Goal: Task Accomplishment & Management: Use online tool/utility

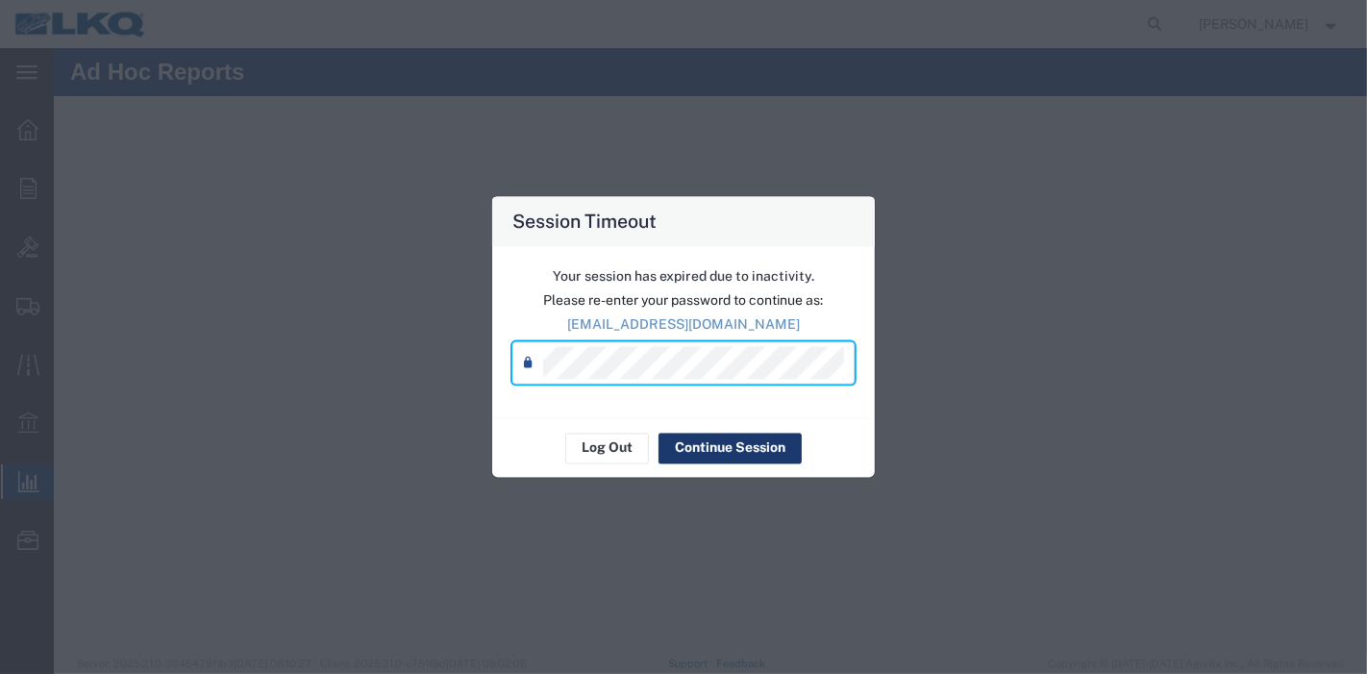
click at [689, 440] on button "Continue Session" at bounding box center [730, 448] width 143 height 31
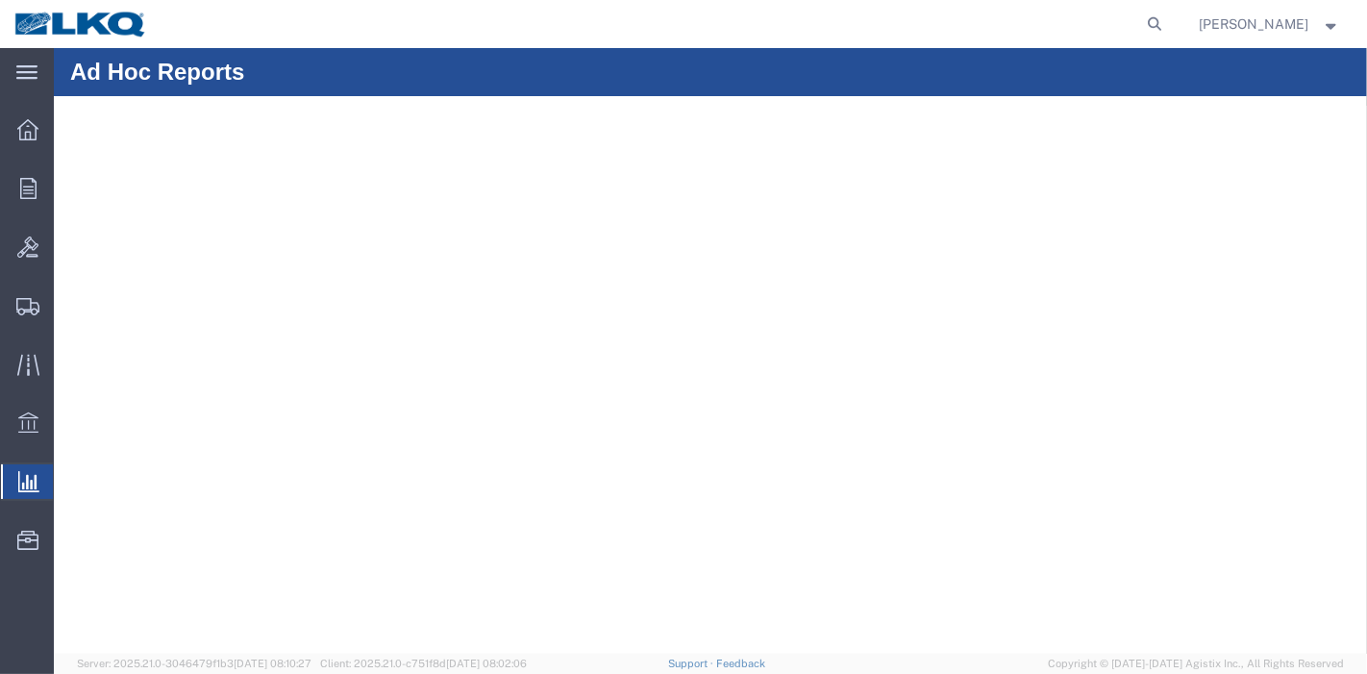
click at [1142, 17] on agx-global-search at bounding box center [864, 24] width 615 height 48
click at [1160, 25] on icon at bounding box center [1155, 24] width 27 height 27
click at [978, 12] on input "search" at bounding box center [850, 24] width 585 height 46
click at [962, 28] on input "search" at bounding box center [850, 24] width 585 height 46
paste input "56453622"
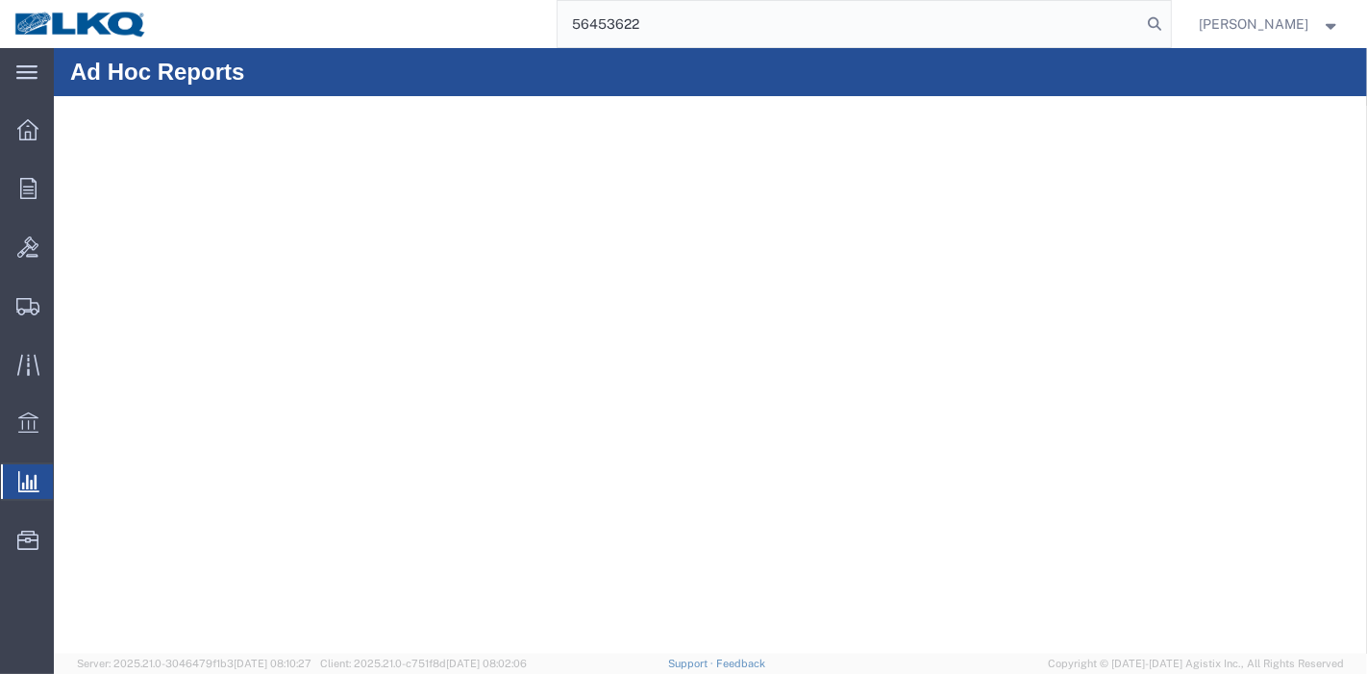
type input "56453622"
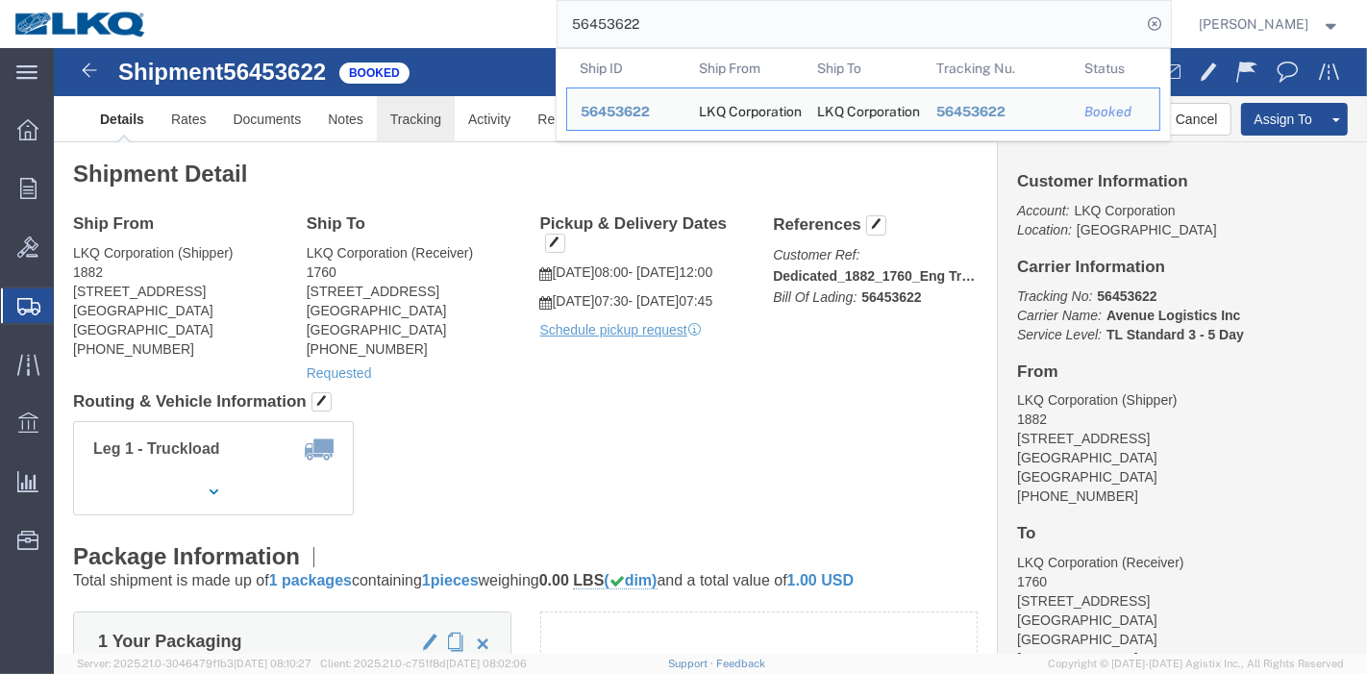
click link "Tracking"
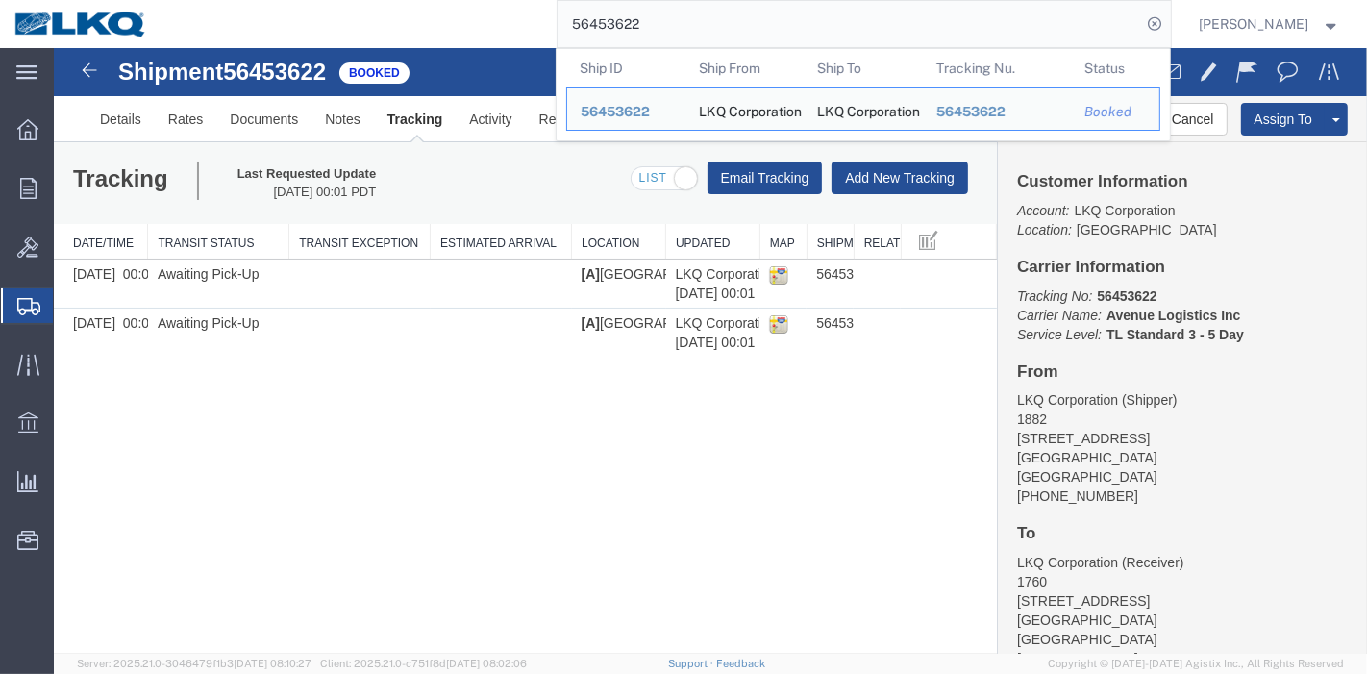
drag, startPoint x: 669, startPoint y: 26, endPoint x: 398, endPoint y: 34, distance: 271.3
click at [398, 34] on div "56453622 Ship ID Ship From Ship To Tracking Nu. Status Ship ID 56453622 Ship Fr…" at bounding box center [667, 24] width 1010 height 48
click at [921, 171] on button "Add New Tracking" at bounding box center [899, 178] width 137 height 33
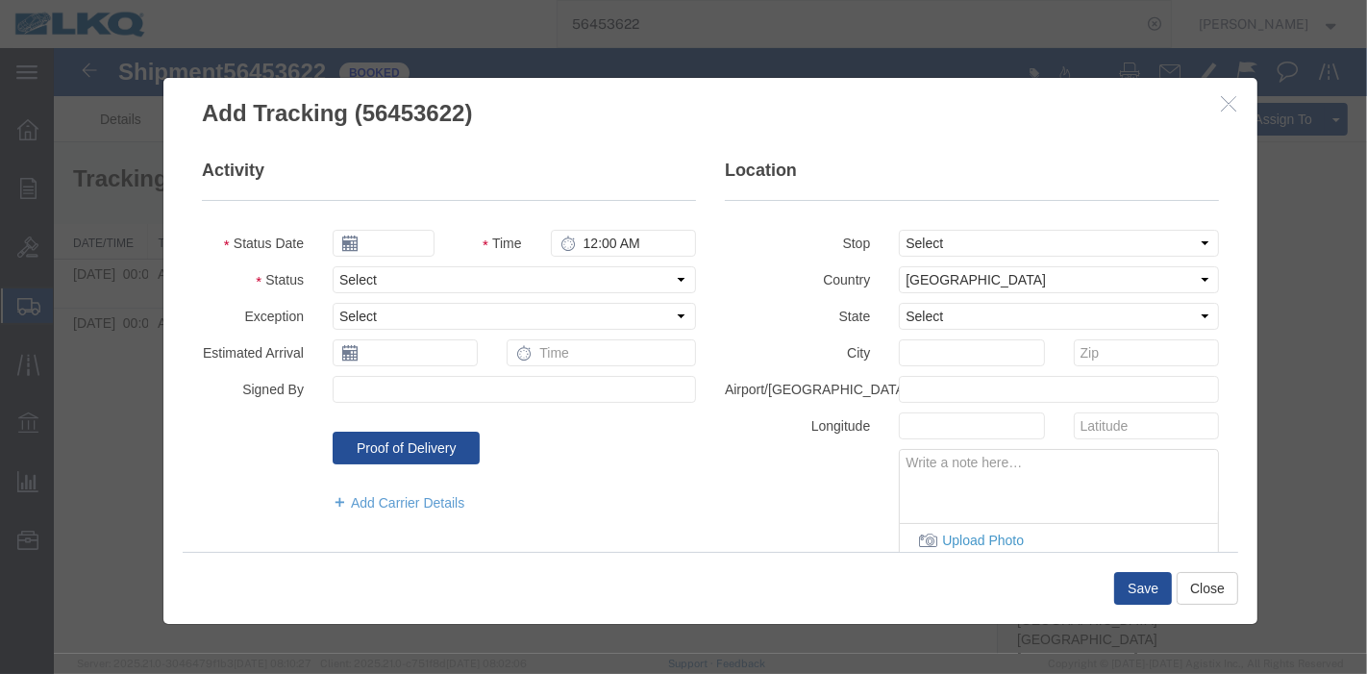
type input "[DATE]"
type input "8:00 PM"
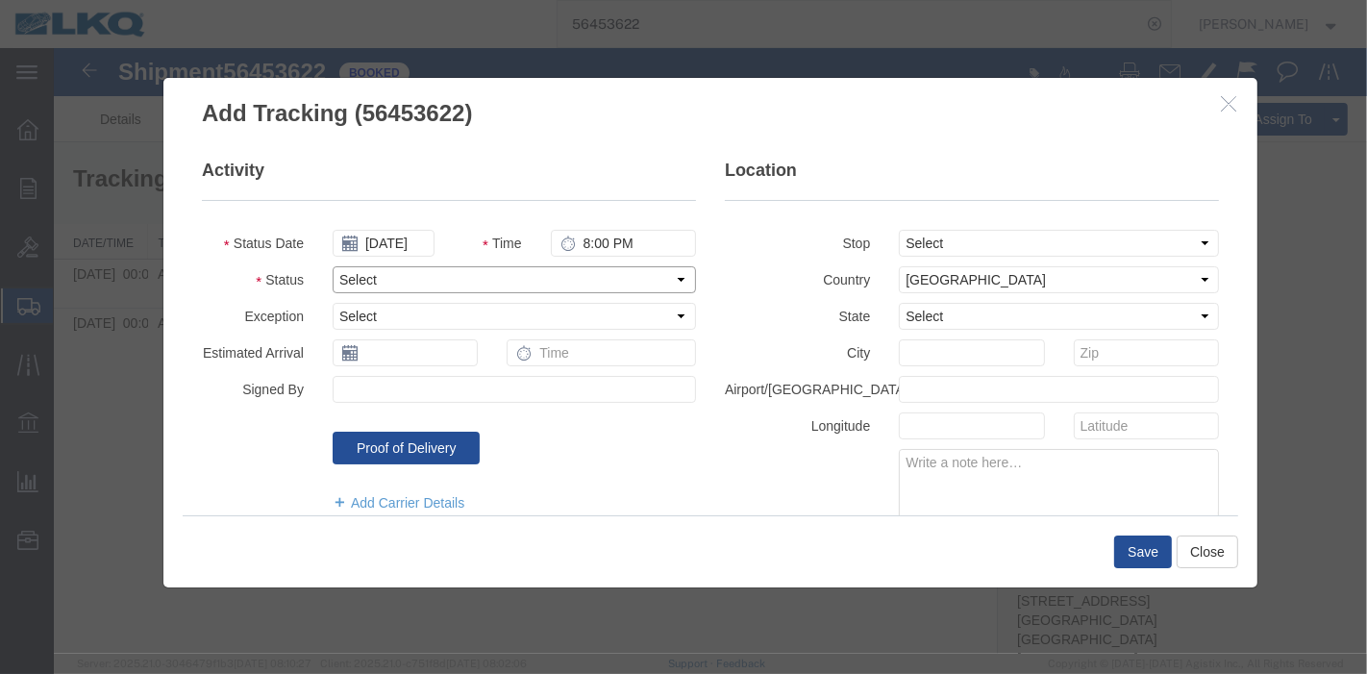
click at [399, 266] on select "Select Arrival Notice Available Arrival Notice Imported Arrive at Delivery Loca…" at bounding box center [513, 279] width 363 height 27
select select "DELIVRED"
click at [332, 266] on select "Select Arrival Notice Available Arrival Notice Imported Arrive at Delivery Loca…" at bounding box center [513, 279] width 363 height 27
click at [1153, 549] on button "Save" at bounding box center [1143, 552] width 58 height 33
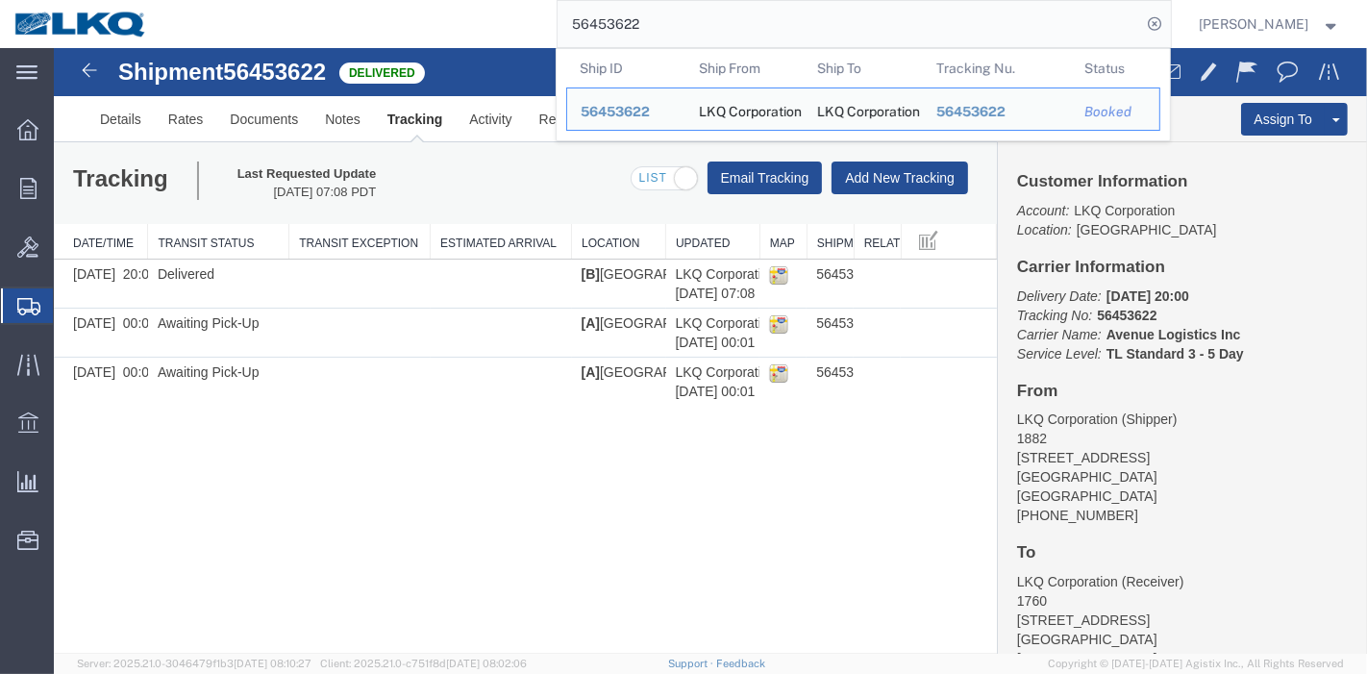
drag, startPoint x: 719, startPoint y: 29, endPoint x: 451, endPoint y: 27, distance: 268.3
click at [451, 27] on div "56453622 Ship ID Ship From Ship To Tracking Nu. Status Ship ID 56453622 Ship Fr…" at bounding box center [667, 24] width 1010 height 48
paste input "819046"
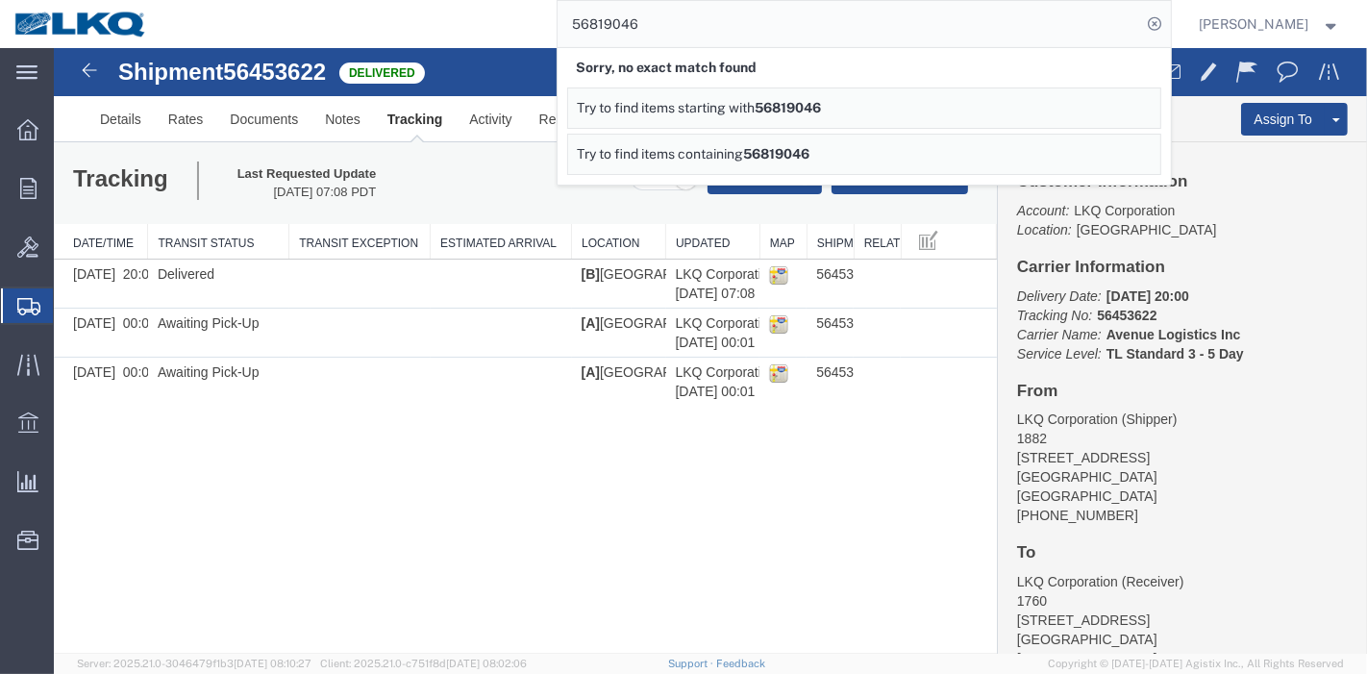
click at [663, 23] on input "56819046" at bounding box center [850, 24] width 585 height 46
drag, startPoint x: 703, startPoint y: 83, endPoint x: 493, endPoint y: 50, distance: 212.2
paste input "528446283"
drag, startPoint x: 694, startPoint y: 23, endPoint x: 456, endPoint y: 17, distance: 238.5
click at [456, 17] on div "56528446283 Sorry, no exact match found Try to find items starting with 5681904…" at bounding box center [667, 24] width 1010 height 48
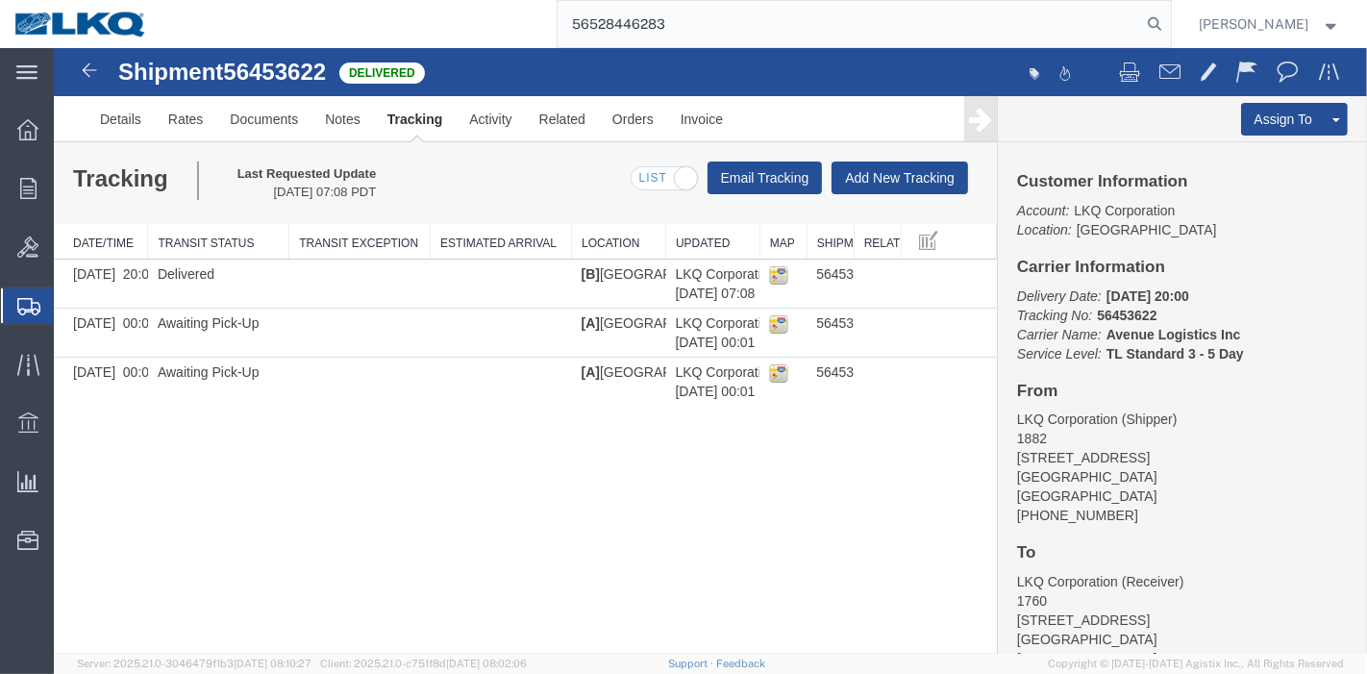
paste input "search"
drag, startPoint x: 1174, startPoint y: 14, endPoint x: 1152, endPoint y: 26, distance: 24.9
click at [1162, 21] on form "528446283" at bounding box center [864, 24] width 615 height 48
click at [1152, 26] on icon at bounding box center [1155, 24] width 27 height 27
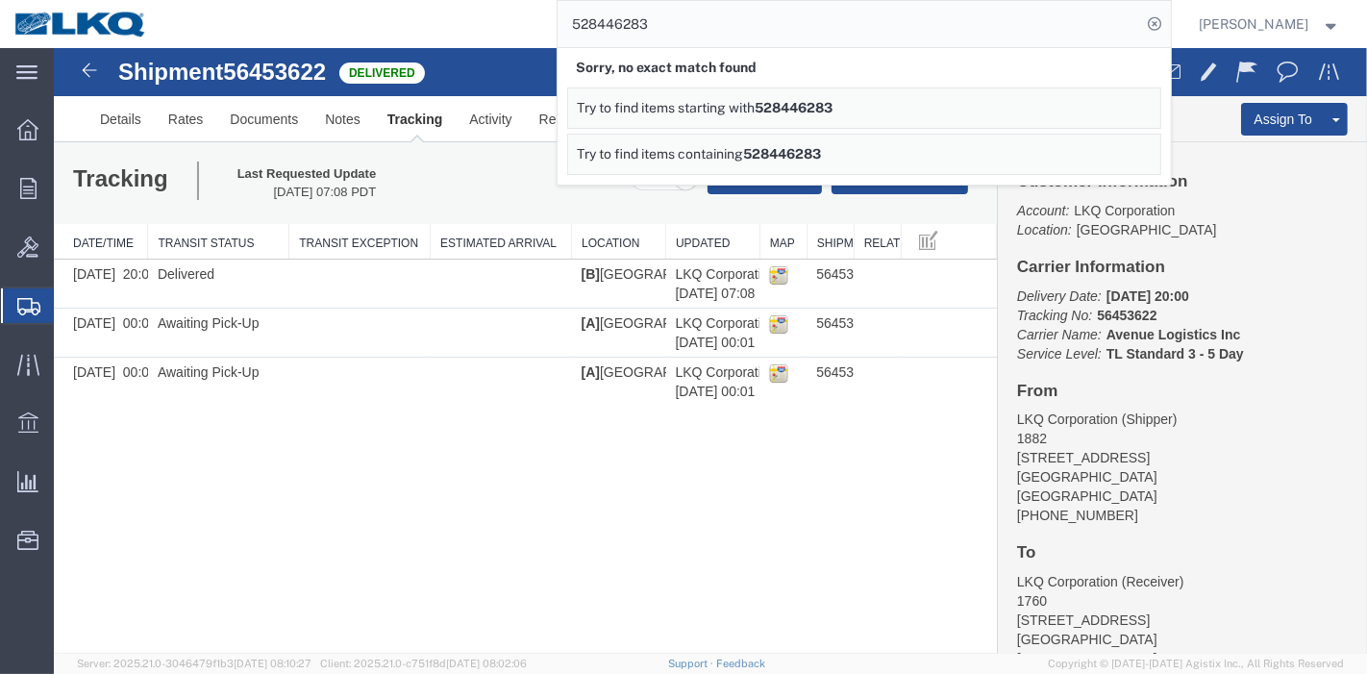
drag, startPoint x: 703, startPoint y: 21, endPoint x: 442, endPoint y: 45, distance: 261.7
click at [442, 37] on div "528446283 Sorry, no exact match found Try to find items starting with 528446283…" at bounding box center [667, 24] width 1010 height 48
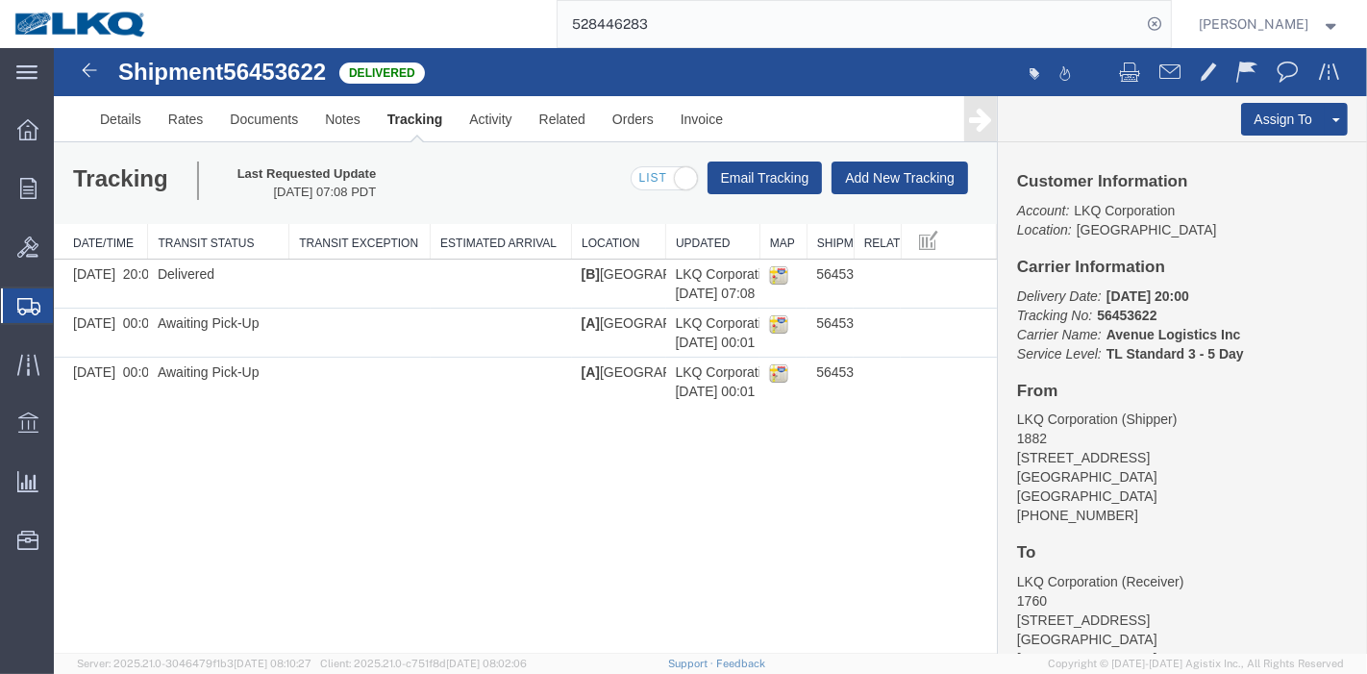
paste input "6230084894"
click at [1156, 22] on icon at bounding box center [1155, 24] width 27 height 27
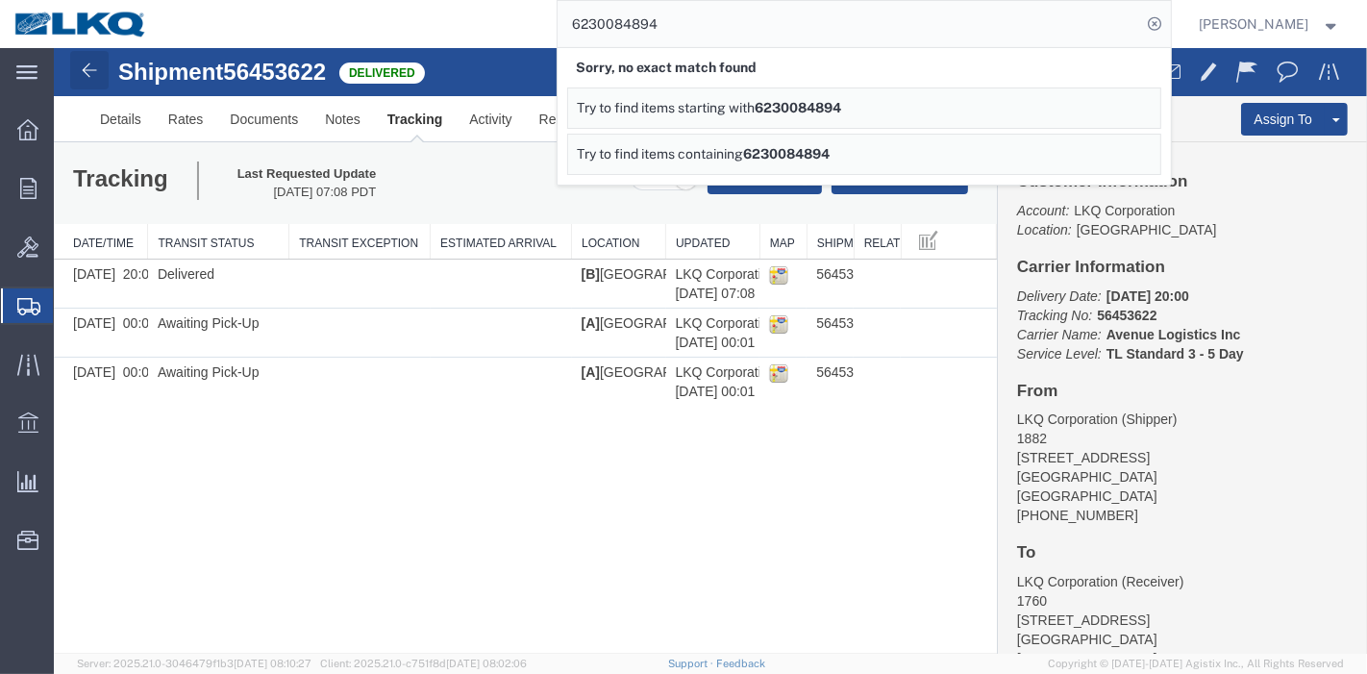
click at [89, 65] on img at bounding box center [88, 70] width 23 height 23
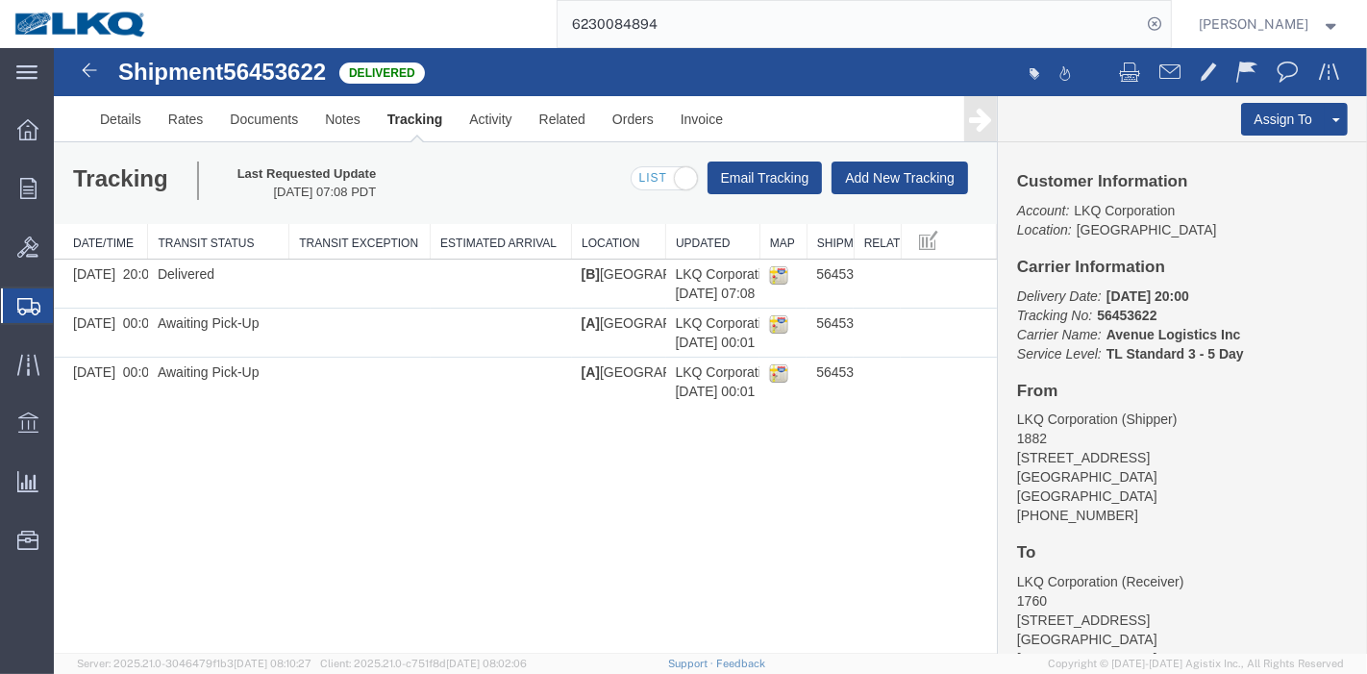
click at [448, 468] on div "Shipment 56453622 3 of 3 Delivered Details Rates Documents Notes Tracking Activ…" at bounding box center [710, 351] width 1314 height 606
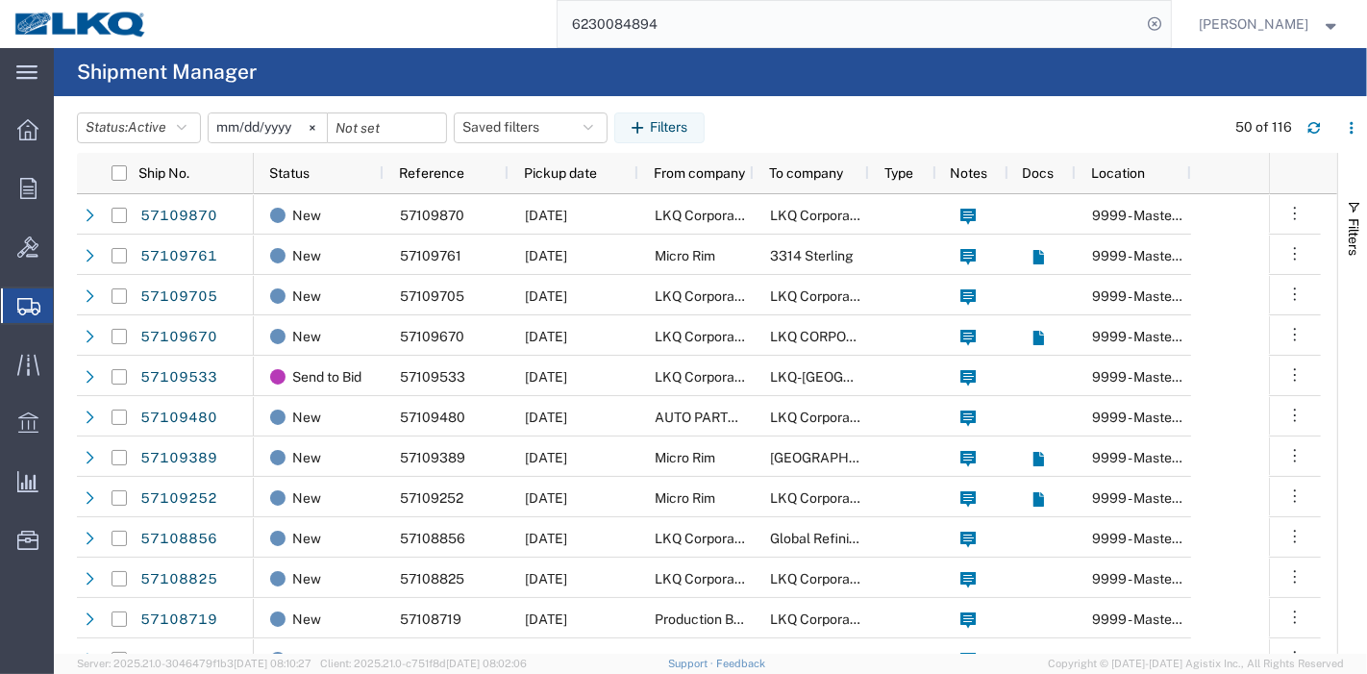
drag, startPoint x: 597, startPoint y: 23, endPoint x: 541, endPoint y: 23, distance: 55.8
click at [541, 23] on div "6230084894" at bounding box center [667, 24] width 1010 height 48
paste input "56848442"
type input "56848442"
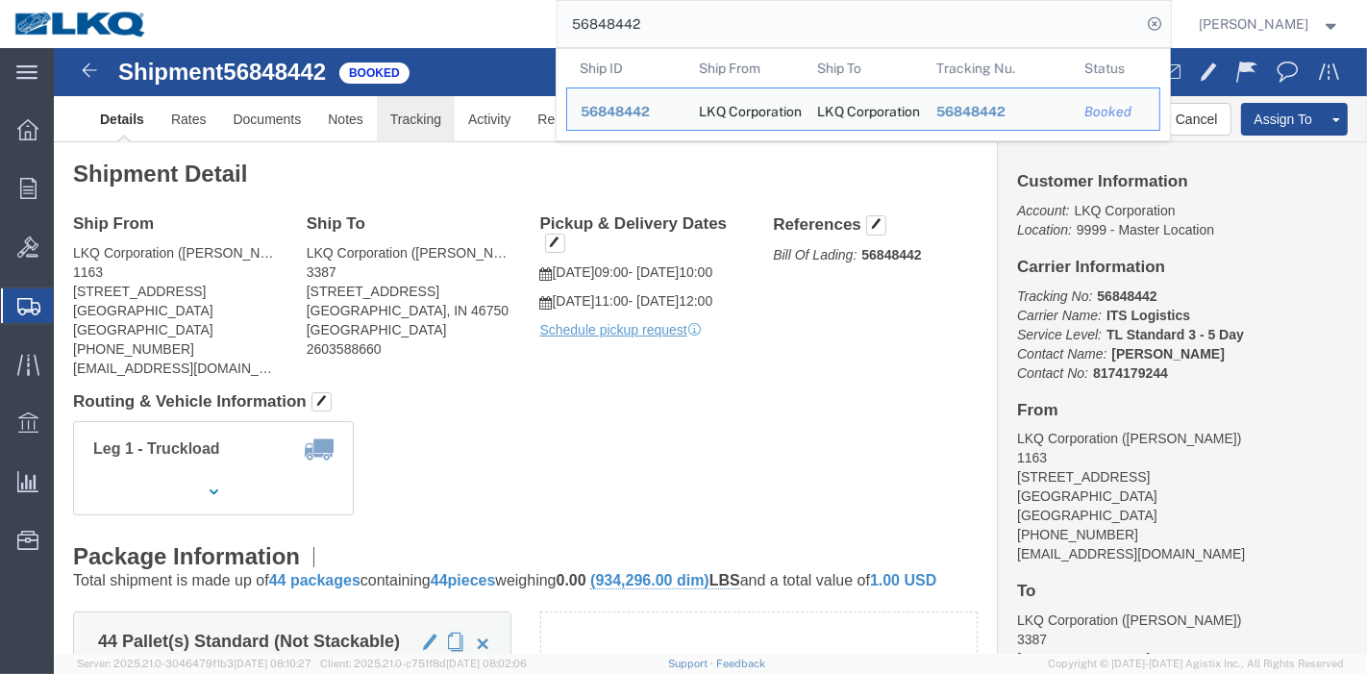
drag, startPoint x: 413, startPoint y: 119, endPoint x: 360, endPoint y: 71, distance: 72.2
click link "Tracking"
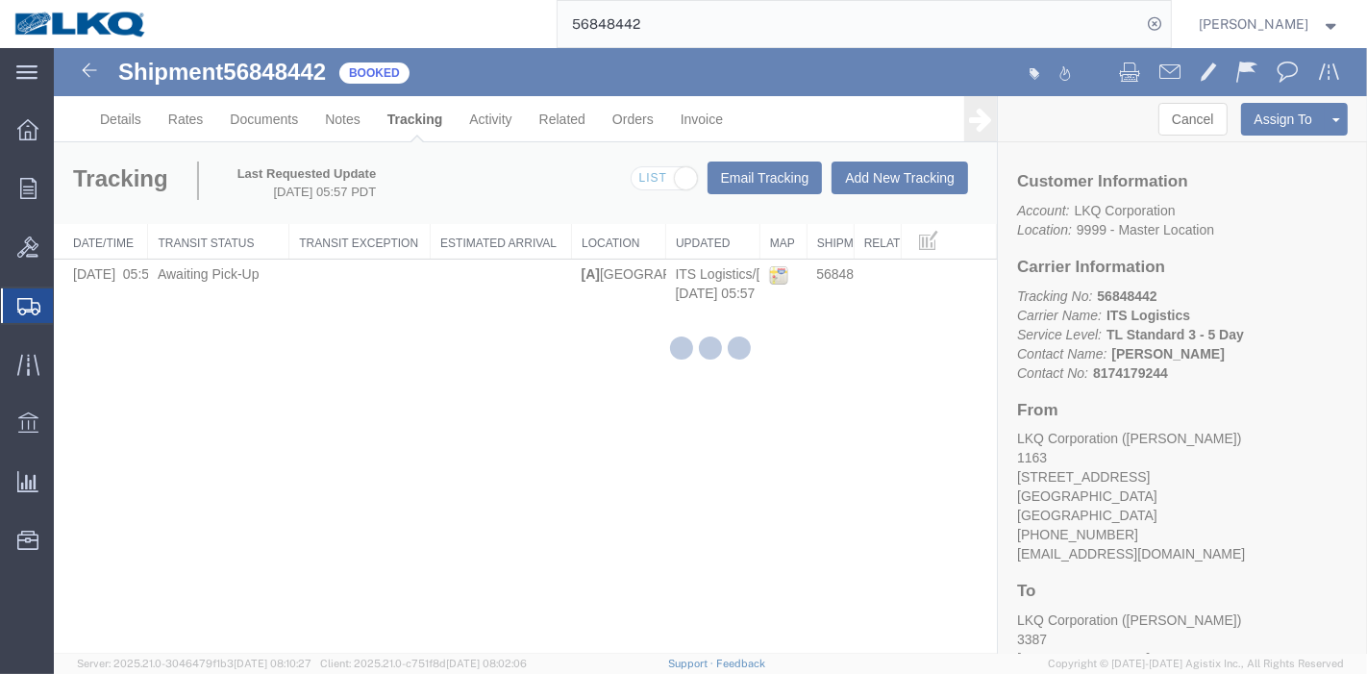
click at [873, 173] on div at bounding box center [711, 351] width 1314 height 606
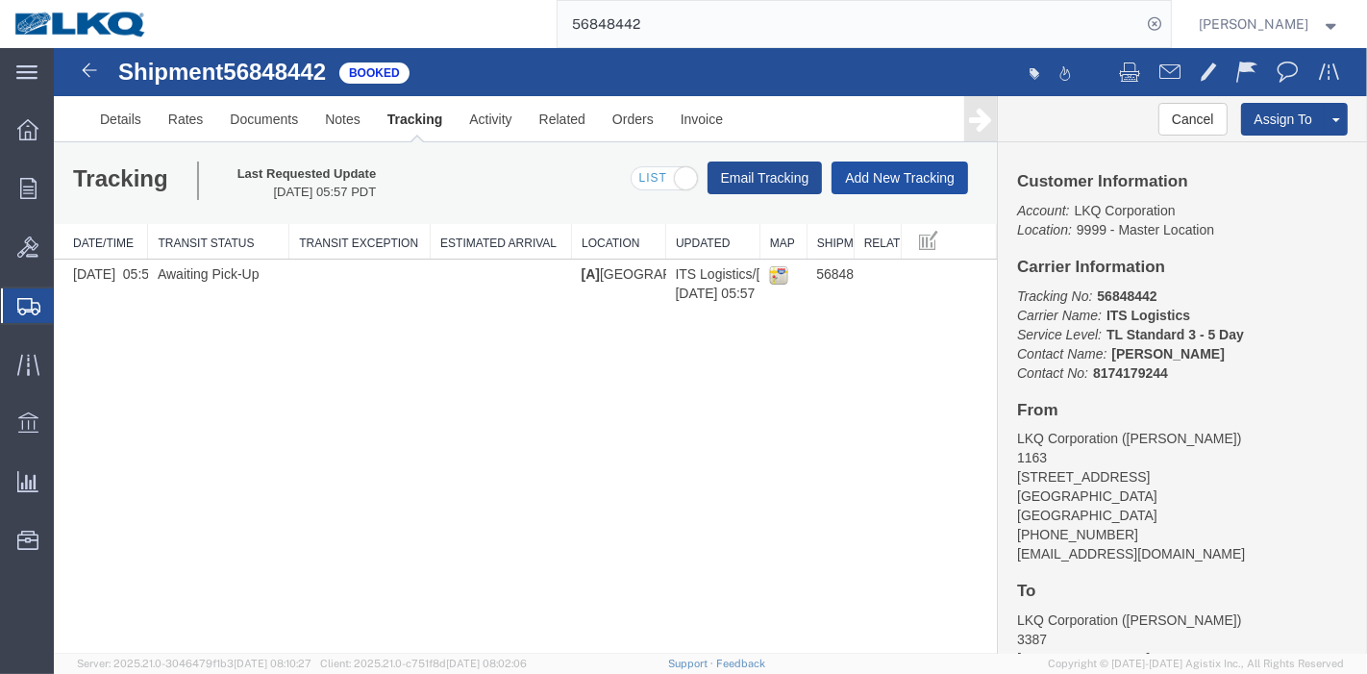
click at [872, 173] on button "Add New Tracking" at bounding box center [899, 178] width 137 height 33
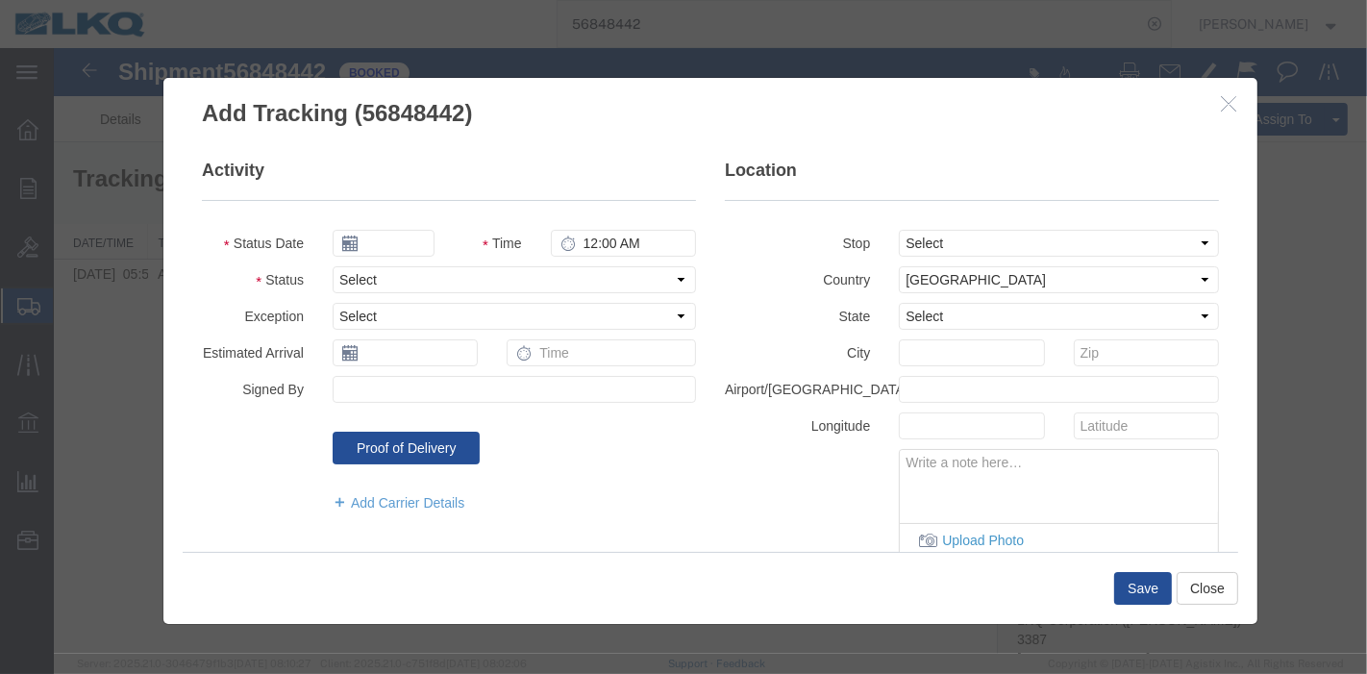
type input "[DATE]"
type input "8:00 PM"
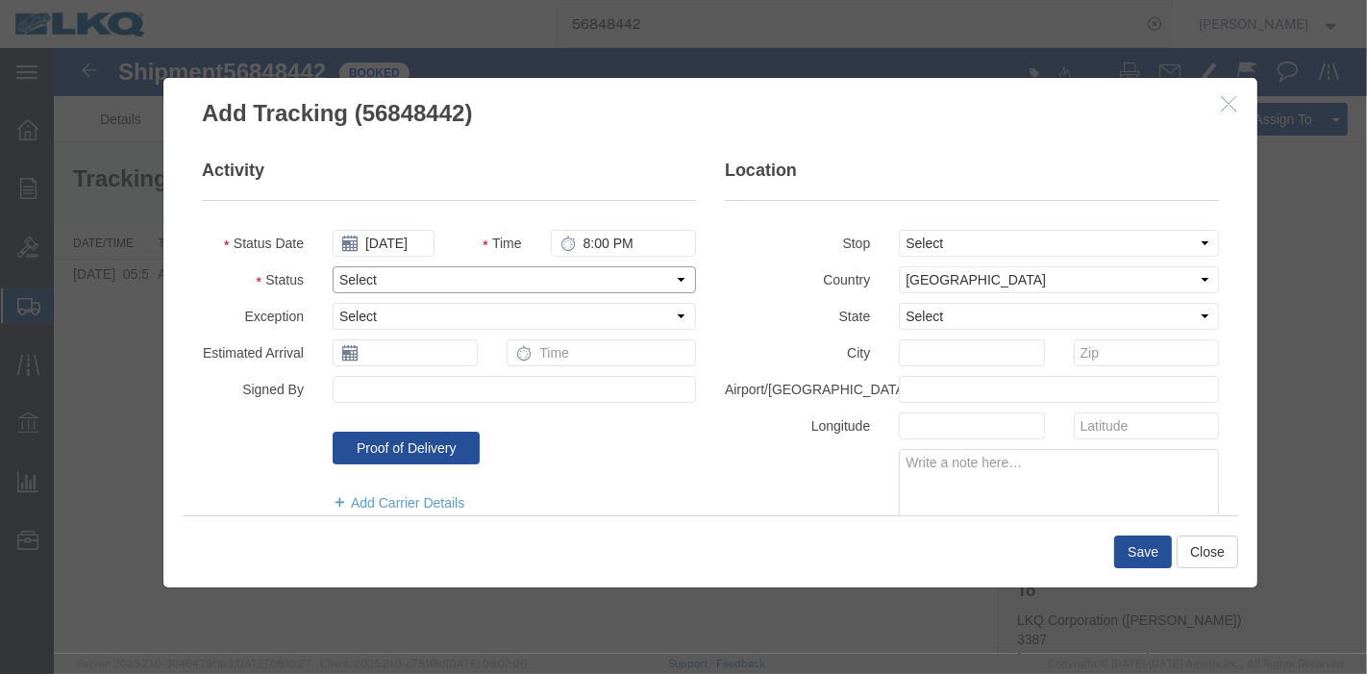
click at [383, 281] on select "Select Arrival Notice Available Arrival Notice Imported Arrive at Delivery Loca…" at bounding box center [513, 279] width 363 height 27
select select "DELIVRED"
click at [332, 266] on select "Select Arrival Notice Available Arrival Notice Imported Arrive at Delivery Loca…" at bounding box center [513, 279] width 363 height 27
click at [1134, 550] on button "Save" at bounding box center [1143, 552] width 58 height 33
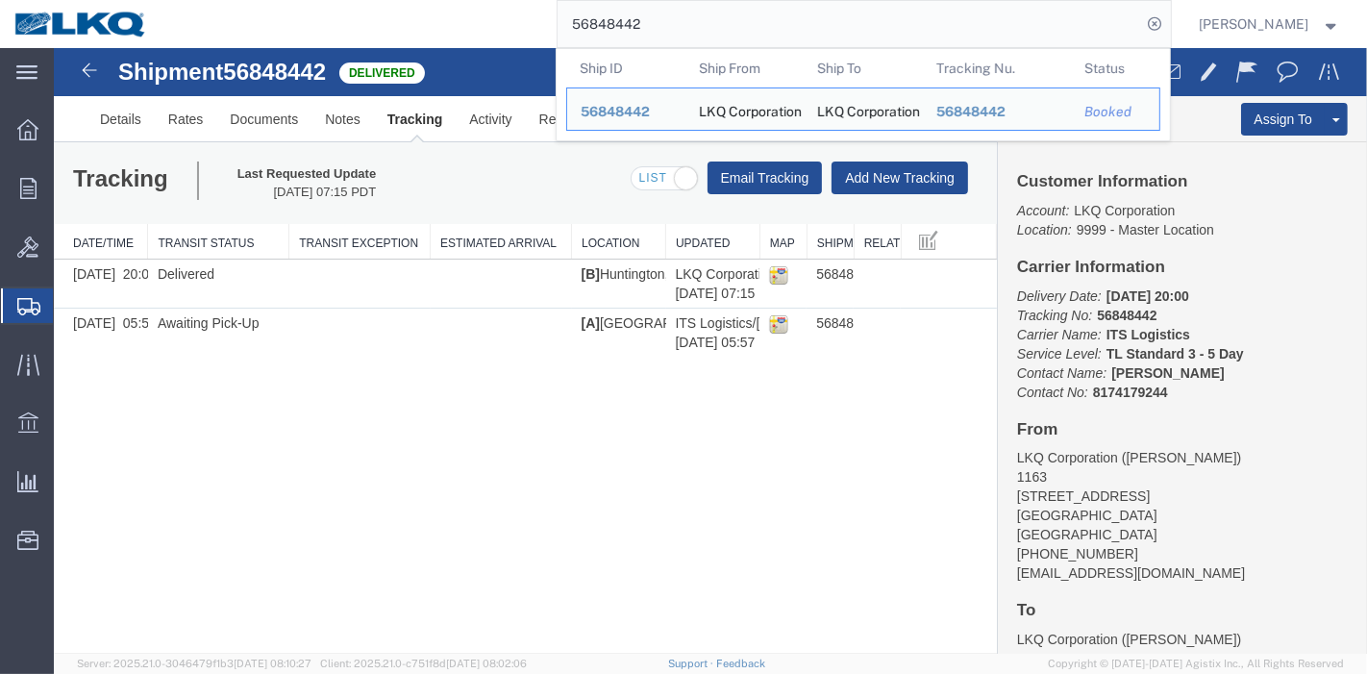
drag, startPoint x: 709, startPoint y: 25, endPoint x: 389, endPoint y: 25, distance: 319.3
click at [392, 26] on div "56848442 Ship ID Ship From Ship To Tracking Nu. Status Ship ID 56848442 Ship Fr…" at bounding box center [667, 24] width 1010 height 48
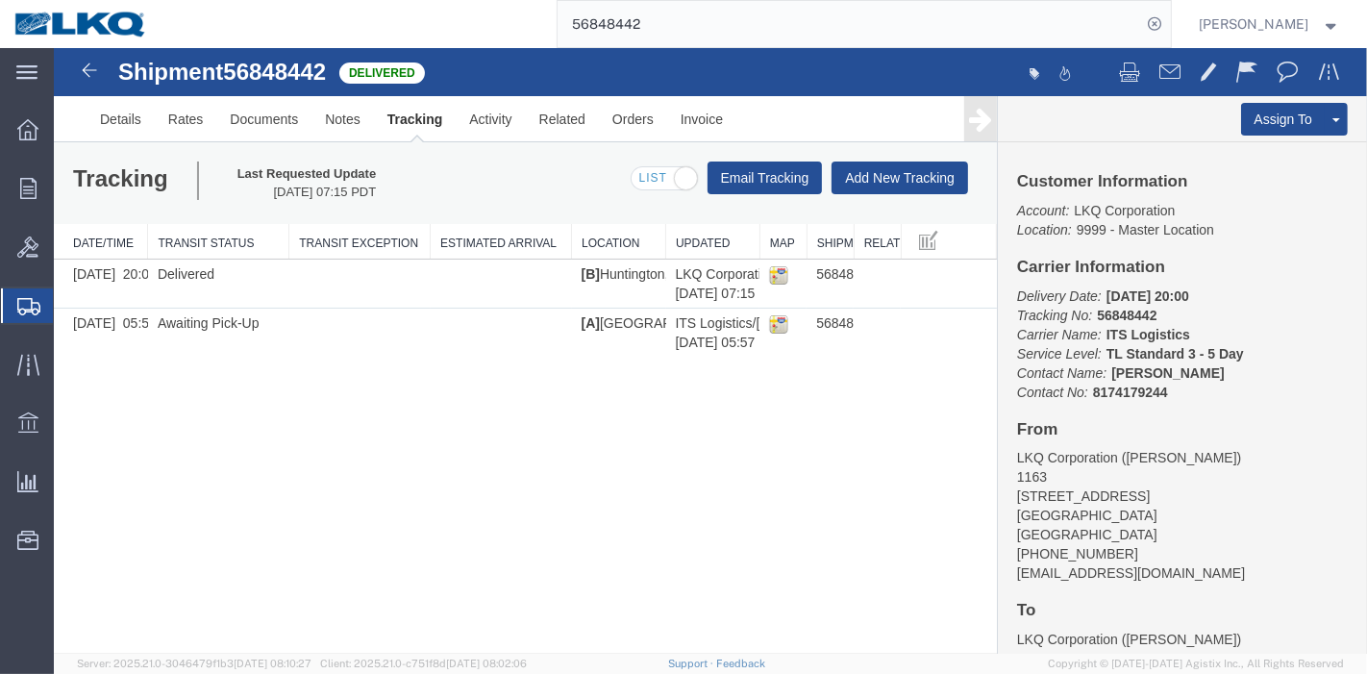
paste input "66506"
type input "56866506"
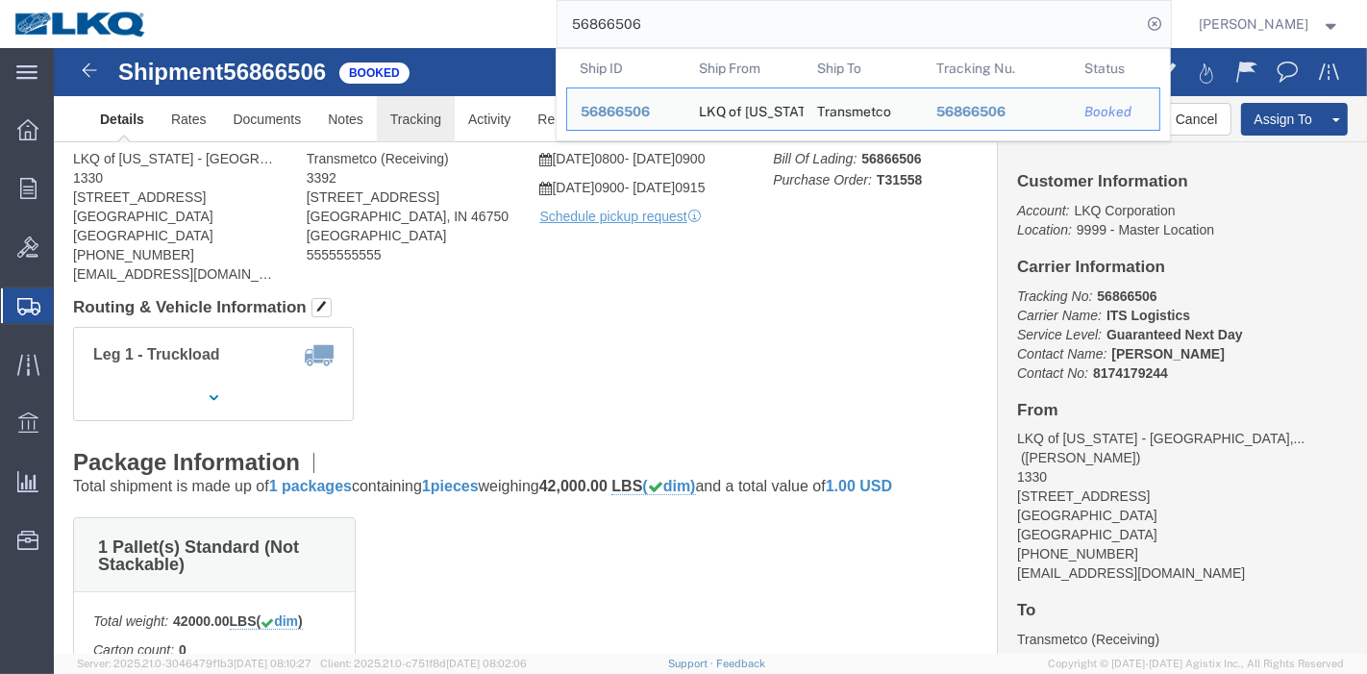
click link "Tracking"
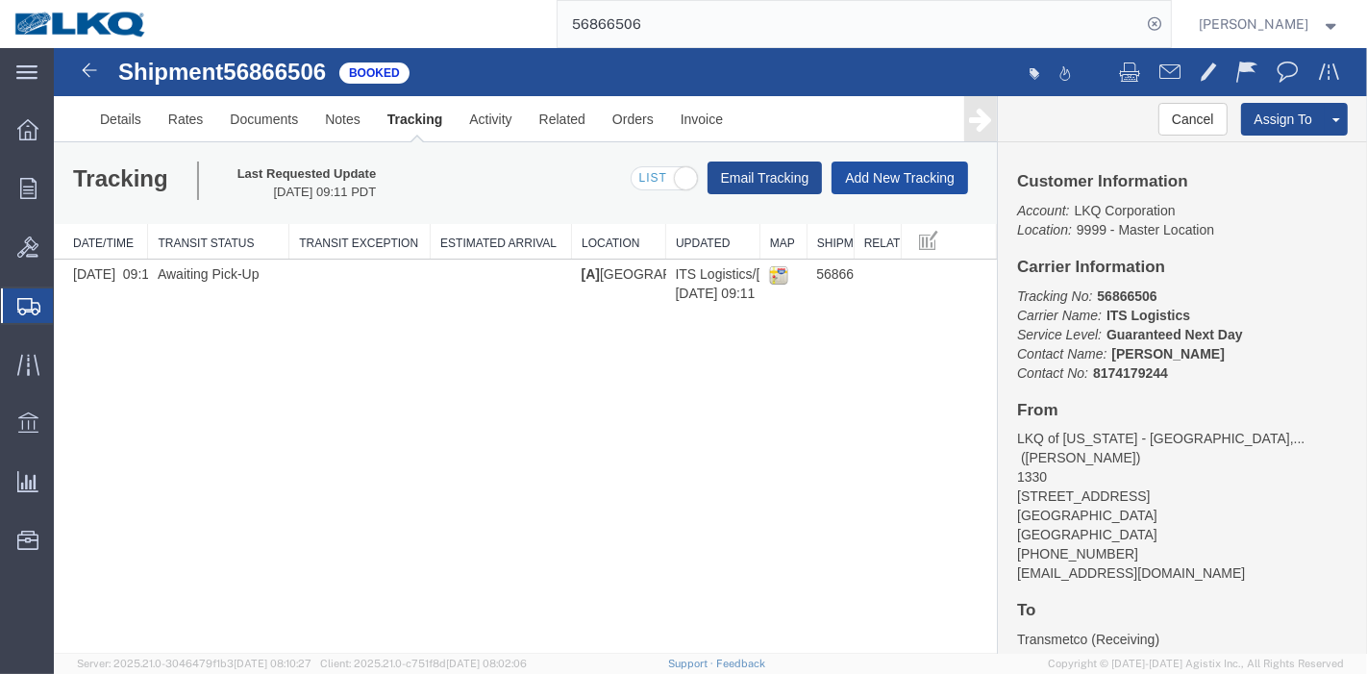
click at [870, 167] on button "Add New Tracking" at bounding box center [899, 178] width 137 height 33
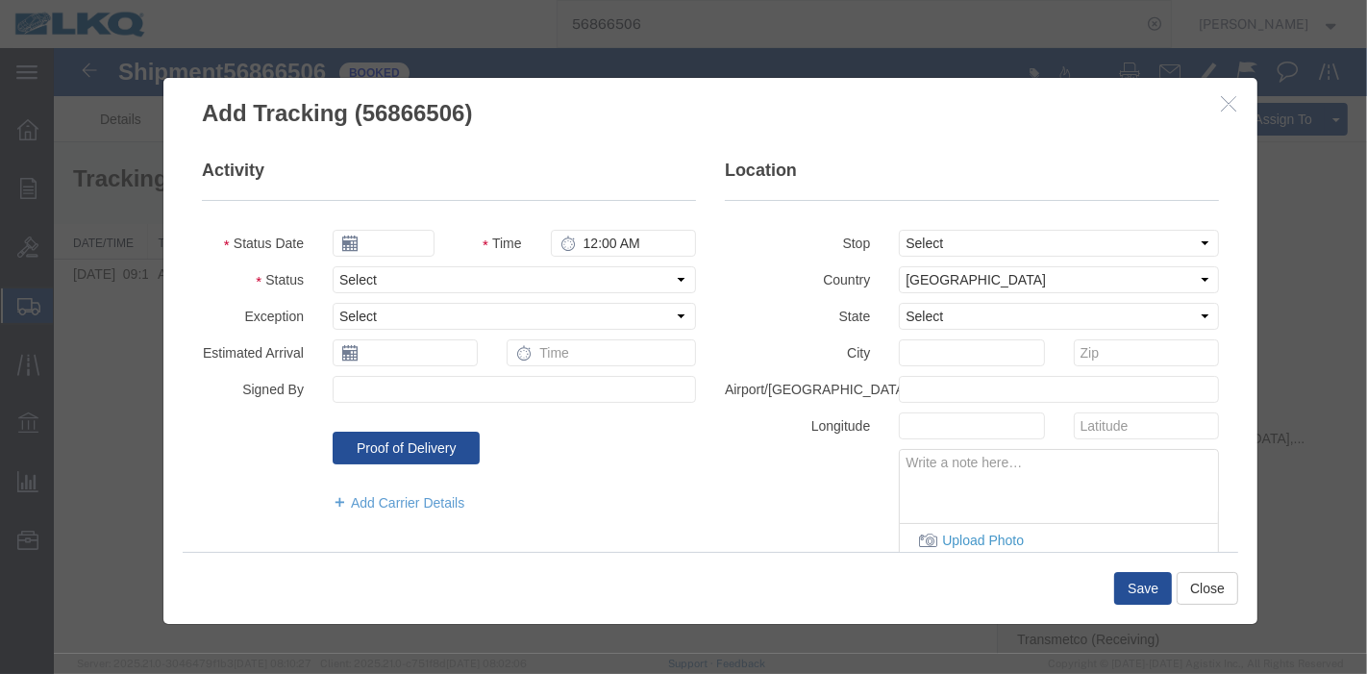
type input "[DATE]"
type input "8:00 PM"
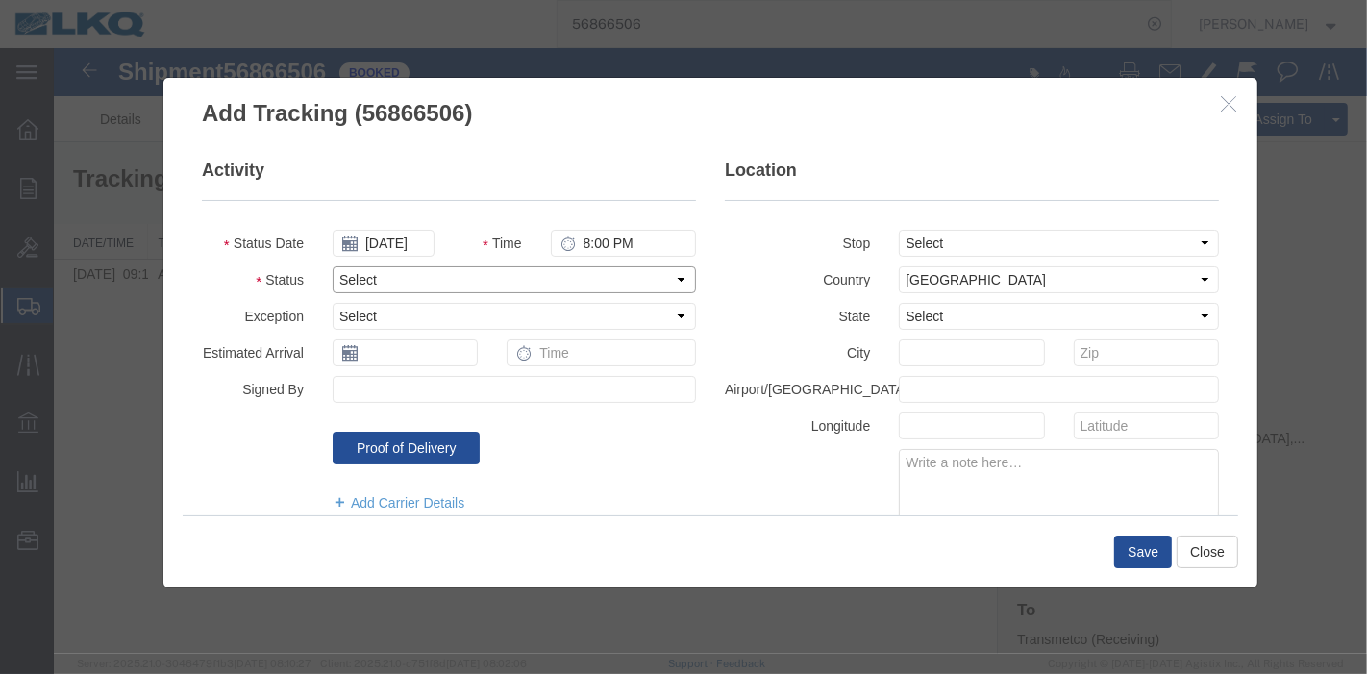
click at [371, 276] on select "Select Arrival Notice Available Arrival Notice Imported Arrive at Delivery Loca…" at bounding box center [513, 279] width 363 height 27
select select "DELIVRED"
click at [332, 266] on select "Select Arrival Notice Available Arrival Notice Imported Arrive at Delivery Loca…" at bounding box center [513, 279] width 363 height 27
click at [1137, 551] on button "Save" at bounding box center [1143, 552] width 58 height 33
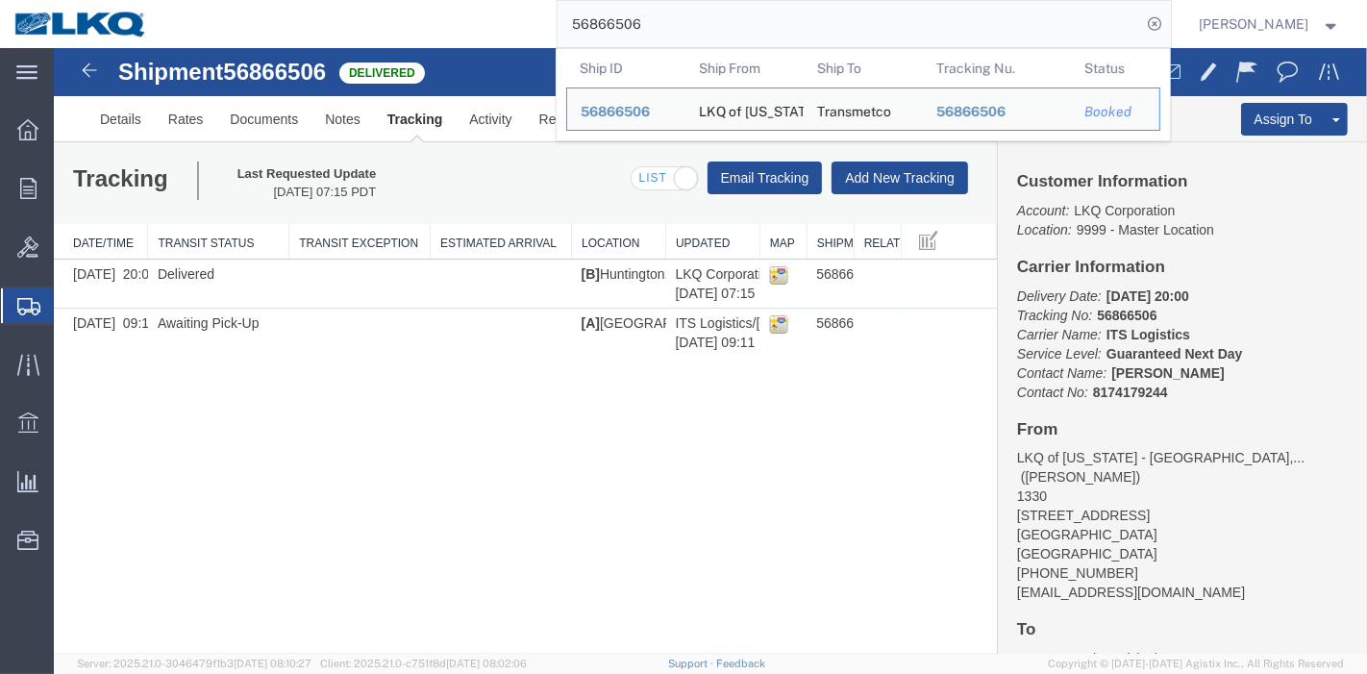
drag, startPoint x: 697, startPoint y: 23, endPoint x: 459, endPoint y: 20, distance: 238.5
click at [459, 20] on div "56866506 Ship ID Ship From Ship To Tracking Nu. Status Ship ID 56866506 Ship Fr…" at bounding box center [667, 24] width 1010 height 48
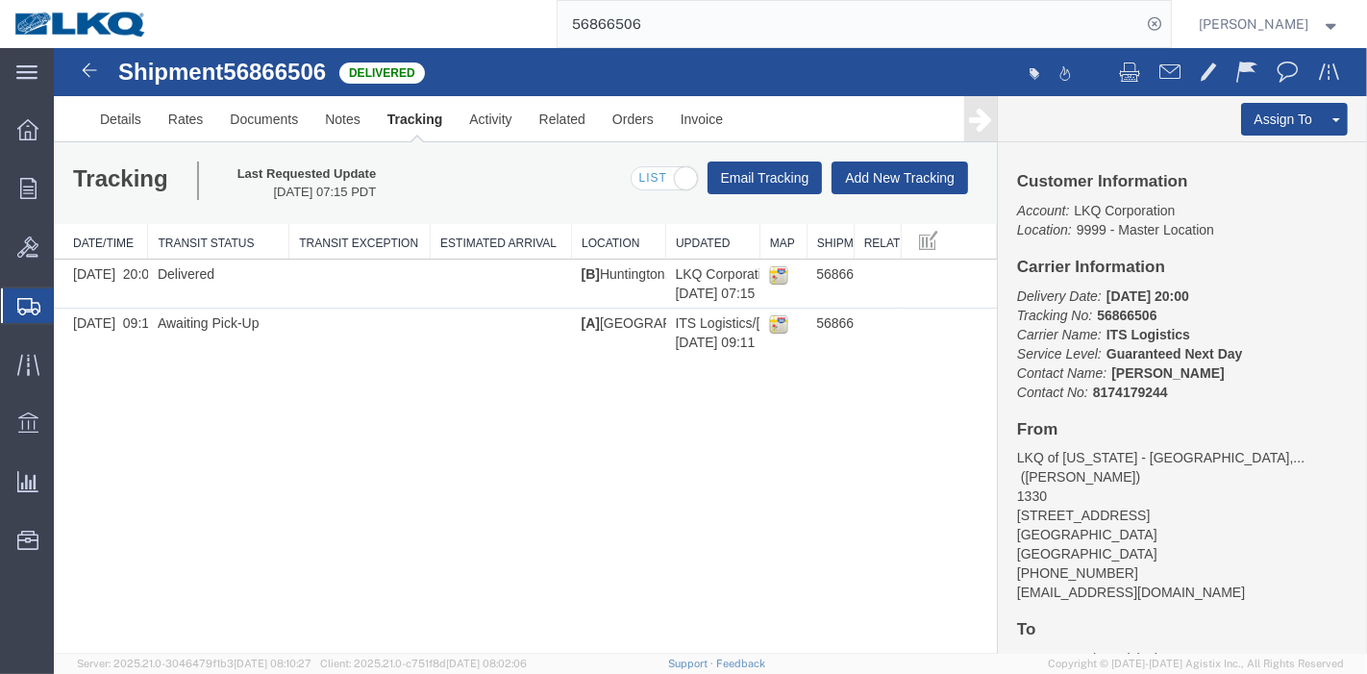
paste input "580218"
type input "56580218"
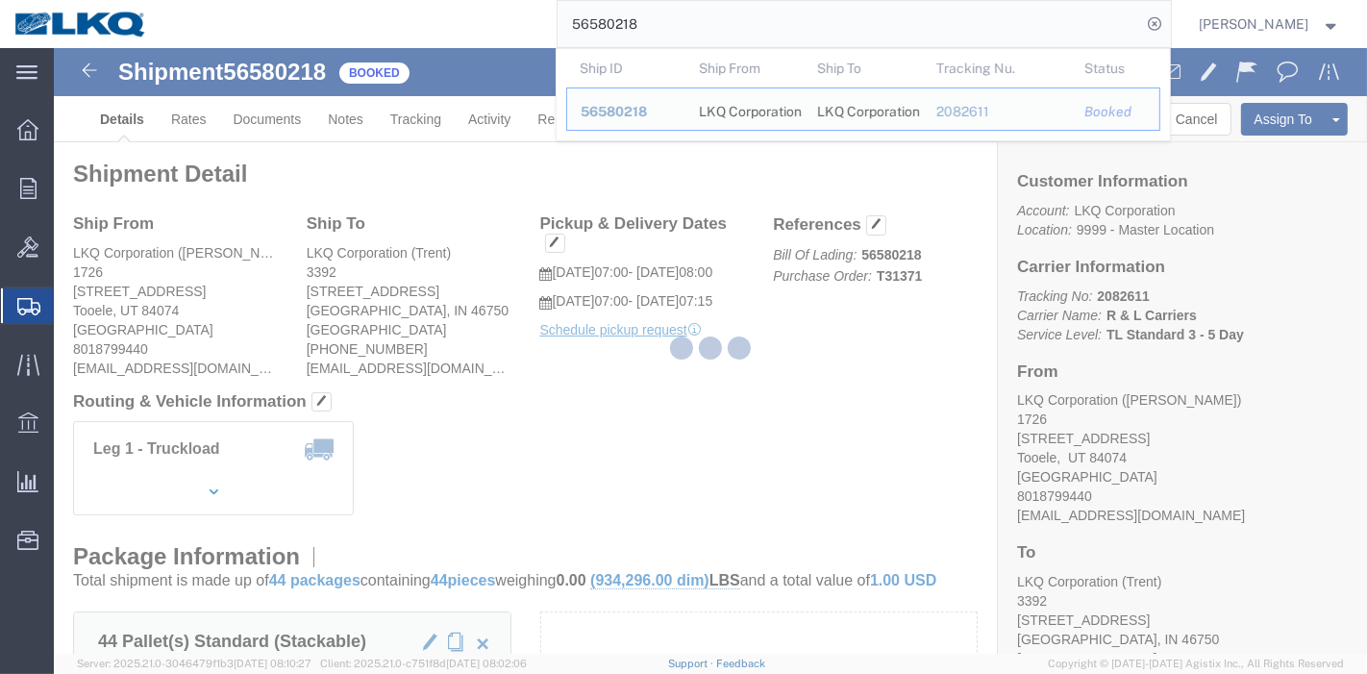
drag, startPoint x: 347, startPoint y: 67, endPoint x: 401, endPoint y: 115, distance: 72.2
click at [401, 115] on div at bounding box center [711, 351] width 1314 height 606
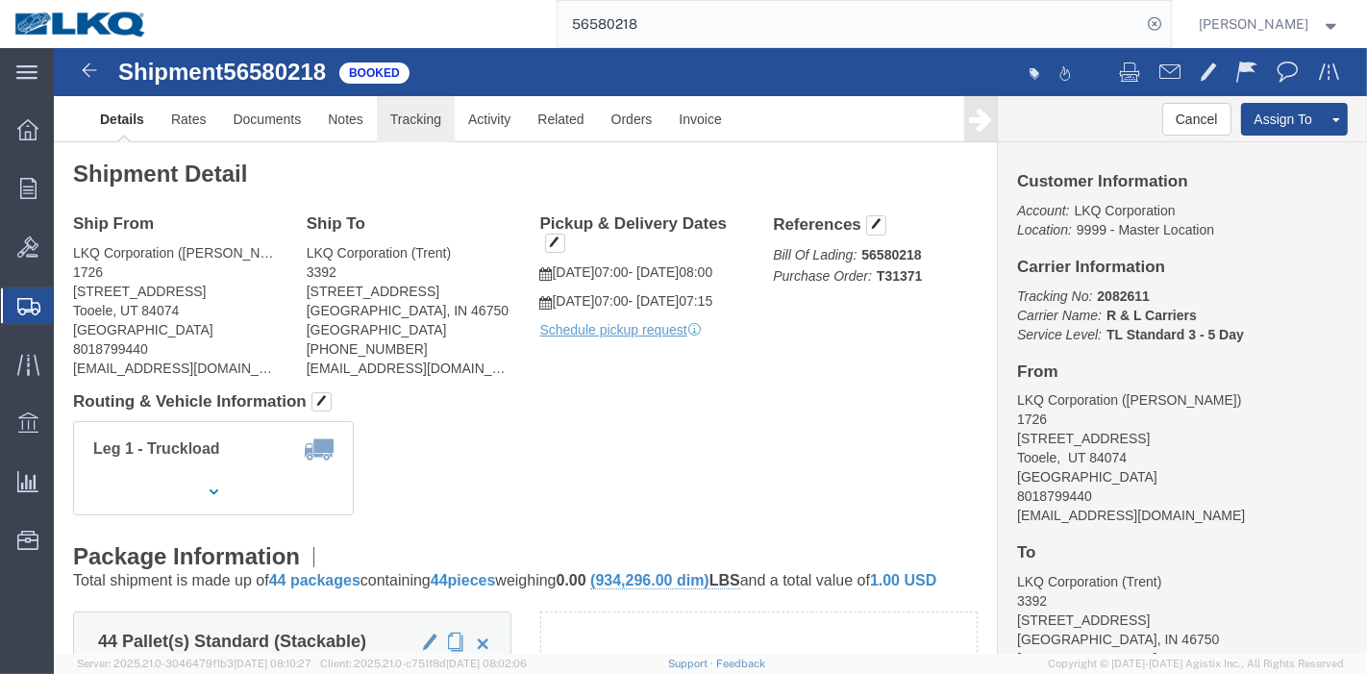
click link "Tracking"
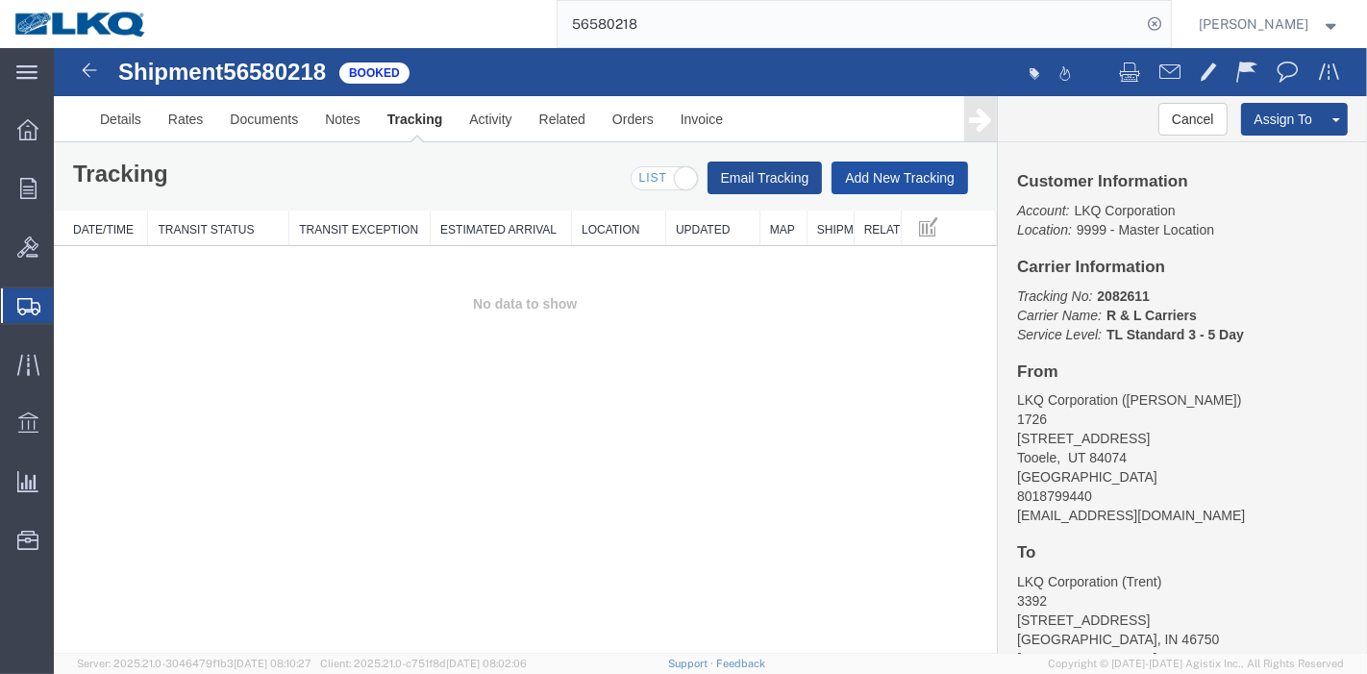
click at [891, 166] on button "Add New Tracking" at bounding box center [899, 178] width 137 height 33
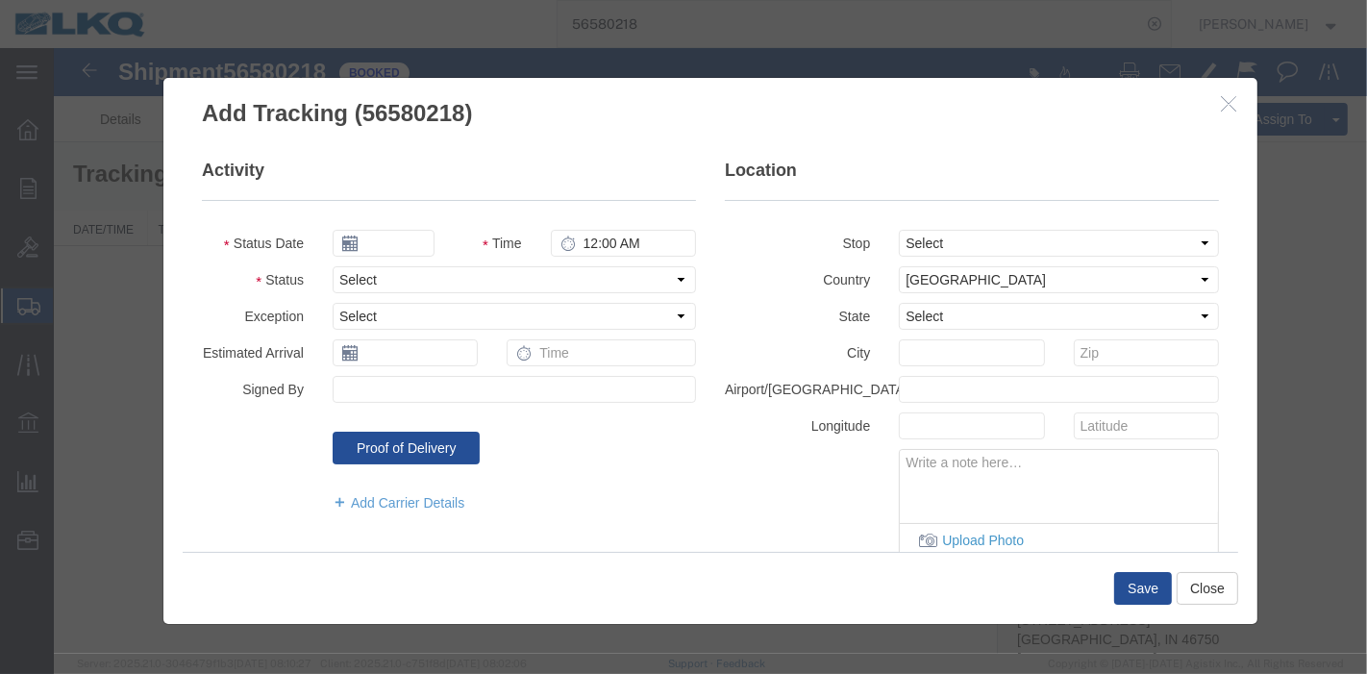
type input "[DATE]"
type input "8:00 PM"
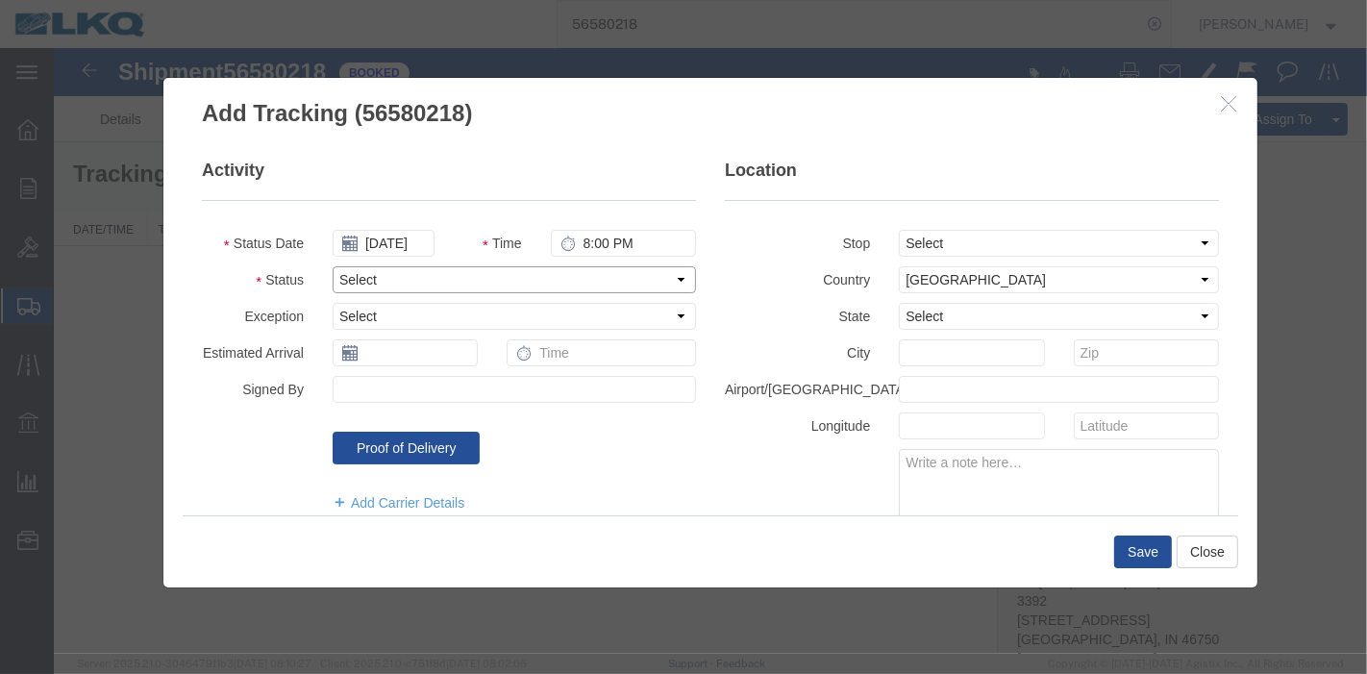
click at [400, 277] on select "Select Arrival Notice Available Arrival Notice Imported Arrive at Delivery Loca…" at bounding box center [513, 279] width 363 height 27
select select "DELIVRED"
click at [332, 266] on select "Select Arrival Notice Available Arrival Notice Imported Arrive at Delivery Loca…" at bounding box center [513, 279] width 363 height 27
click at [1161, 547] on button "Save" at bounding box center [1143, 552] width 58 height 33
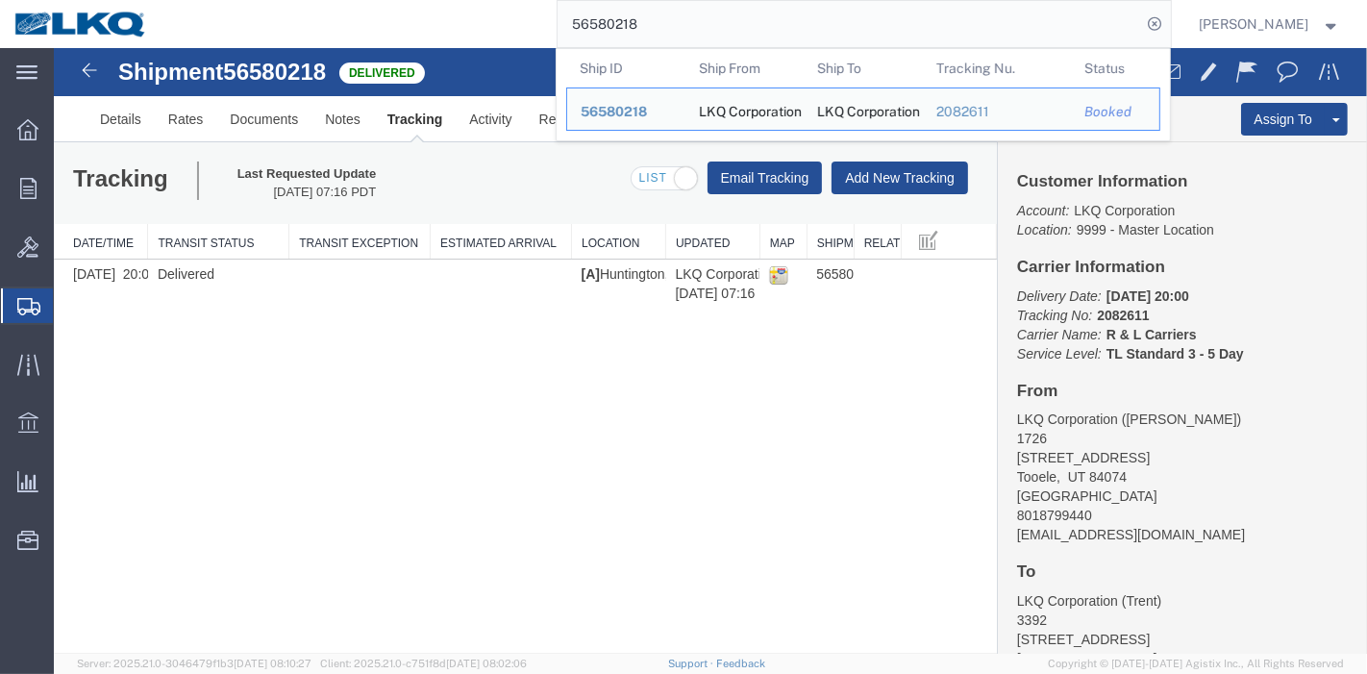
drag, startPoint x: 516, startPoint y: 22, endPoint x: 351, endPoint y: 34, distance: 165.8
click at [353, 33] on div "56580218 Ship ID Ship From Ship To Tracking Nu. Status Ship ID 56580218 Ship Fr…" at bounding box center [667, 24] width 1010 height 48
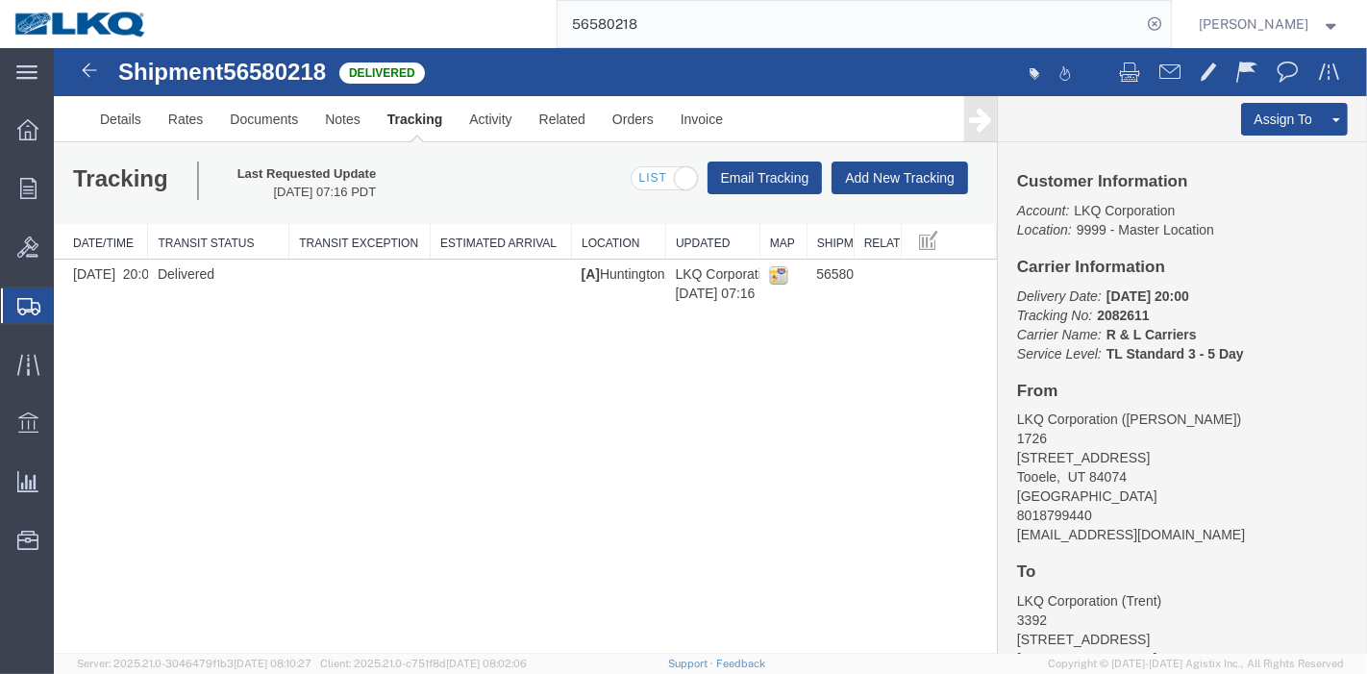
paste input "994781"
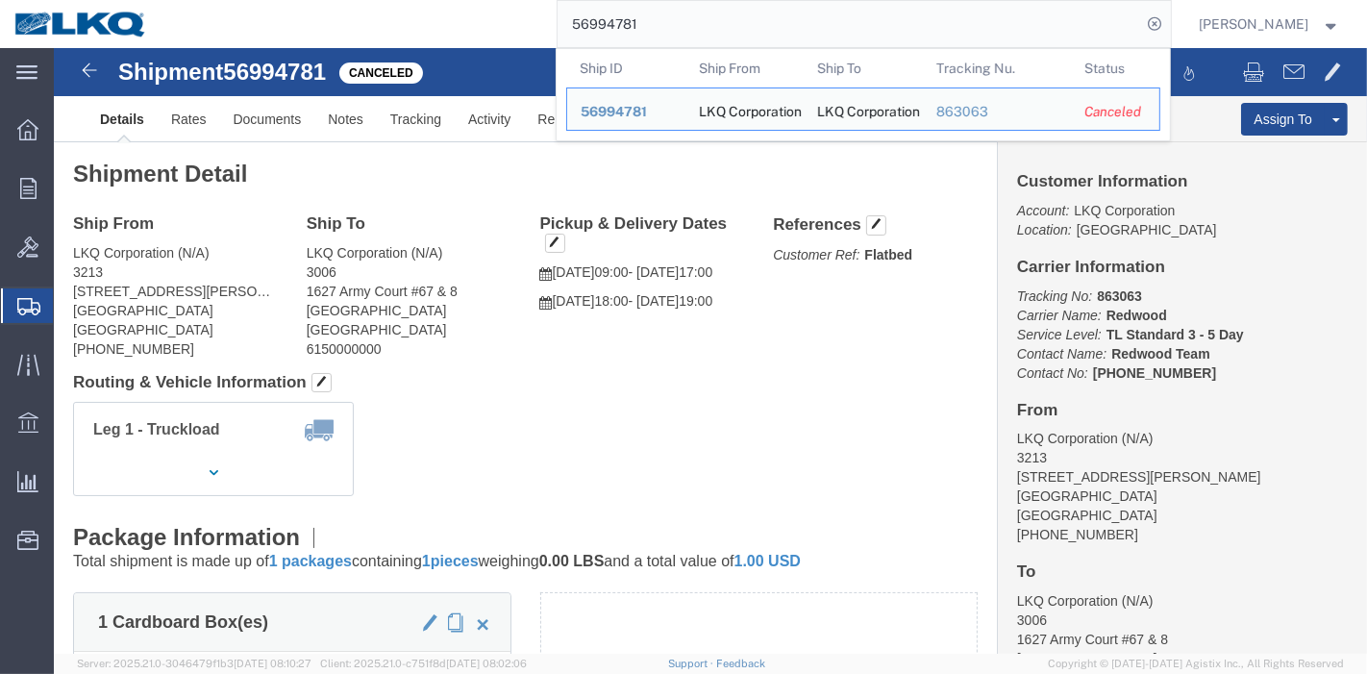
drag, startPoint x: 687, startPoint y: 24, endPoint x: 478, endPoint y: 17, distance: 208.8
click at [478, 17] on div "56994781 Ship ID Ship From Ship To Tracking Nu. Status Ship ID 56994781 Ship Fr…" at bounding box center [667, 24] width 1010 height 48
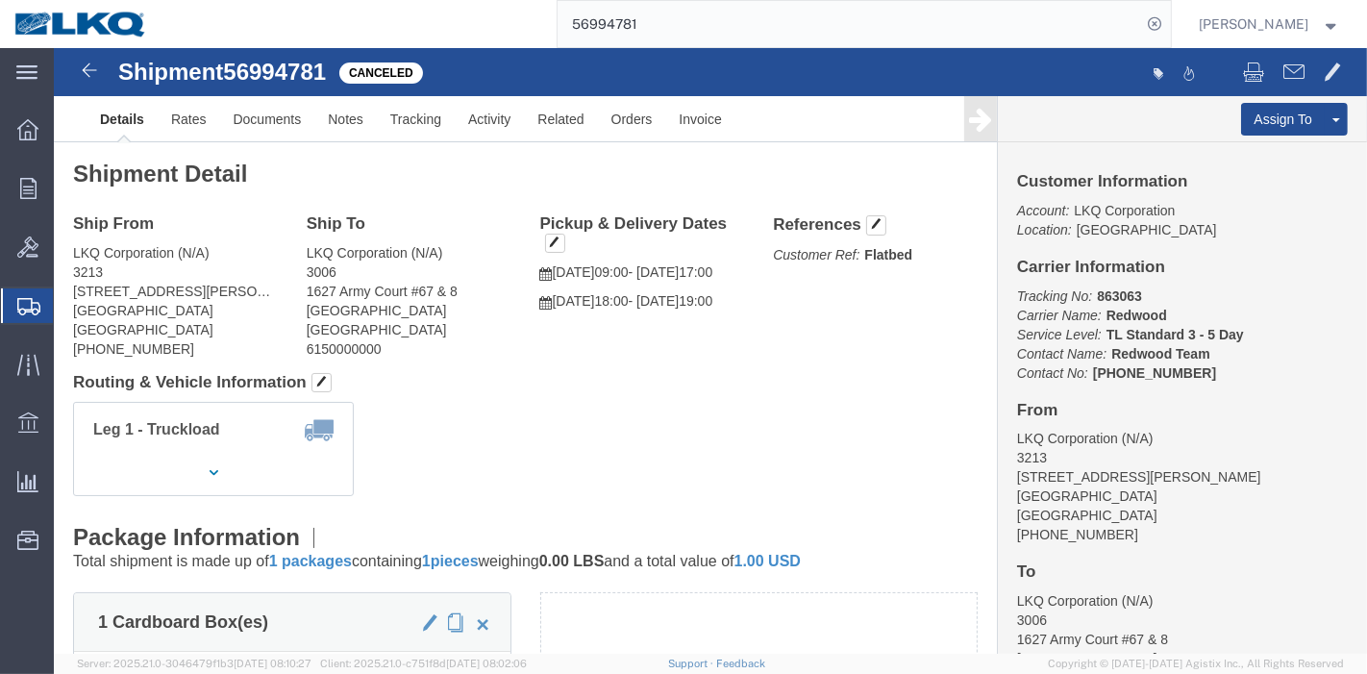
paste input "848"
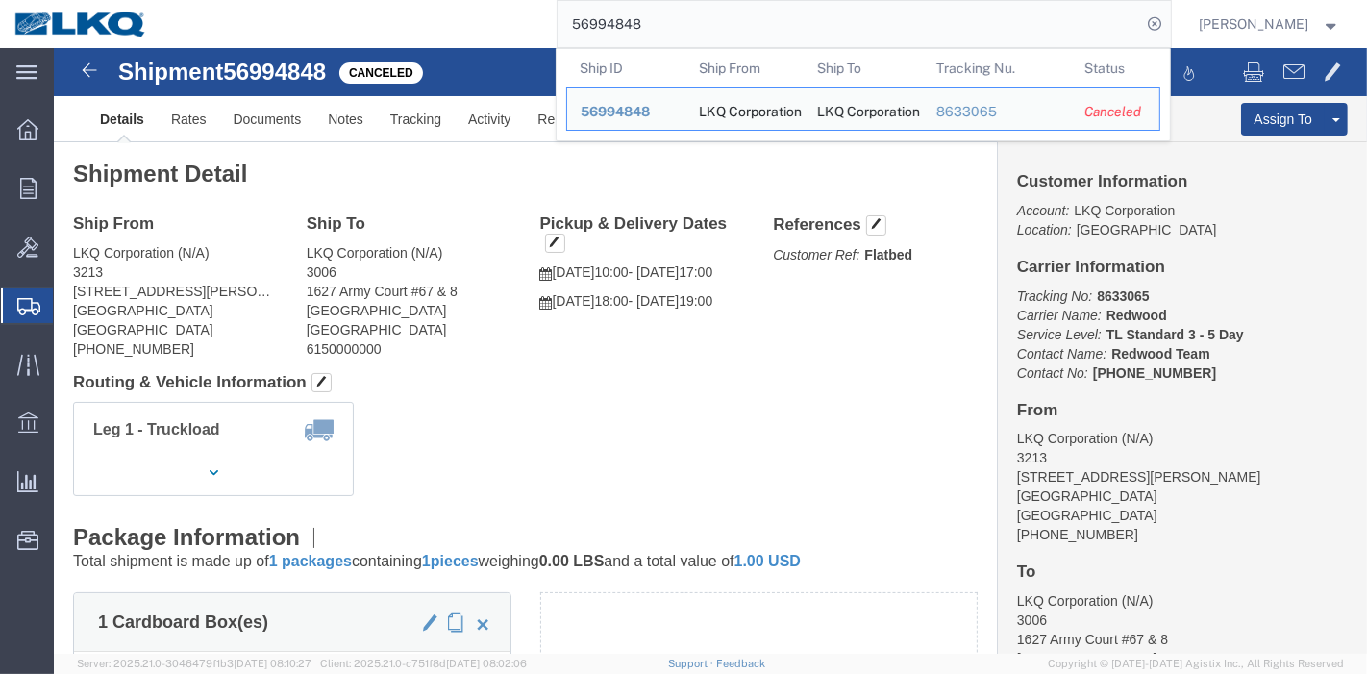
drag, startPoint x: 703, startPoint y: 23, endPoint x: 436, endPoint y: 16, distance: 267.4
click at [436, 16] on div "56994848 Ship ID Ship From Ship To Tracking Nu. Status Ship ID 56994848 Ship Fr…" at bounding box center [667, 24] width 1010 height 48
paste input "81547"
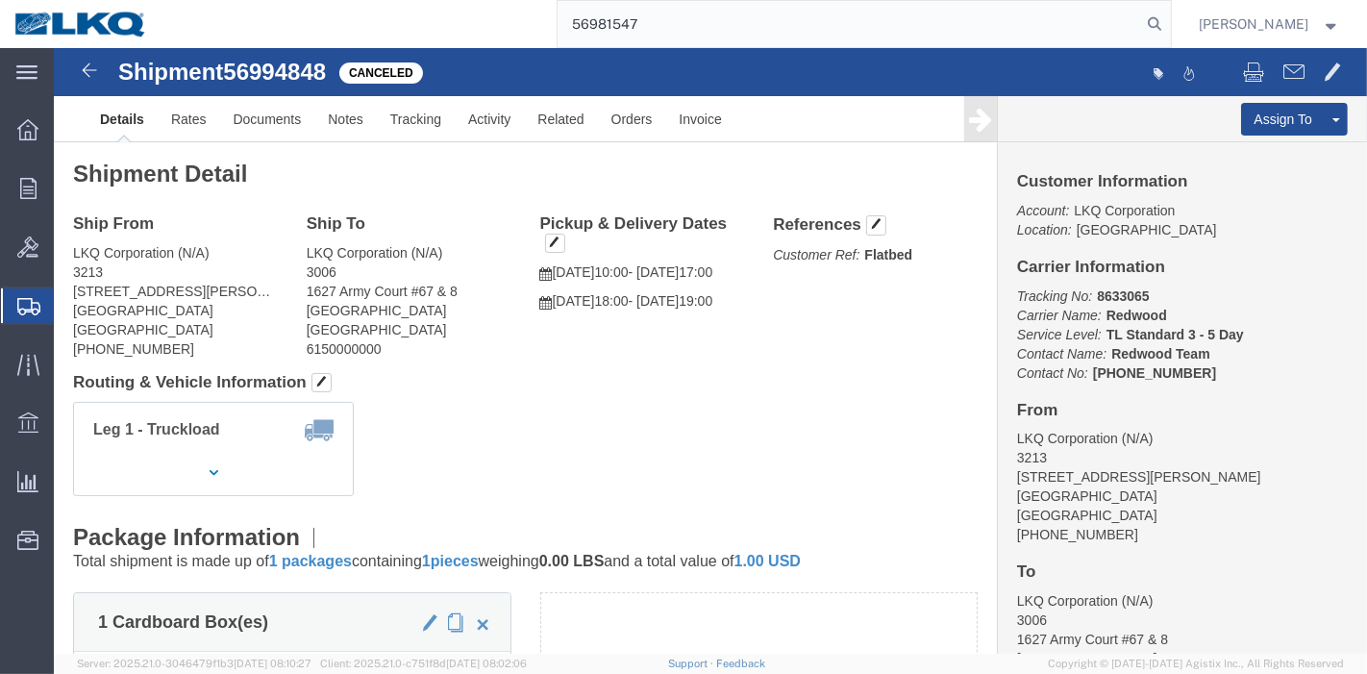
type input "56981547"
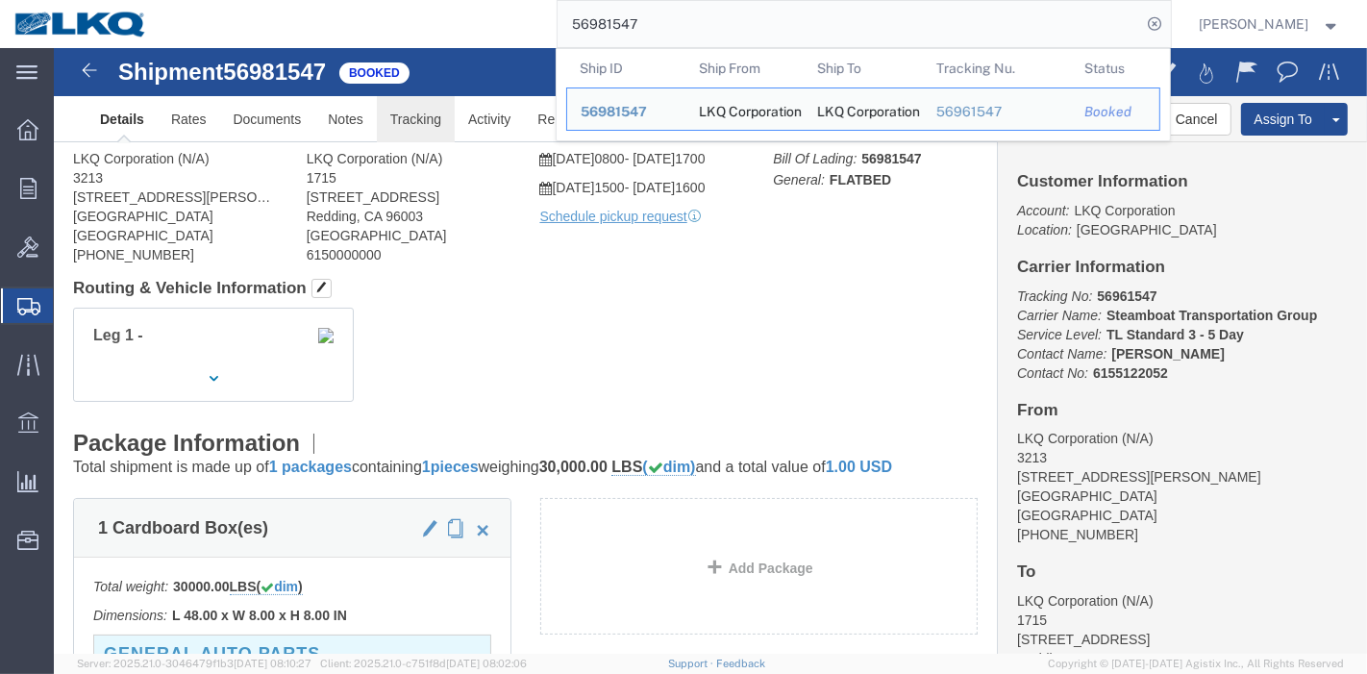
click link "Tracking"
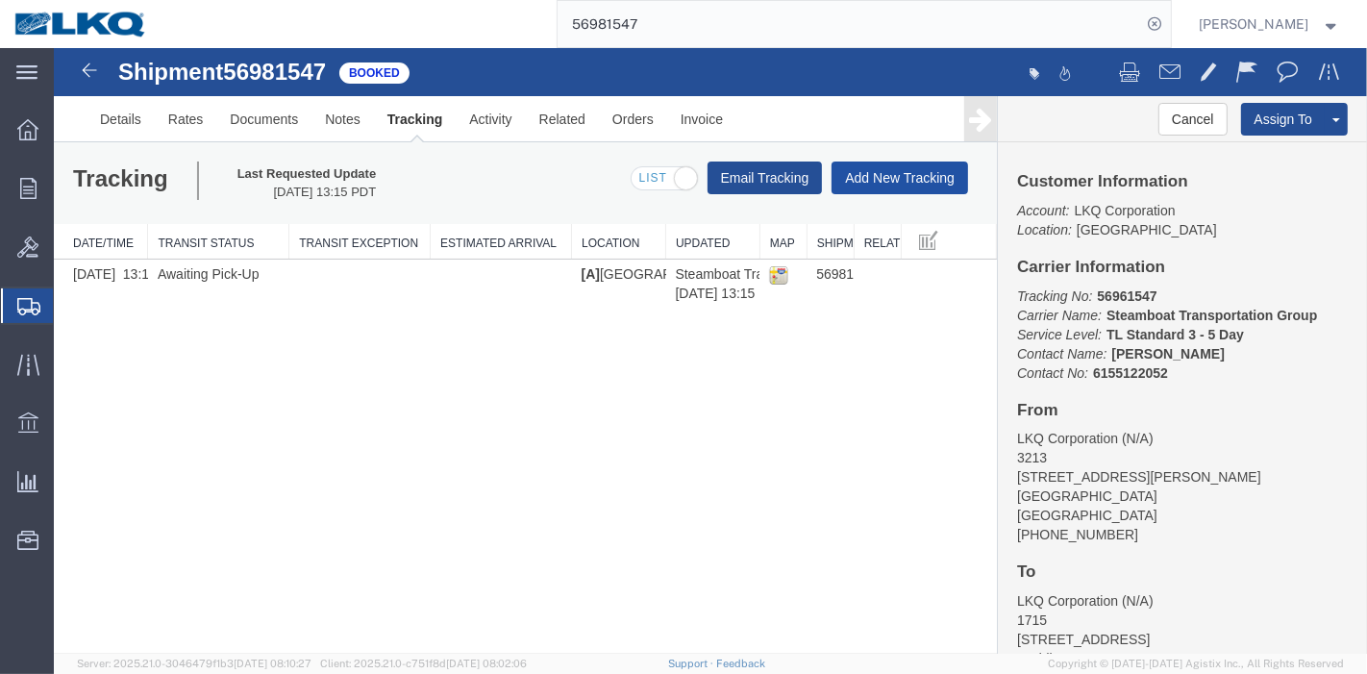
click at [886, 162] on button "Add New Tracking" at bounding box center [899, 178] width 137 height 33
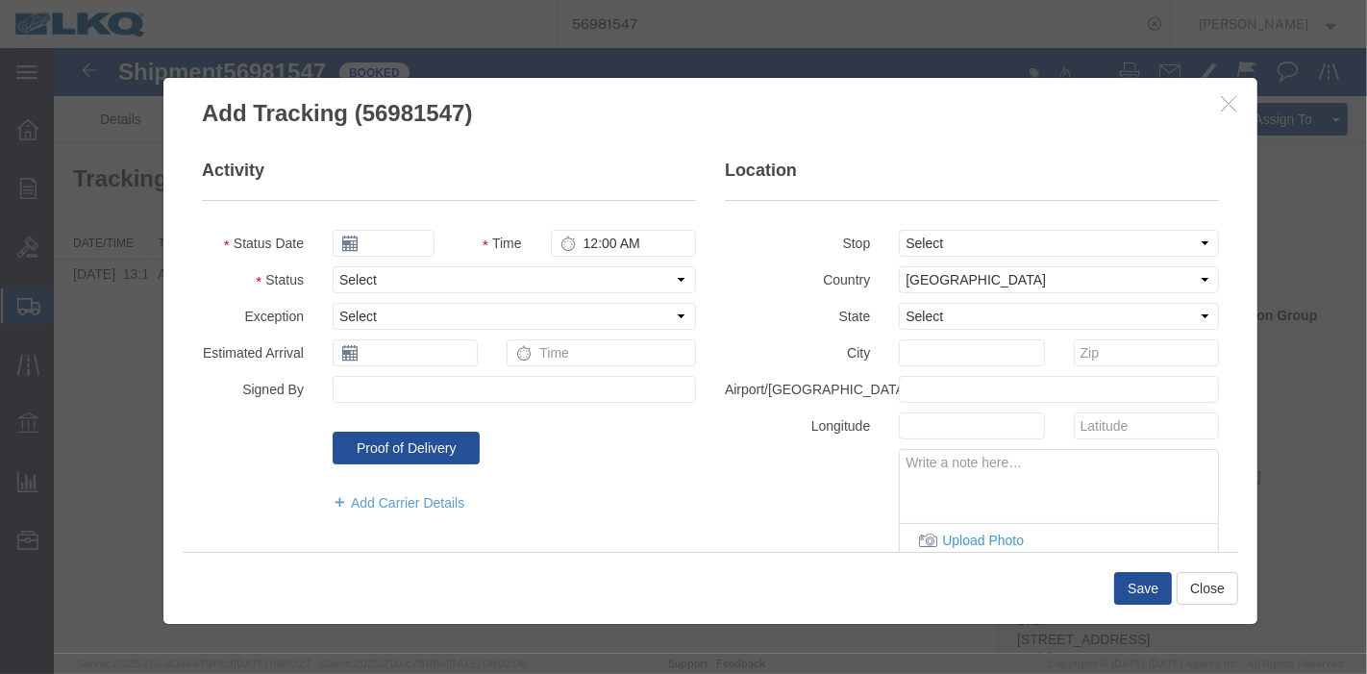
type input "[DATE]"
type input "8:00 PM"
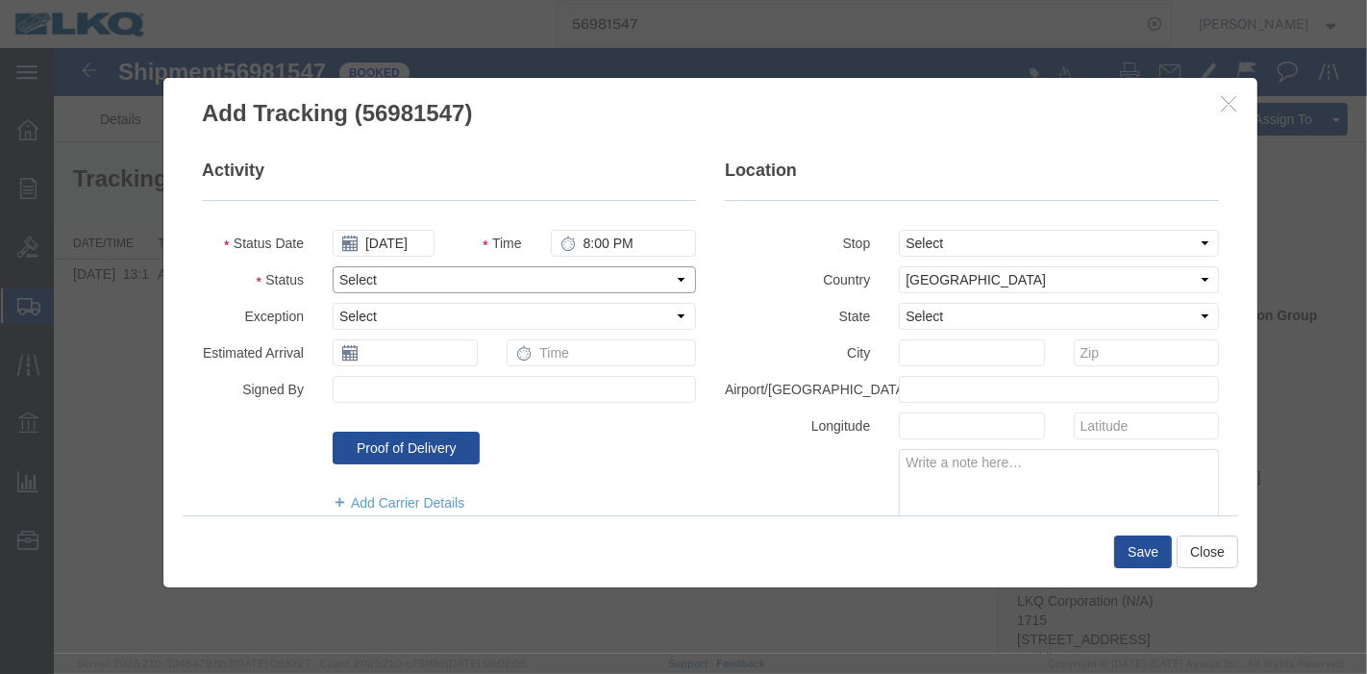
click at [407, 277] on select "Select Arrival Notice Available Arrival Notice Imported Arrive at Delivery Loca…" at bounding box center [513, 279] width 363 height 27
select select "DELIVRED"
click at [332, 266] on select "Select Arrival Notice Available Arrival Notice Imported Arrive at Delivery Loca…" at bounding box center [513, 279] width 363 height 27
click at [1150, 546] on button "Save" at bounding box center [1143, 552] width 58 height 33
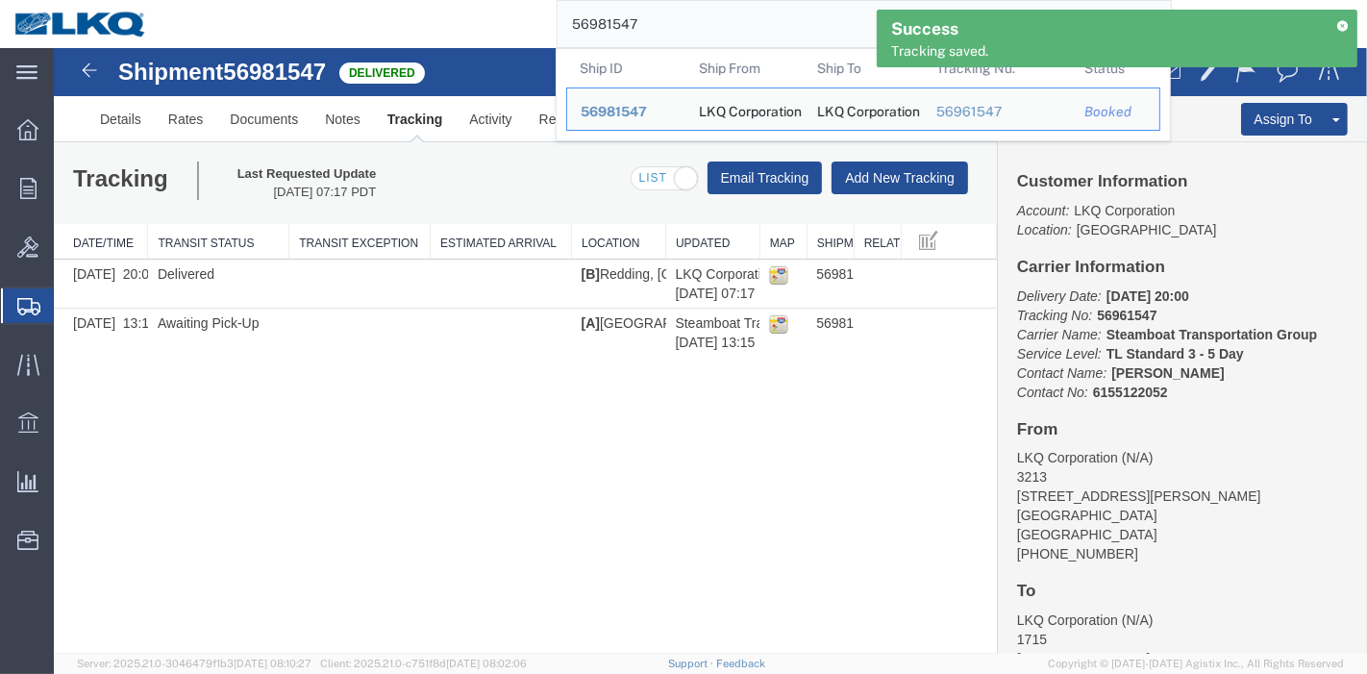
drag, startPoint x: 684, startPoint y: 19, endPoint x: 478, endPoint y: 7, distance: 206.2
click at [482, 7] on div "56981547 Ship ID Ship From Ship To Tracking Nu. Status Ship ID 56981547 Ship Fr…" at bounding box center [667, 24] width 1010 height 48
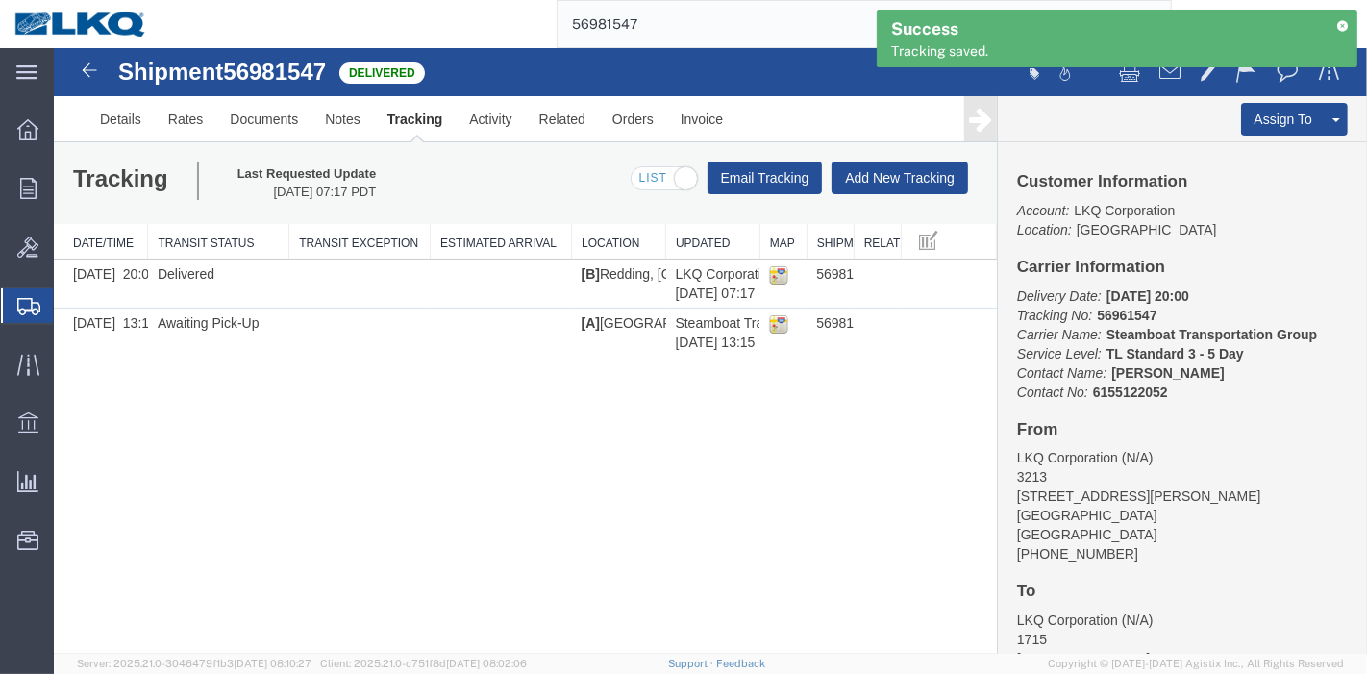
paste input "95048"
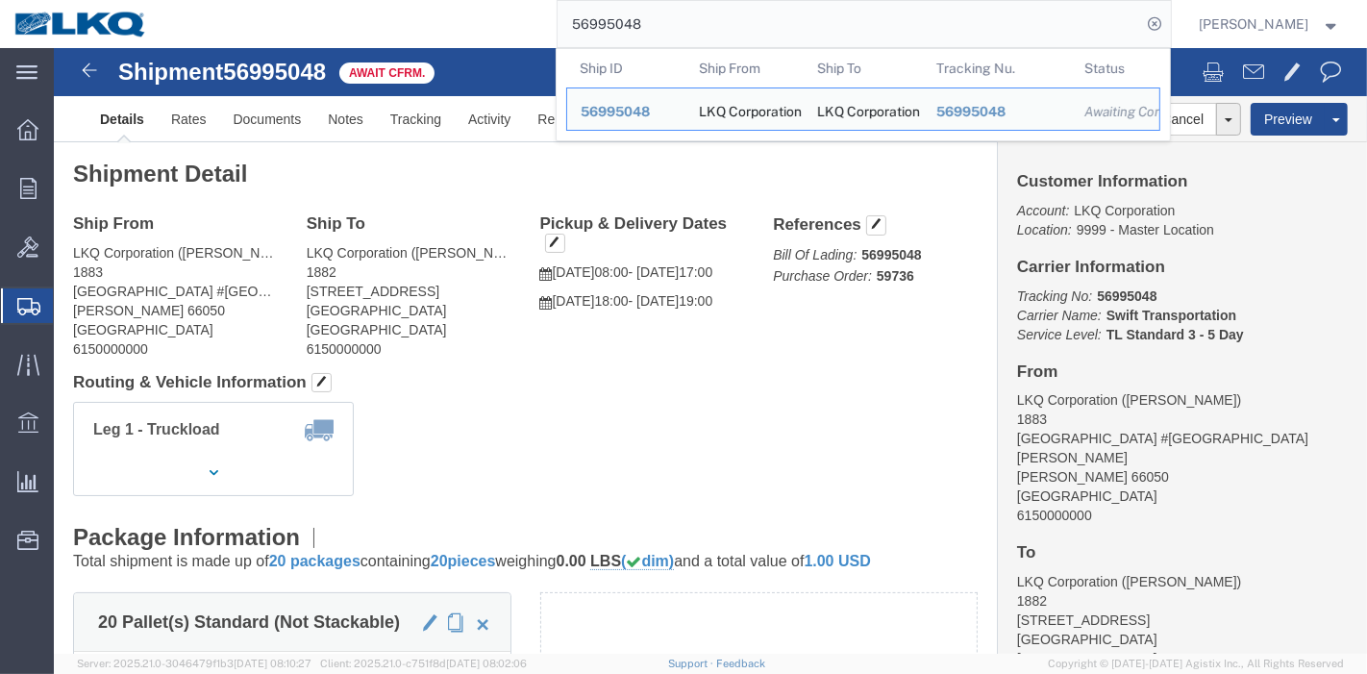
drag, startPoint x: 337, startPoint y: 40, endPoint x: 318, endPoint y: 40, distance: 18.3
click at [318, 40] on div "56995048 Ship ID Ship From Ship To Tracking Nu. Status Ship ID 56995048 Ship Fr…" at bounding box center [667, 24] width 1010 height 48
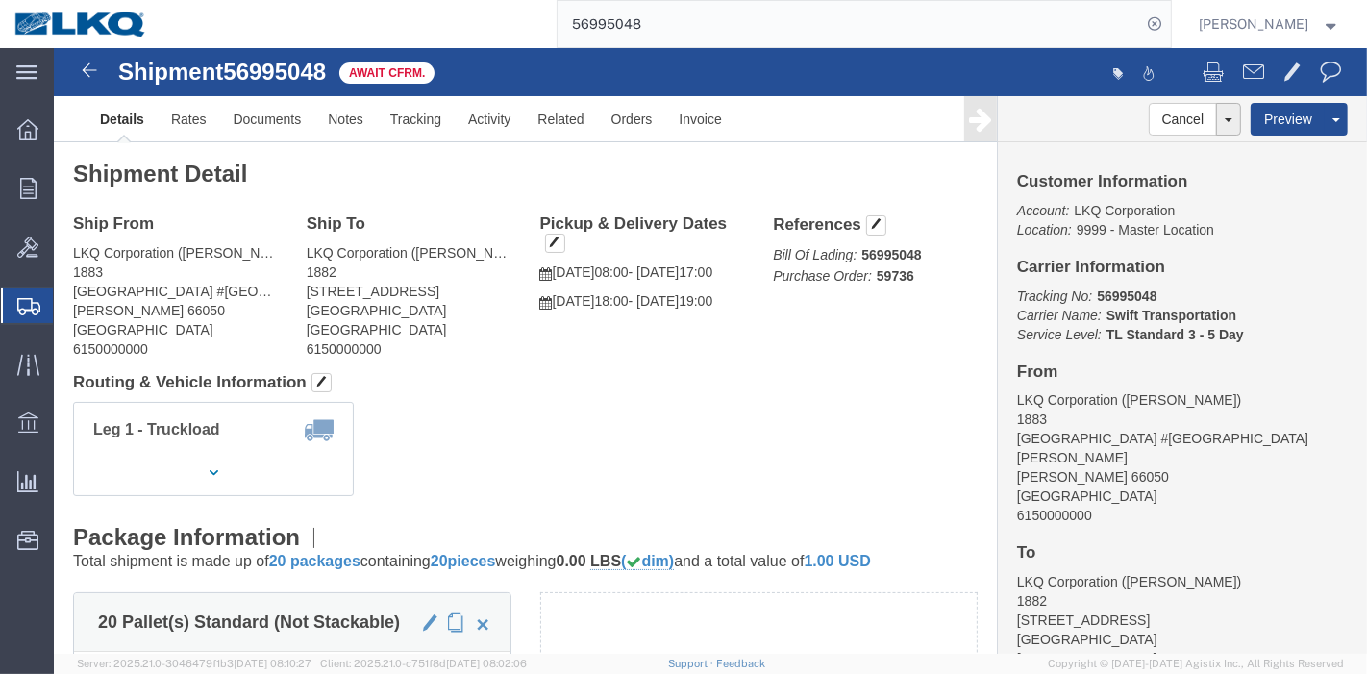
paste input "66160"
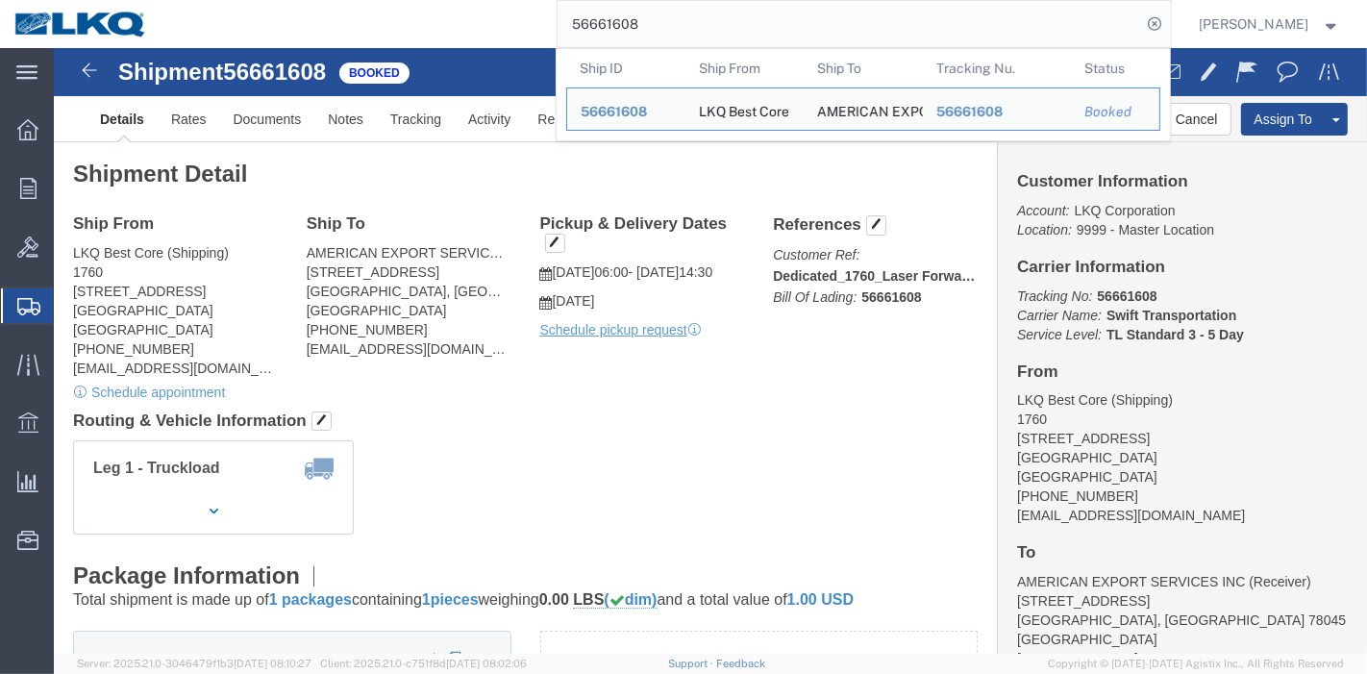
drag, startPoint x: 719, startPoint y: 26, endPoint x: 366, endPoint y: 20, distance: 353.0
click at [366, 20] on div "56661608 Ship ID Ship From Ship To Tracking Nu. Status Ship ID 56661608 Ship Fr…" at bounding box center [667, 24] width 1010 height 48
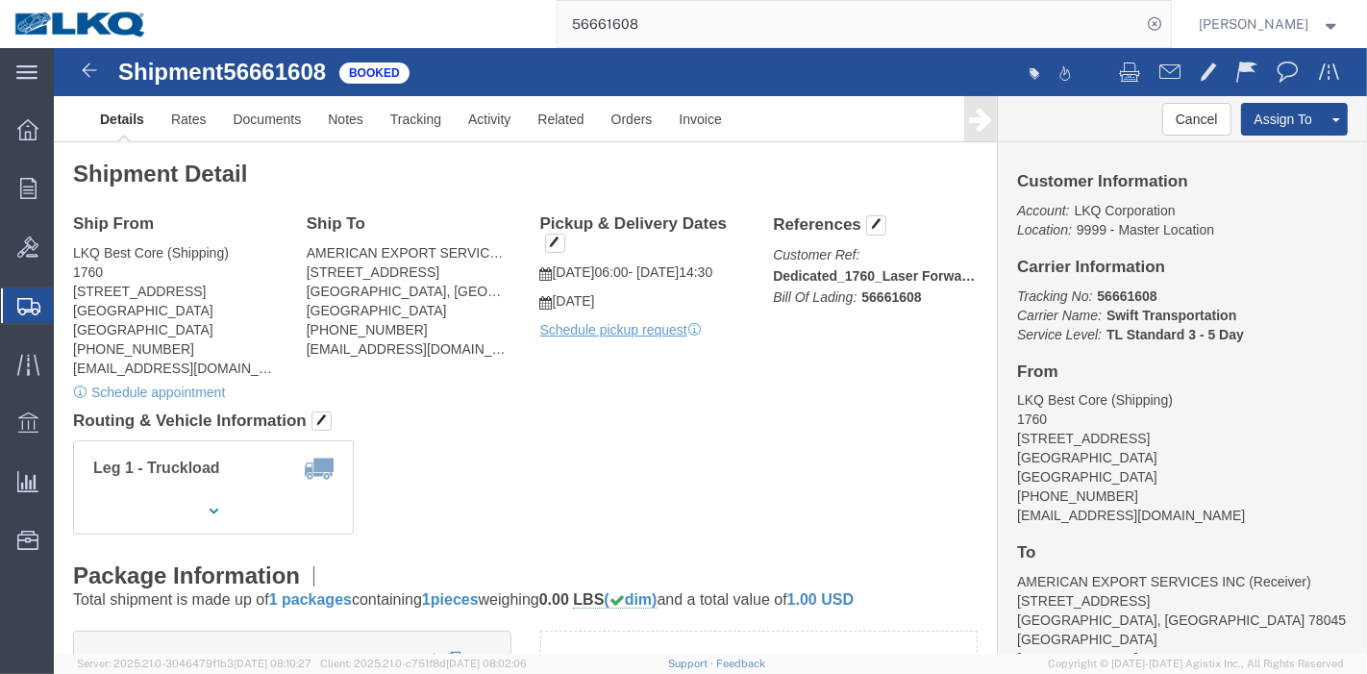
paste input "920797"
type input "56920797"
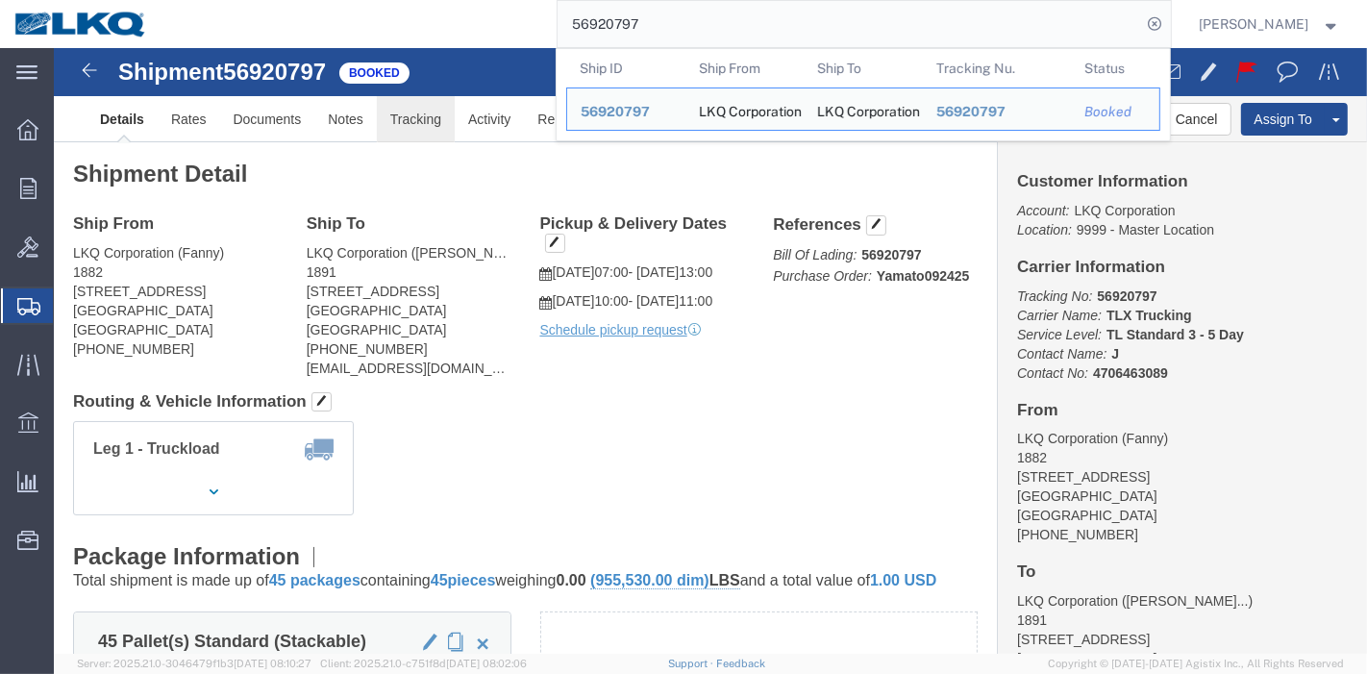
drag, startPoint x: 406, startPoint y: 122, endPoint x: 352, endPoint y: 74, distance: 72.2
click link "Tracking"
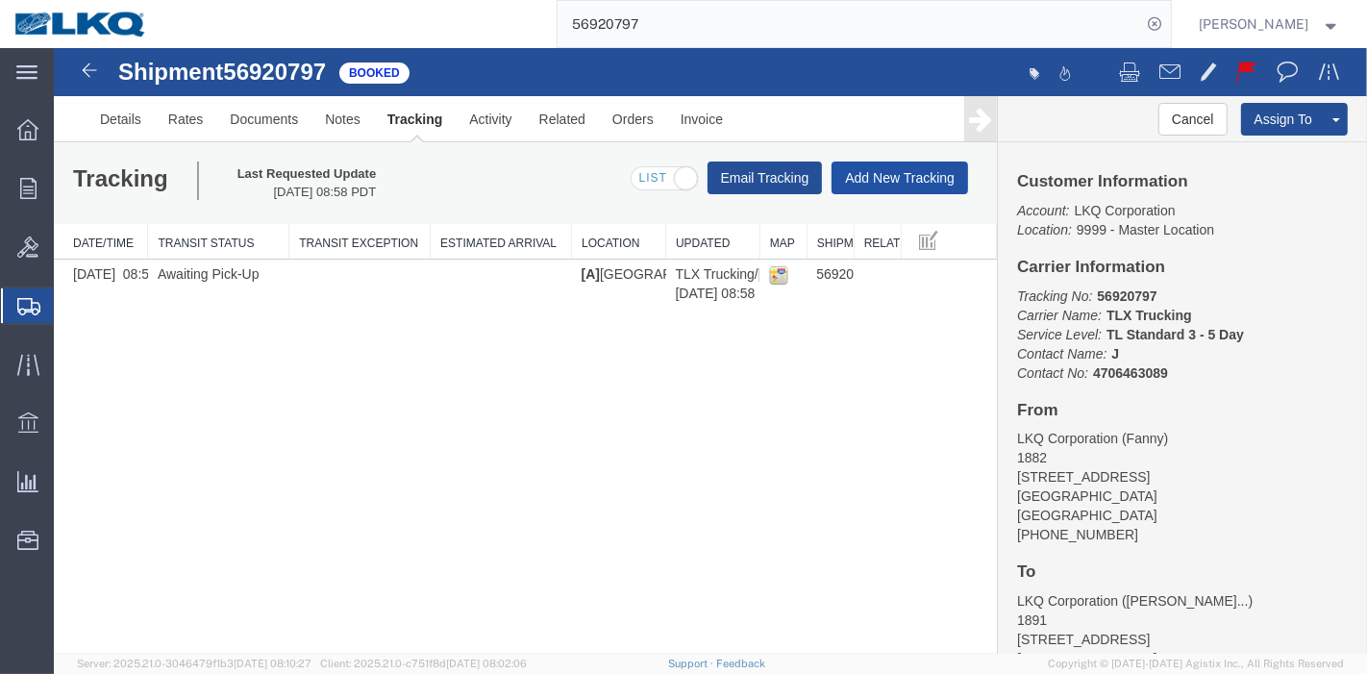
click at [886, 177] on button "Add New Tracking" at bounding box center [899, 178] width 137 height 33
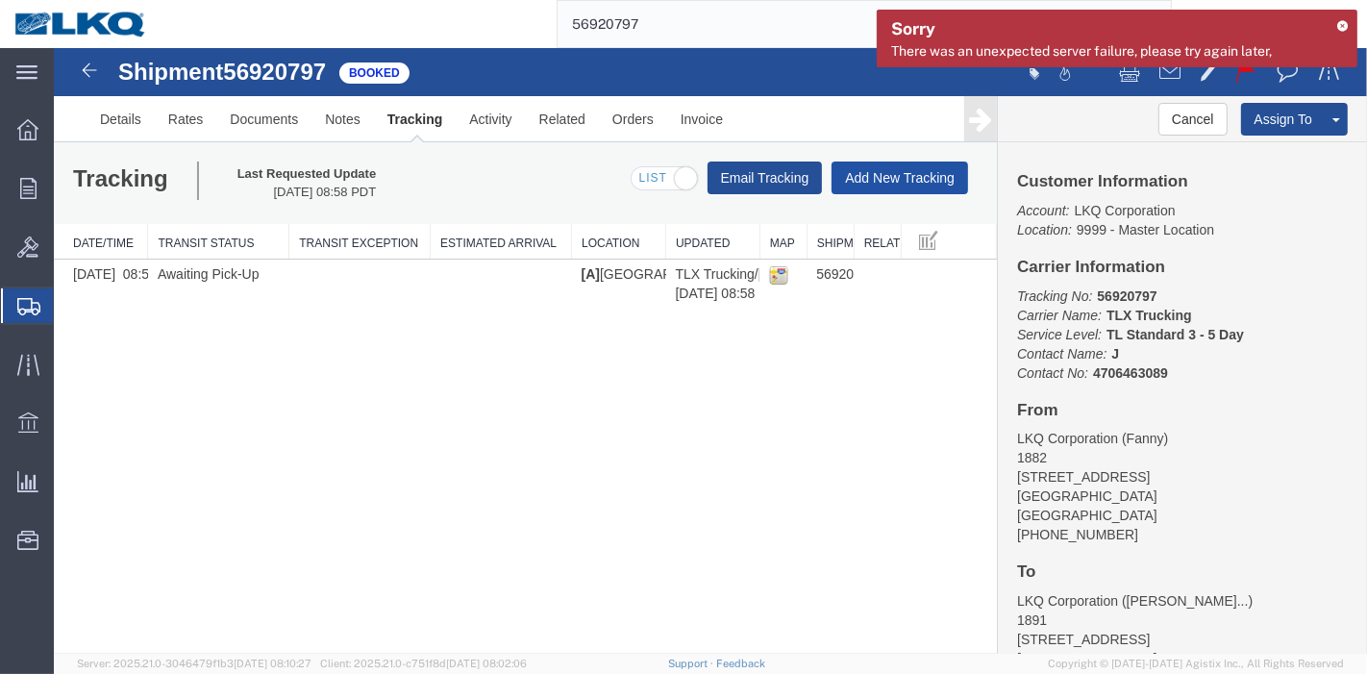
click at [882, 169] on button "Add New Tracking" at bounding box center [899, 178] width 137 height 33
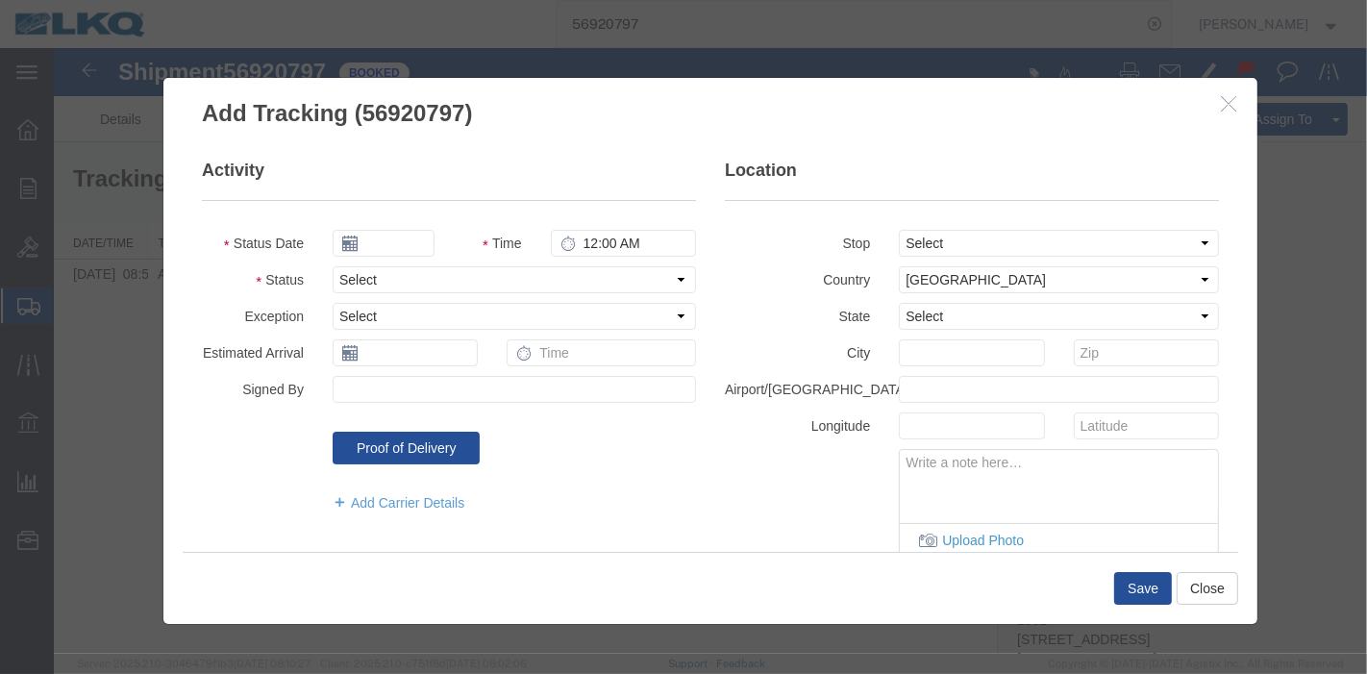
type input "[DATE]"
type input "8:00 PM"
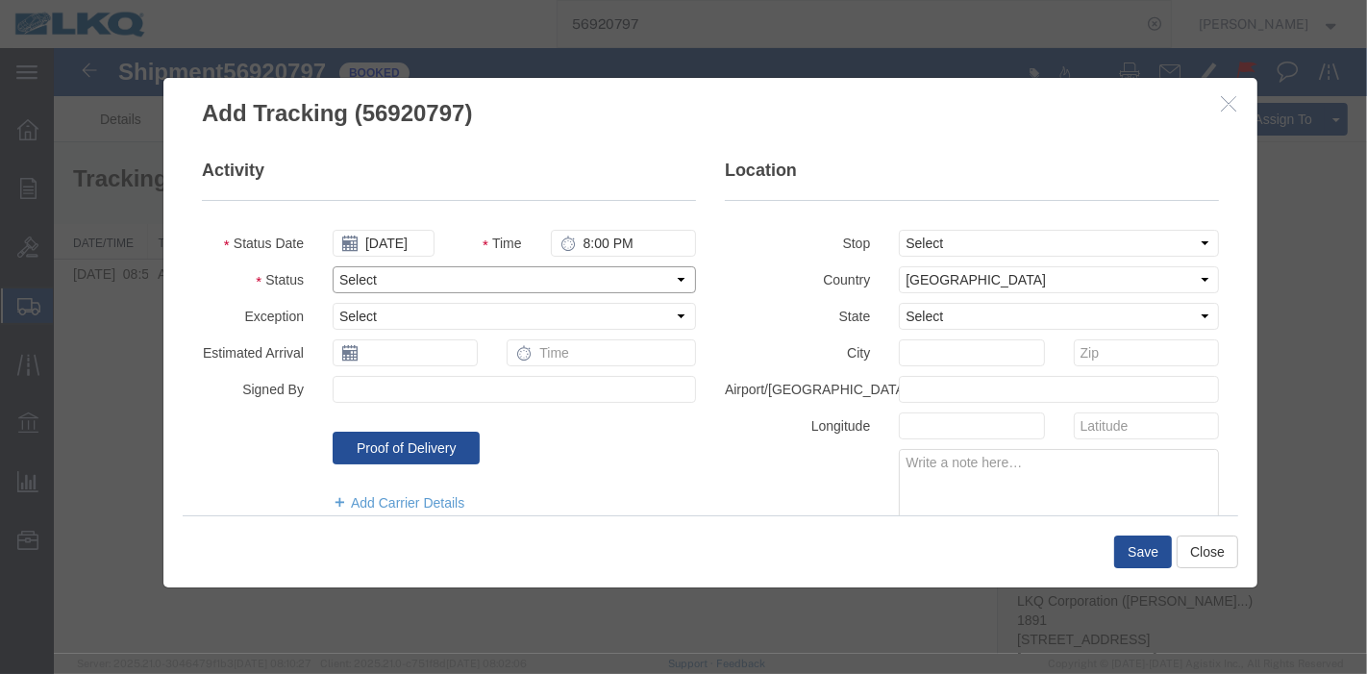
click at [384, 268] on select "Select Arrival Notice Available Arrival Notice Imported Arrive at Delivery Loca…" at bounding box center [513, 279] width 363 height 27
select select "DELIVRED"
click at [332, 266] on select "Select Arrival Notice Available Arrival Notice Imported Arrive at Delivery Loca…" at bounding box center [513, 279] width 363 height 27
click at [1141, 542] on button "Save" at bounding box center [1143, 552] width 58 height 33
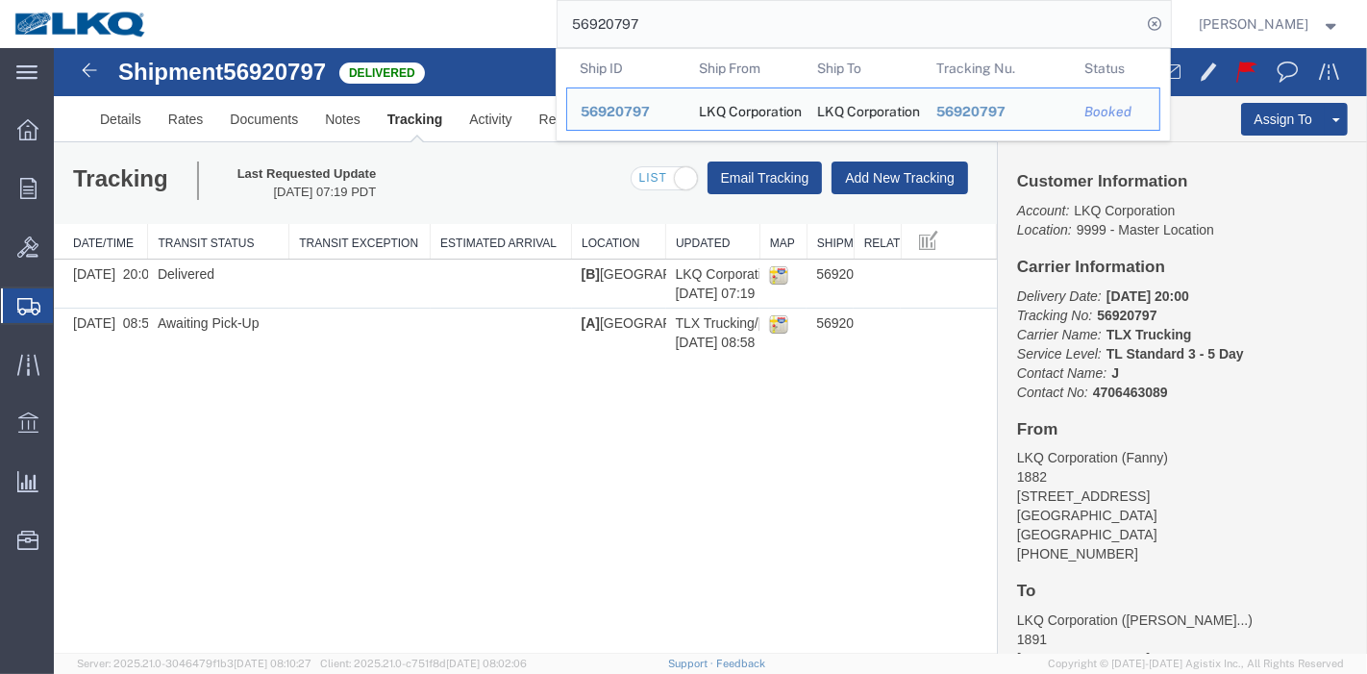
drag, startPoint x: 680, startPoint y: 13, endPoint x: 314, endPoint y: 28, distance: 365.7
click at [314, 28] on div "56920797 Ship ID Ship From Ship To Tracking Nu. Status Ship ID 56920797 Ship Fr…" at bounding box center [667, 24] width 1010 height 48
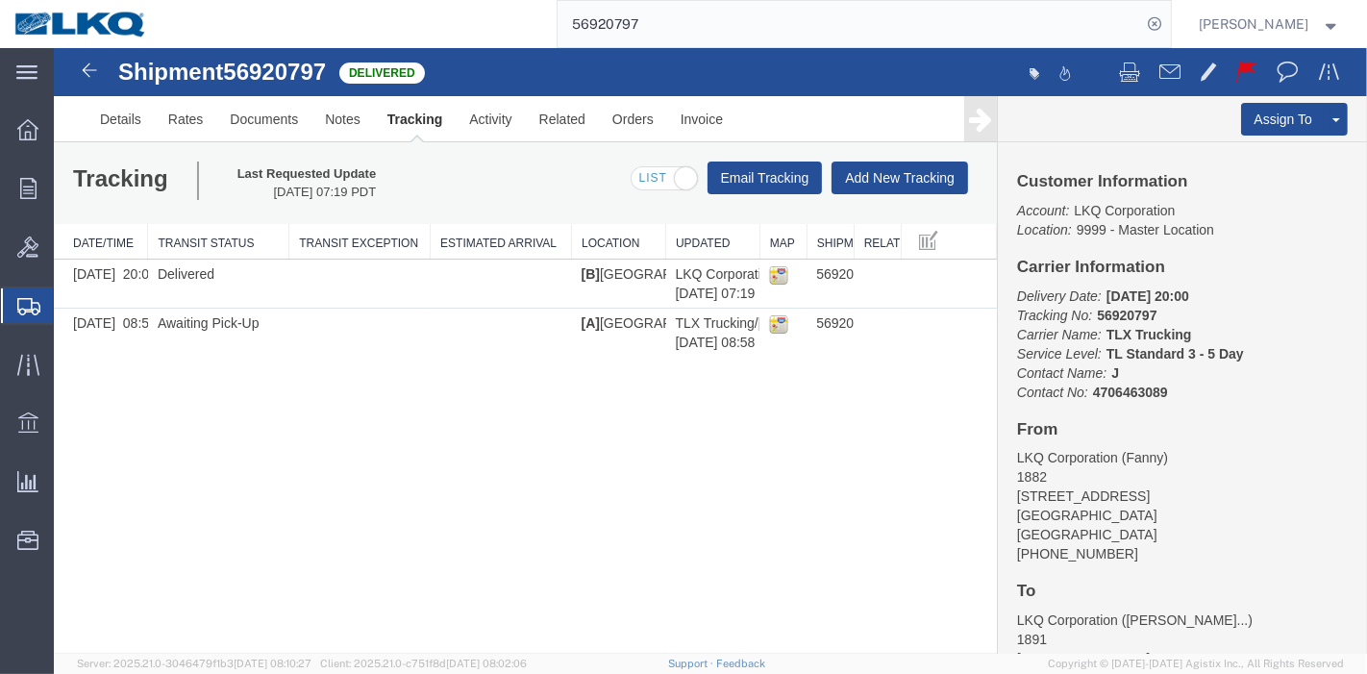
paste input "5867823"
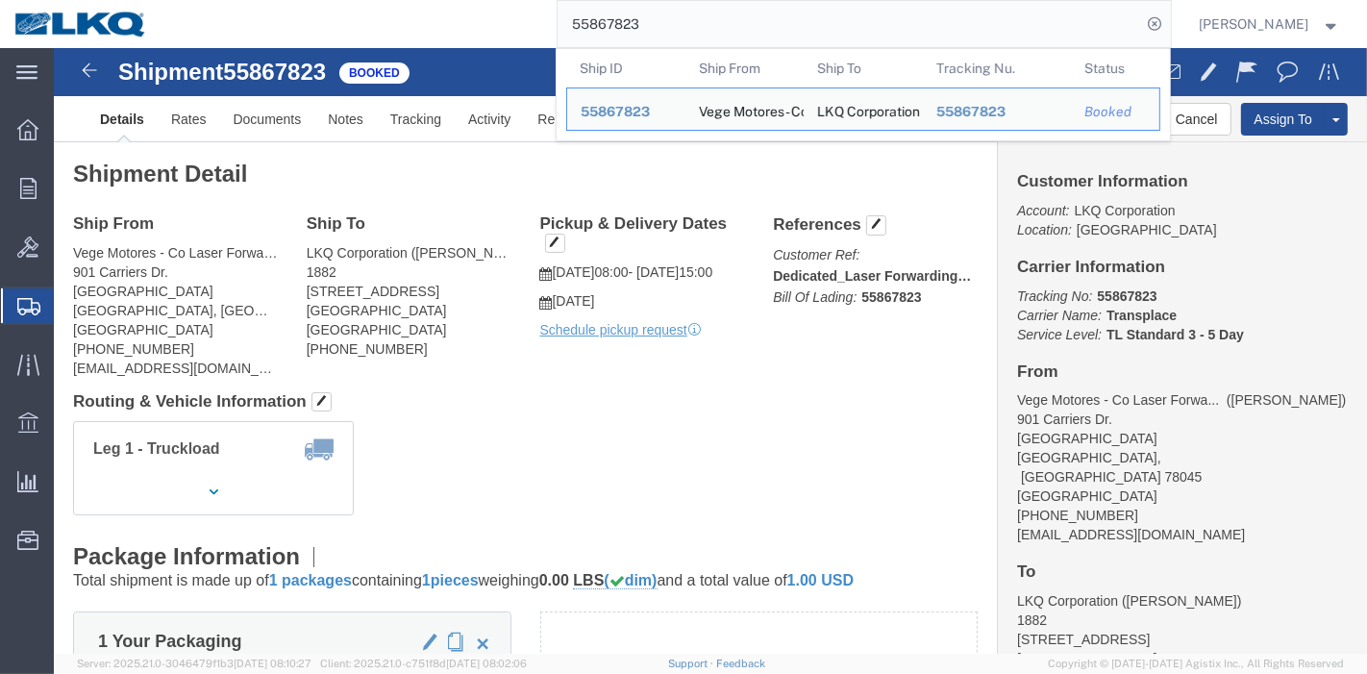
drag, startPoint x: 430, startPoint y: 41, endPoint x: 416, endPoint y: 41, distance: 13.5
click at [416, 41] on div "55867823 Ship ID Ship From Ship To Tracking Nu. Status Ship ID 55867823 Ship Fr…" at bounding box center [667, 24] width 1010 height 48
paste input "6994171"
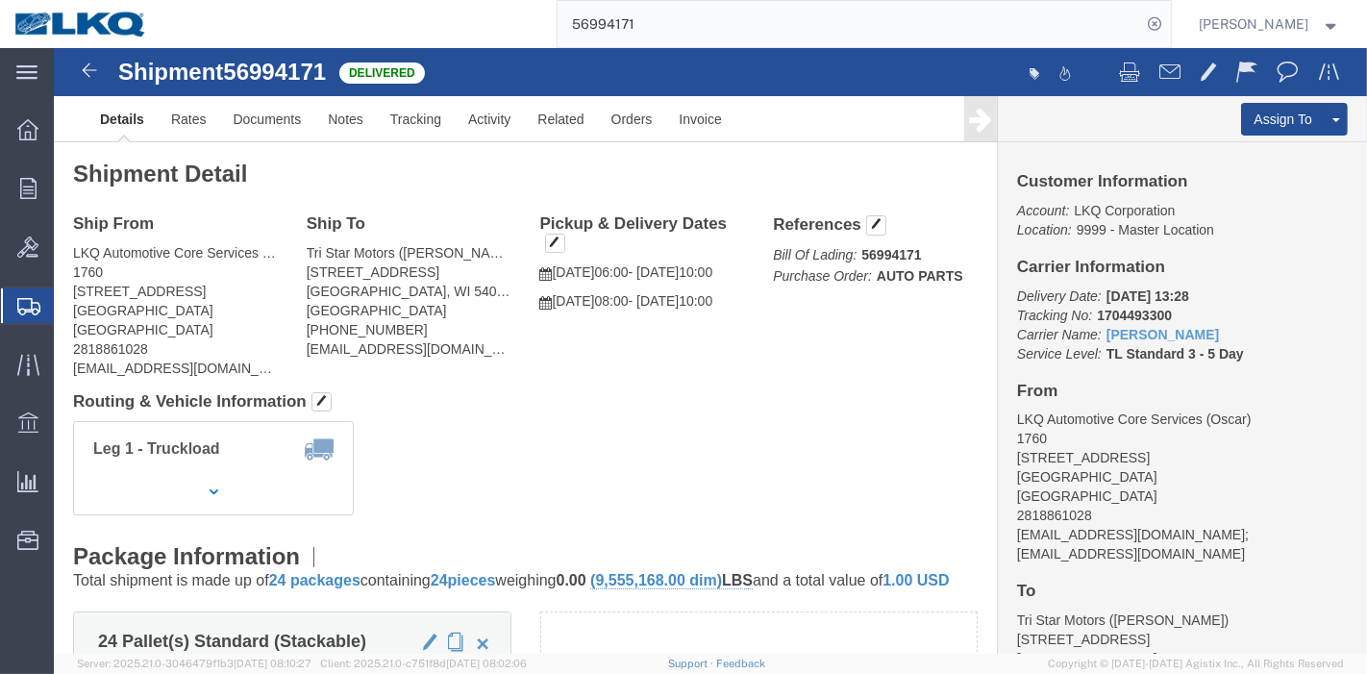
click link "Rates"
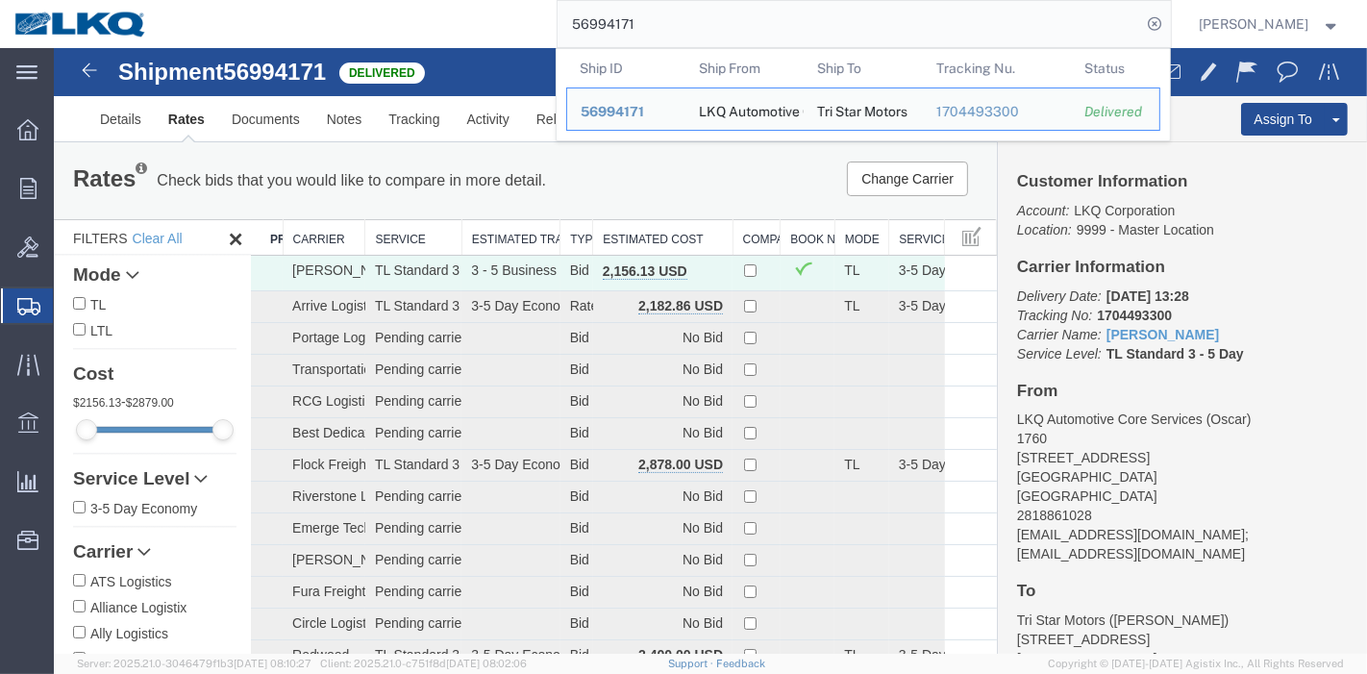
drag, startPoint x: 718, startPoint y: 21, endPoint x: 389, endPoint y: 26, distance: 328.9
click at [389, 26] on div "56994171 Ship ID Ship From Ship To Tracking Nu. Status Ship ID 56994171 Ship Fr…" at bounding box center [667, 24] width 1010 height 48
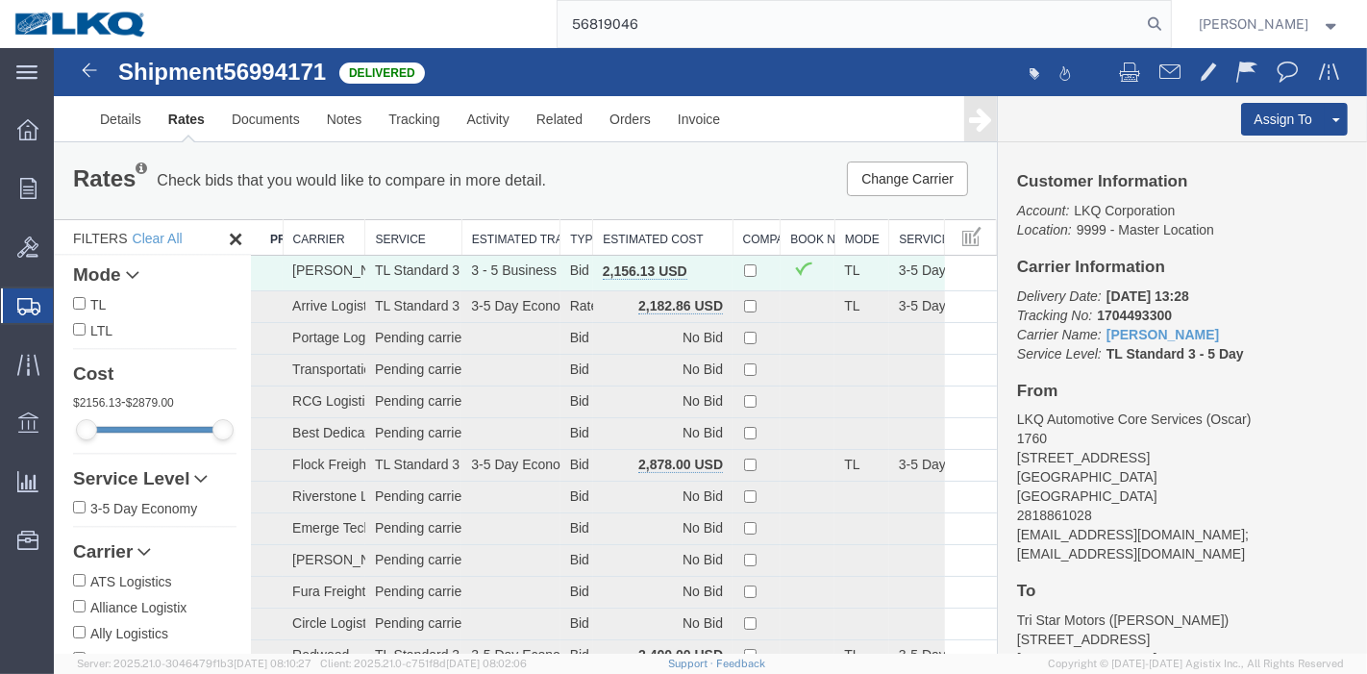
click at [1167, 8] on form "56819046" at bounding box center [864, 24] width 615 height 48
click at [1166, 20] on icon at bounding box center [1155, 24] width 27 height 27
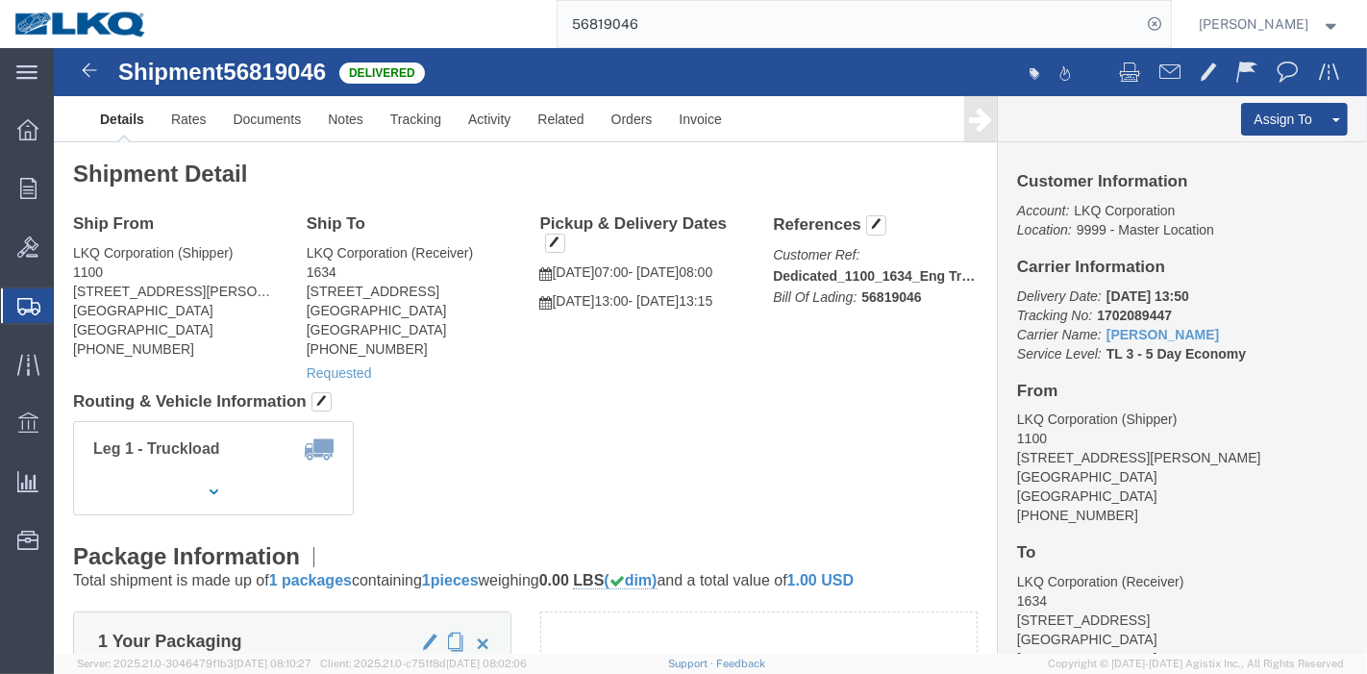
click link "Details"
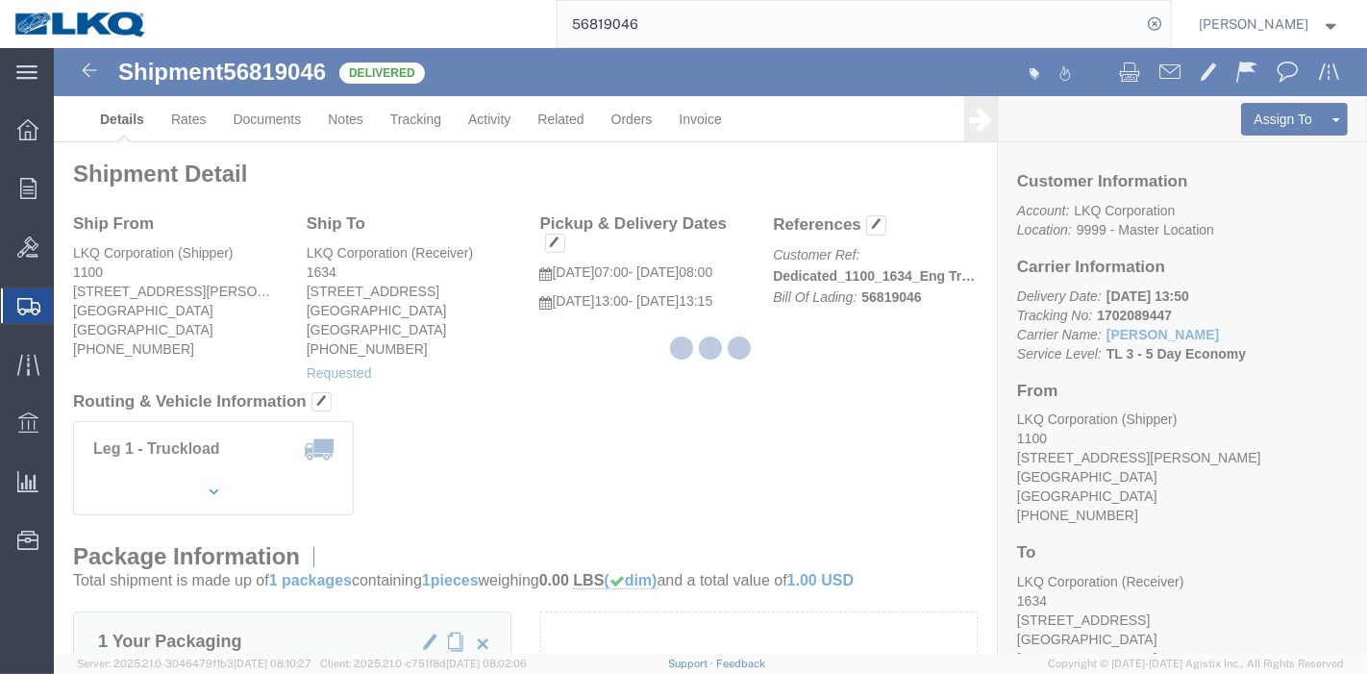
click at [185, 118] on div at bounding box center [711, 351] width 1314 height 606
click at [187, 119] on div at bounding box center [711, 351] width 1314 height 606
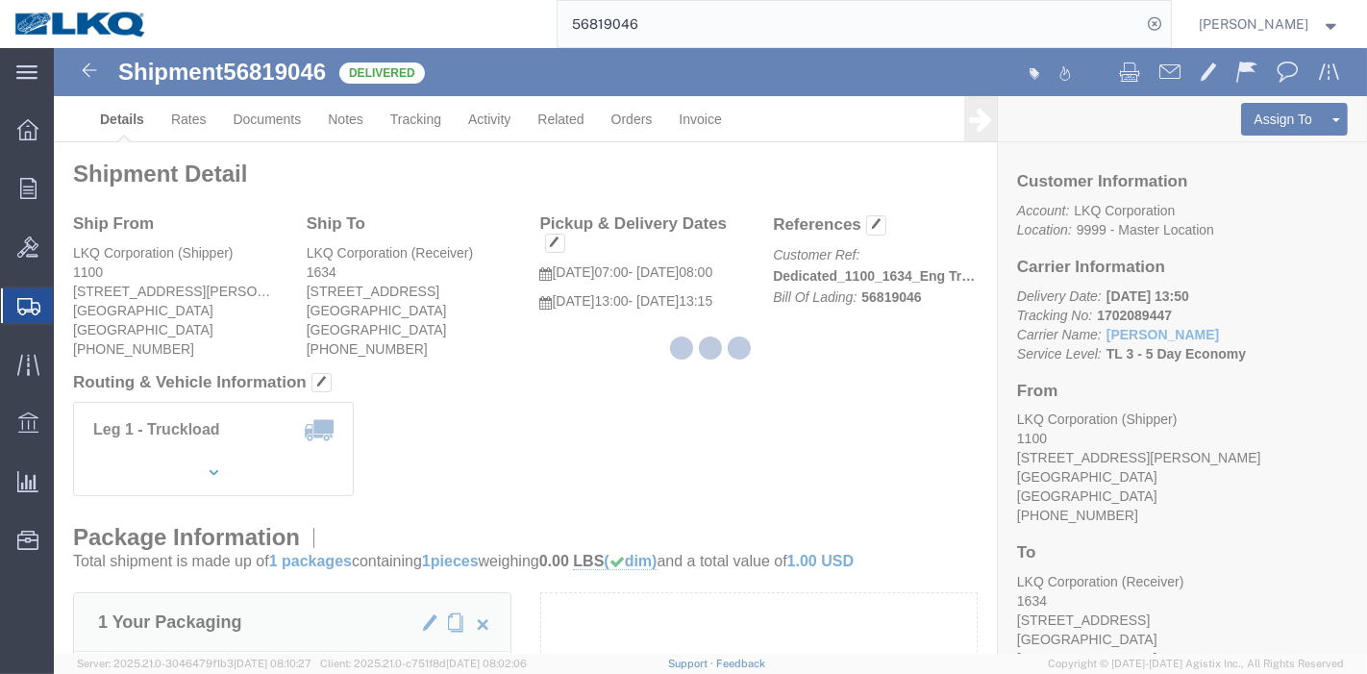
click at [188, 116] on div at bounding box center [711, 351] width 1314 height 606
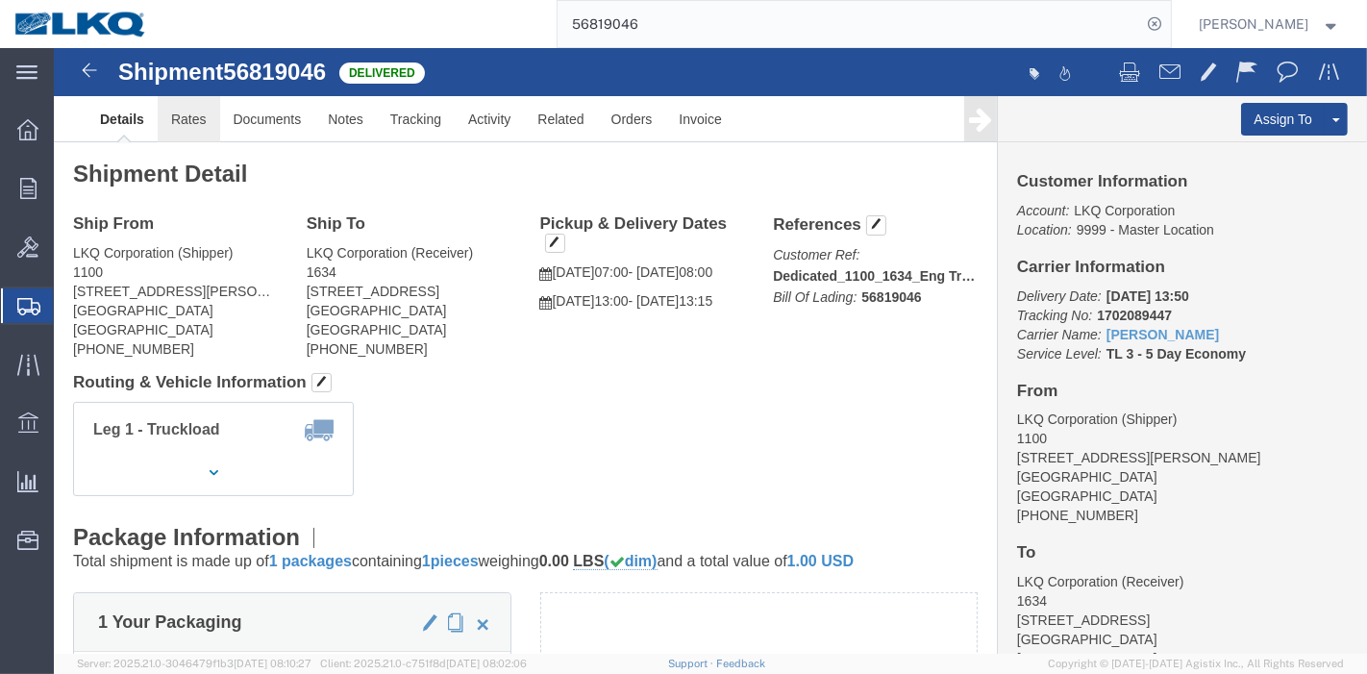
drag, startPoint x: 188, startPoint y: 116, endPoint x: 136, endPoint y: 68, distance: 71.5
click link "Rates"
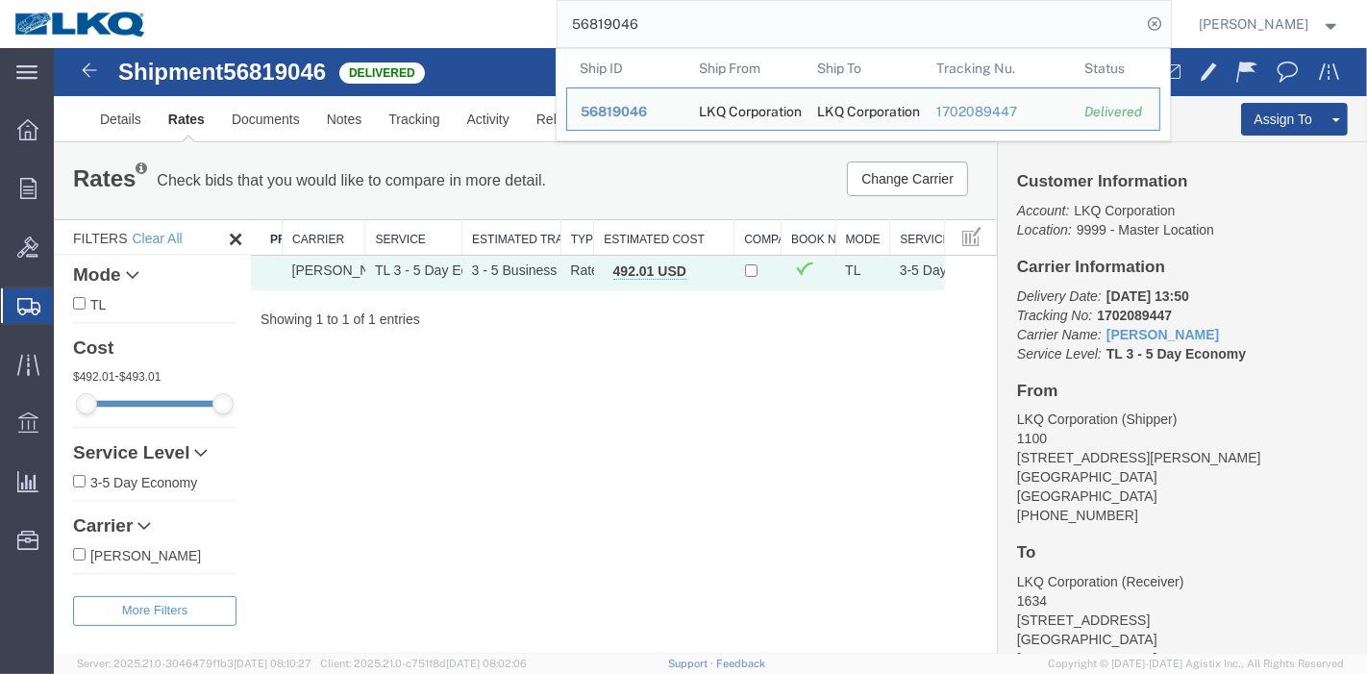
drag, startPoint x: 680, startPoint y: 20, endPoint x: 462, endPoint y: 14, distance: 218.4
click at [462, 14] on div "56819046 Ship ID Ship From Ship To Tracking Nu. Status Ship ID 56819046 Ship Fr…" at bounding box center [667, 24] width 1010 height 48
type input "5681904656819046"
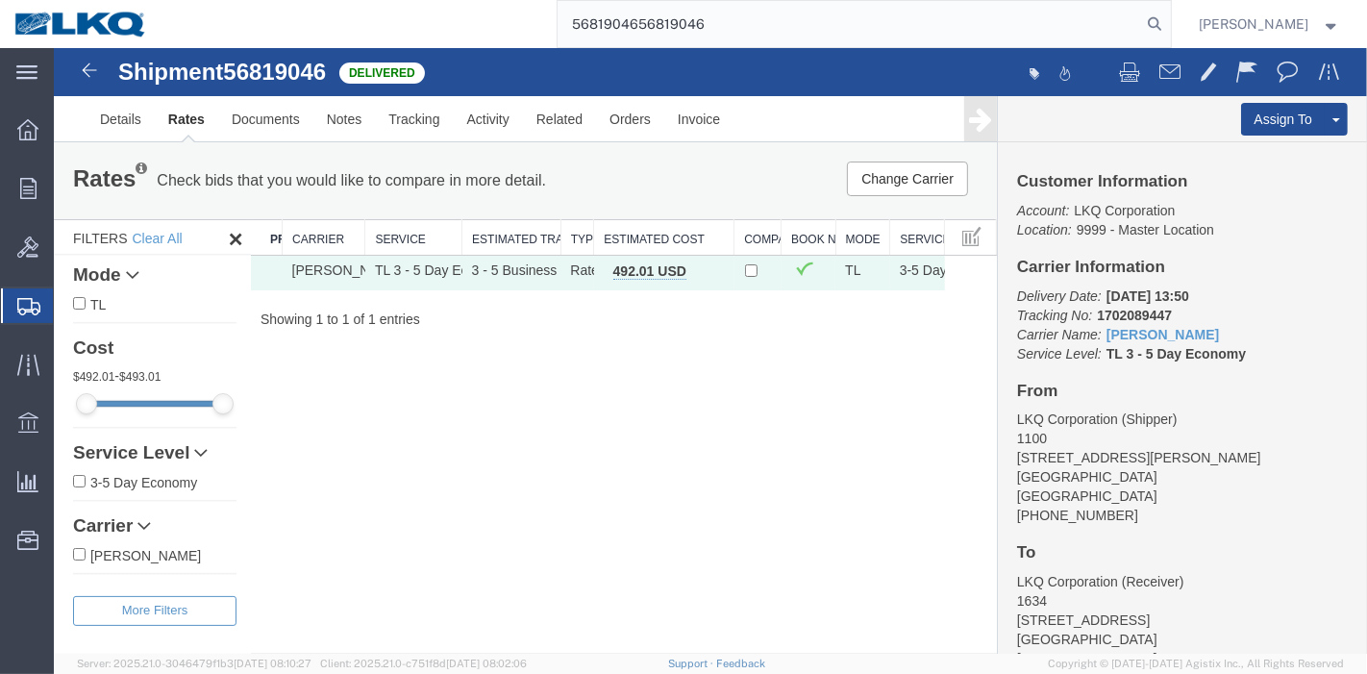
drag, startPoint x: 742, startPoint y: 26, endPoint x: 538, endPoint y: 25, distance: 203.9
click at [538, 25] on div "5681904656819046" at bounding box center [667, 24] width 1010 height 48
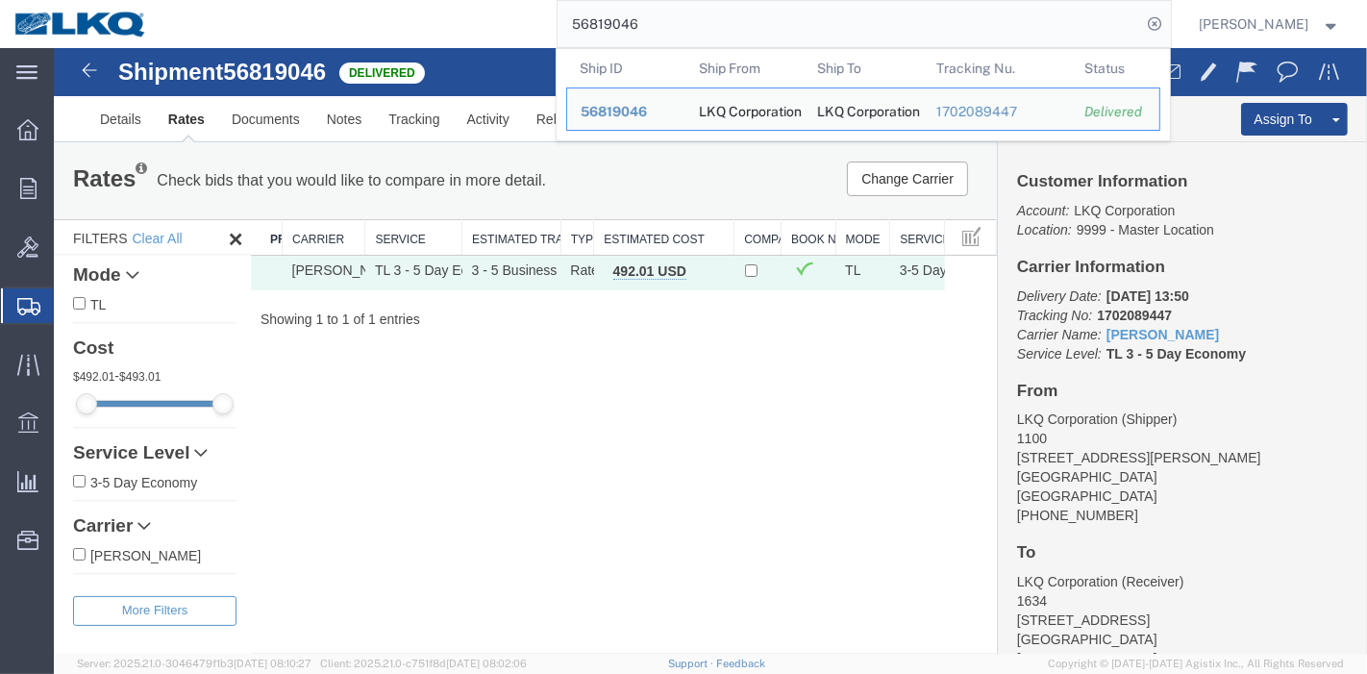
drag, startPoint x: 655, startPoint y: 33, endPoint x: 521, endPoint y: 25, distance: 133.9
click at [521, 25] on div "56819046 Ship ID Ship From Ship To Tracking Nu. Status Ship ID 56819046 Ship Fr…" at bounding box center [667, 24] width 1010 height 48
paste input "7035265"
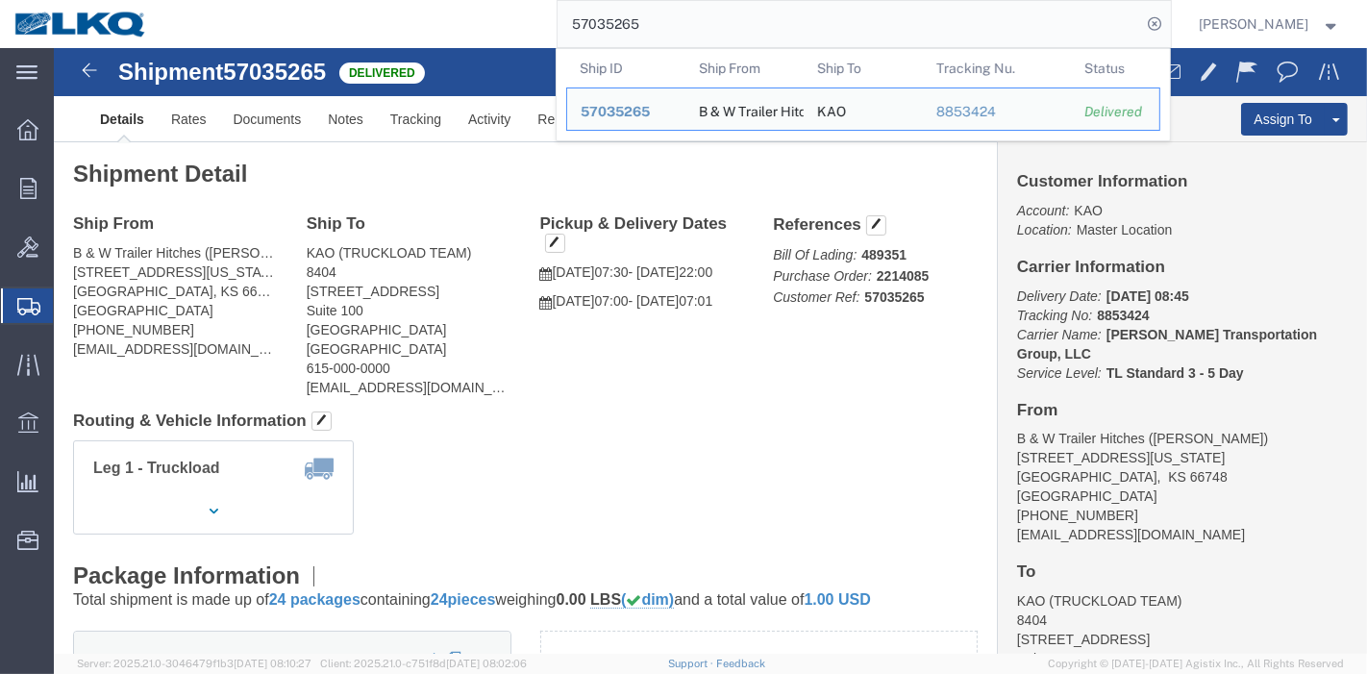
drag, startPoint x: 181, startPoint y: 125, endPoint x: 127, endPoint y: 77, distance: 72.2
click div
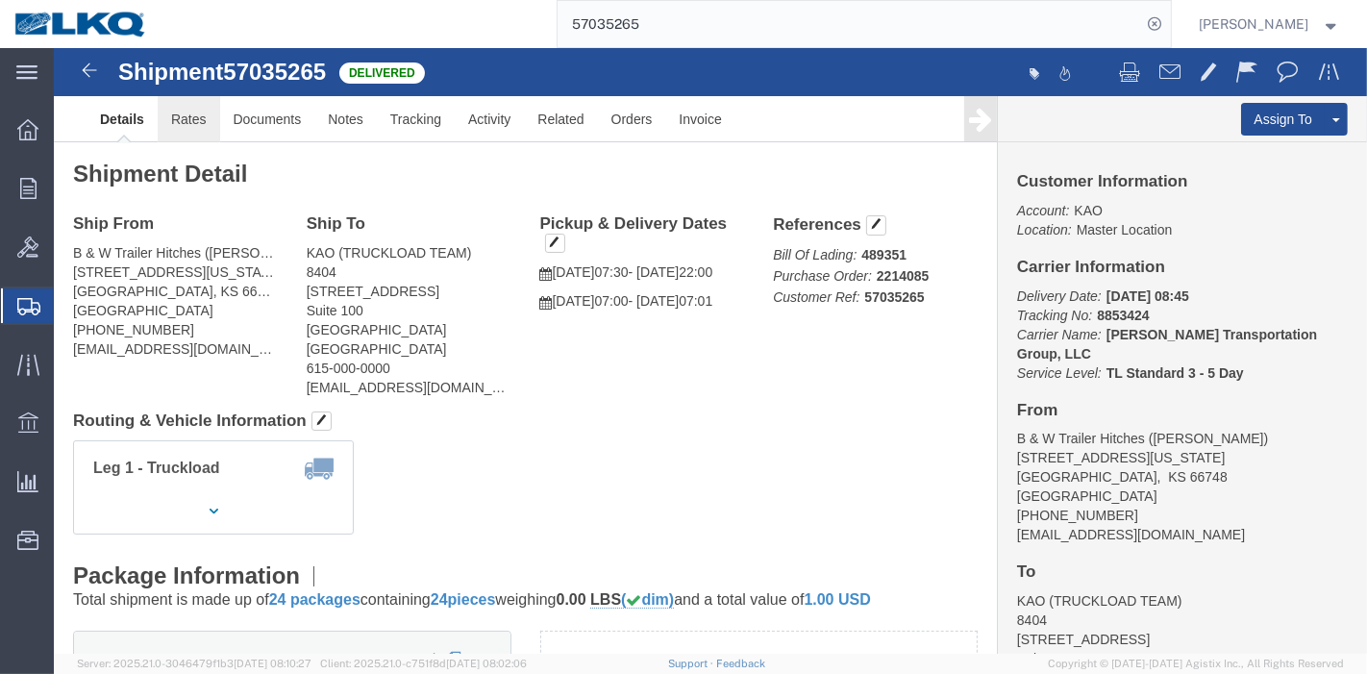
click link "Rates"
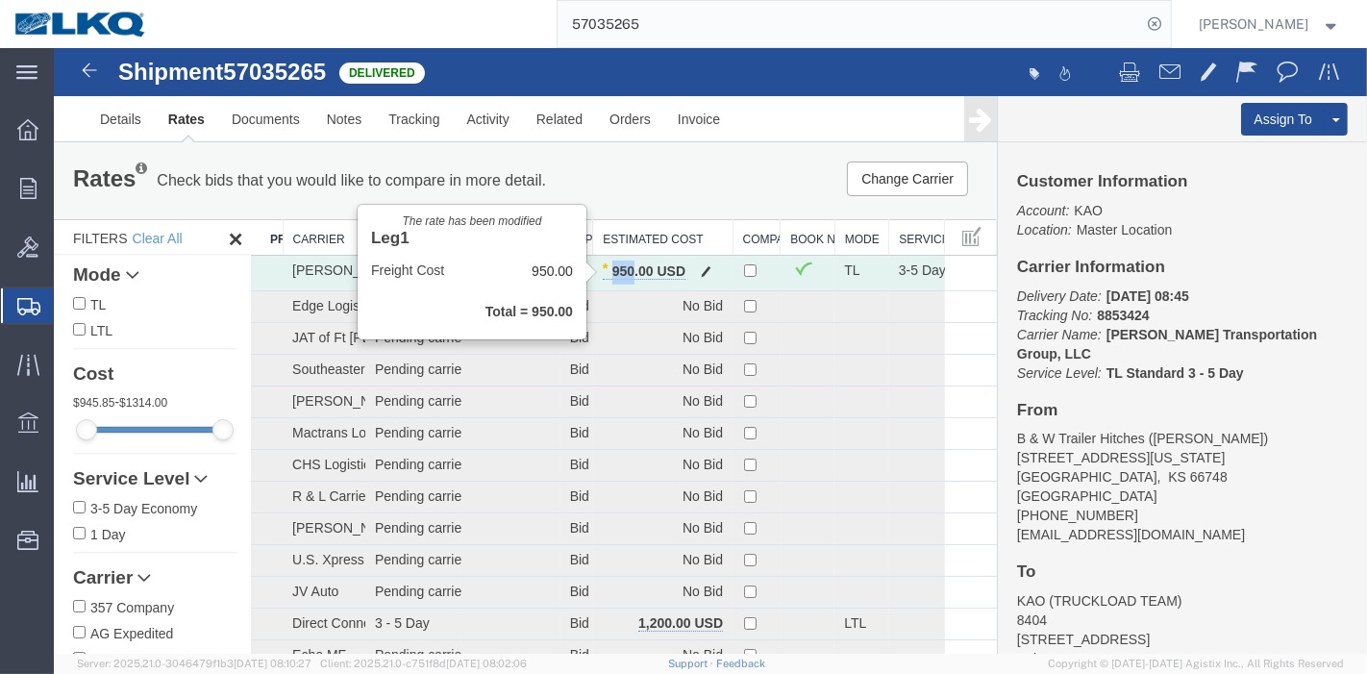
drag, startPoint x: 606, startPoint y: 270, endPoint x: 625, endPoint y: 275, distance: 19.8
click at [625, 275] on b "950.00 USD" at bounding box center [643, 270] width 83 height 15
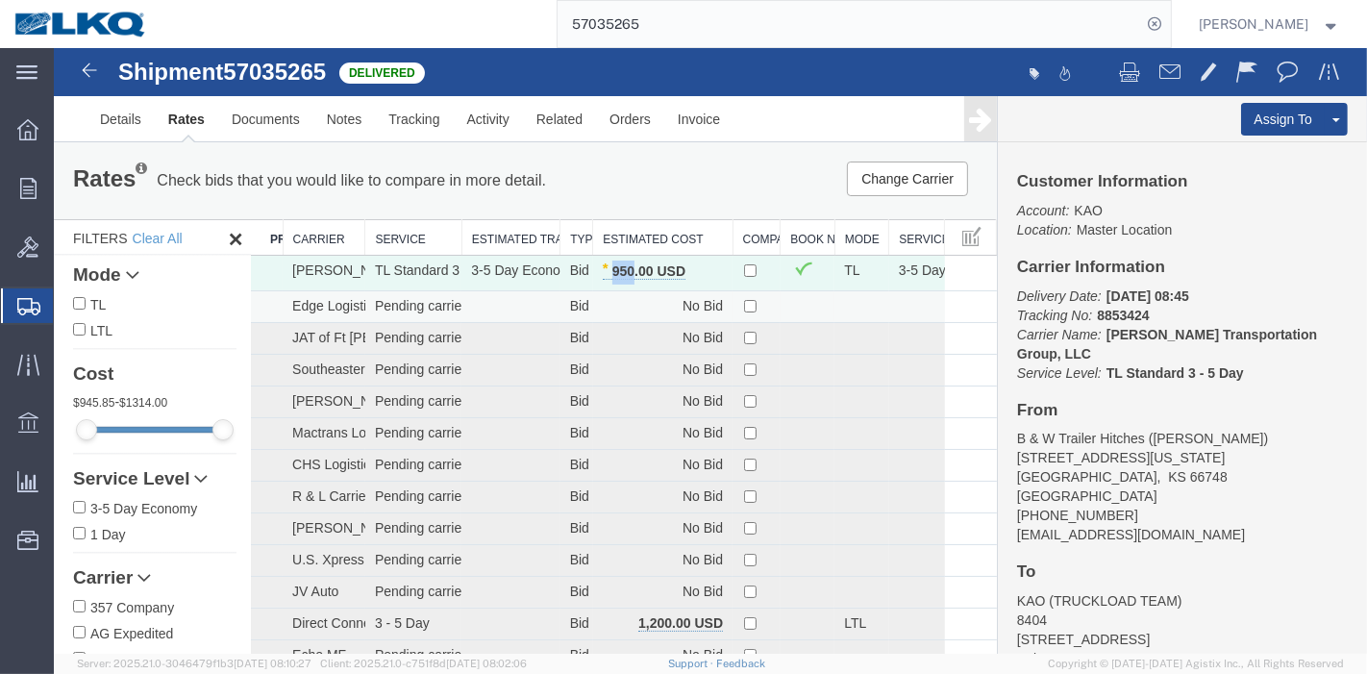
copy b "950"
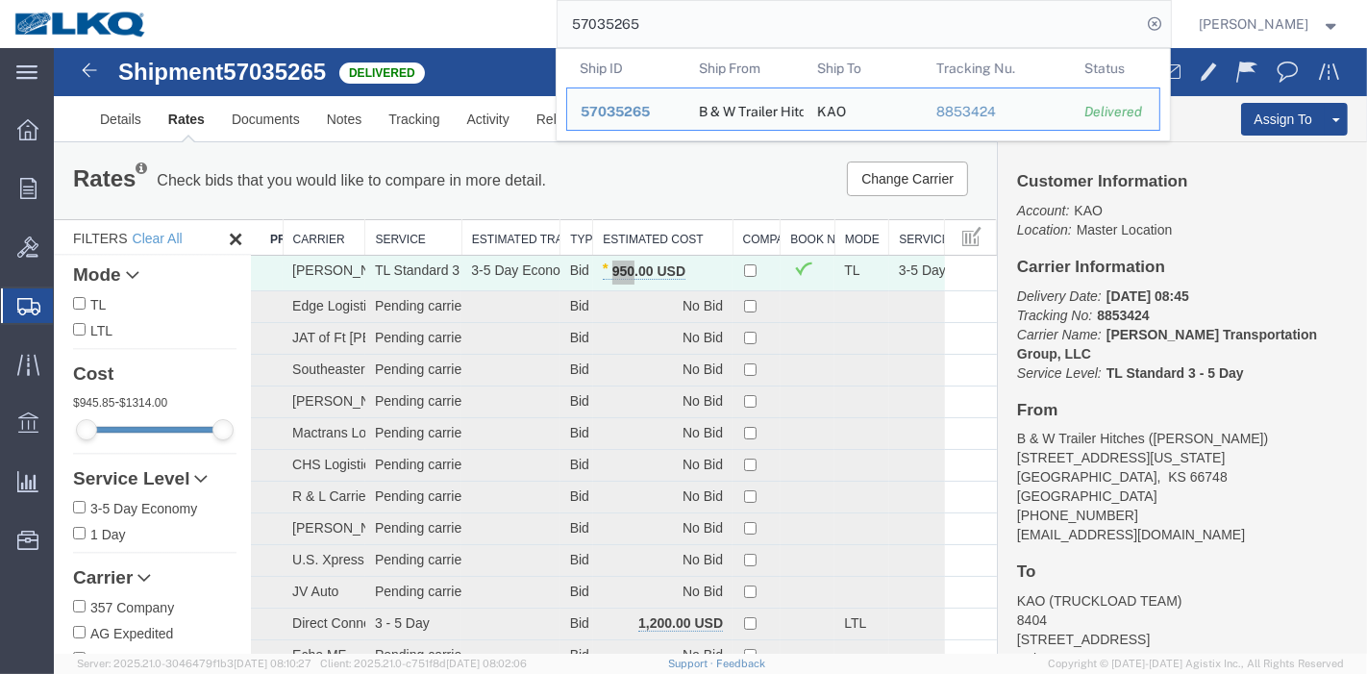
drag, startPoint x: 668, startPoint y: 26, endPoint x: 466, endPoint y: 32, distance: 202.0
click at [466, 32] on div "57035265 Ship ID Ship From Ship To Tracking Nu. Status Ship ID 57035265 Ship Fr…" at bounding box center [667, 24] width 1010 height 48
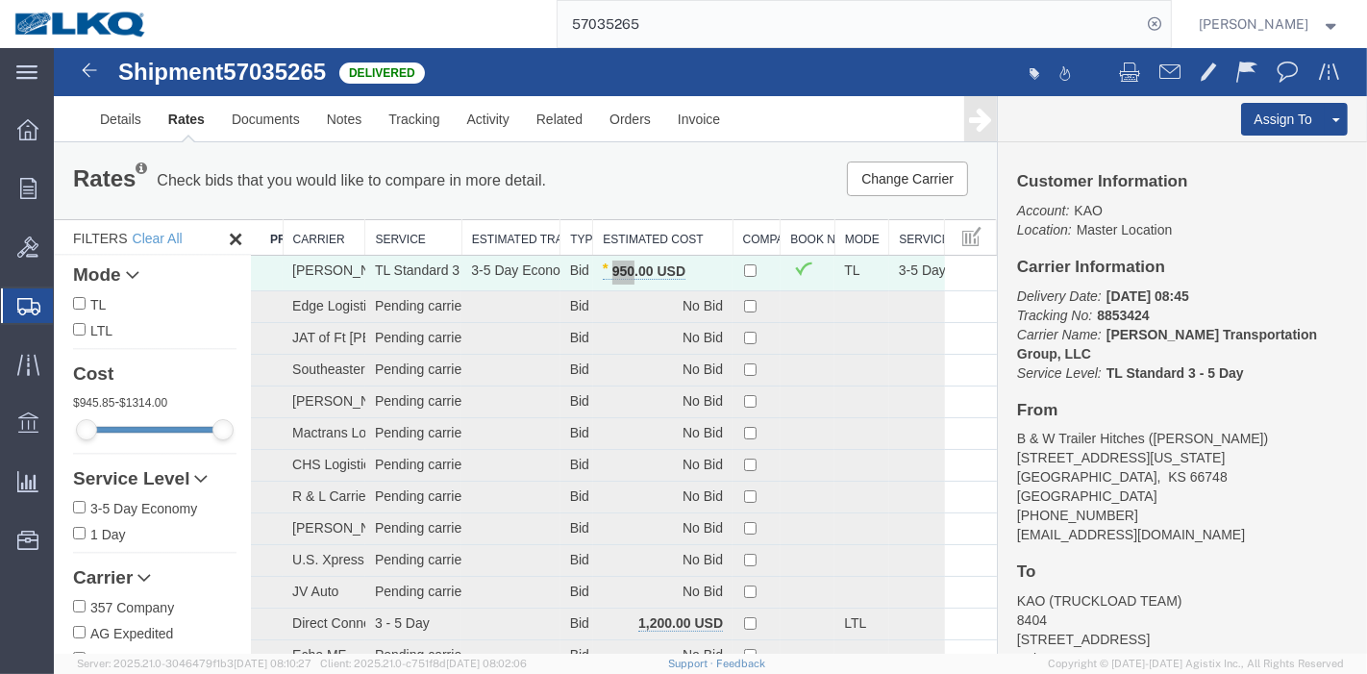
paste input "51689"
type input "57051689"
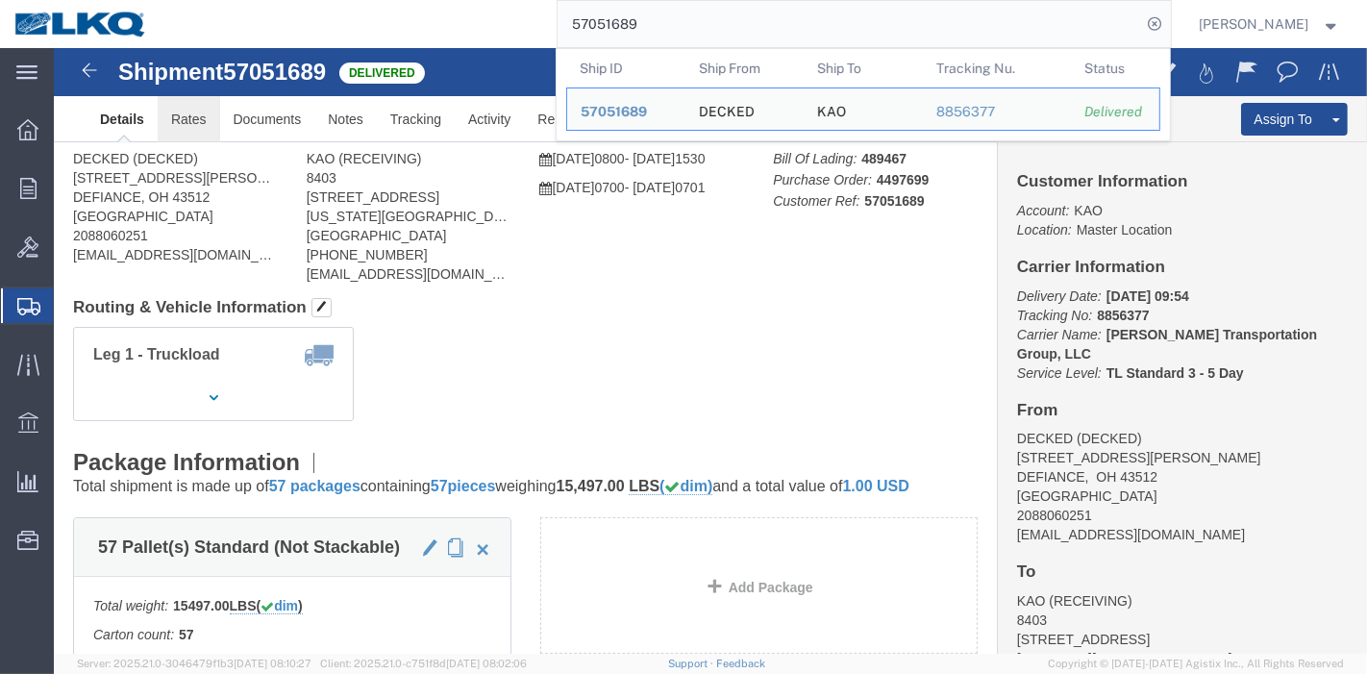
drag, startPoint x: 187, startPoint y: 119, endPoint x: 133, endPoint y: 71, distance: 72.2
click link "Rates"
